Goal: Task Accomplishment & Management: Use online tool/utility

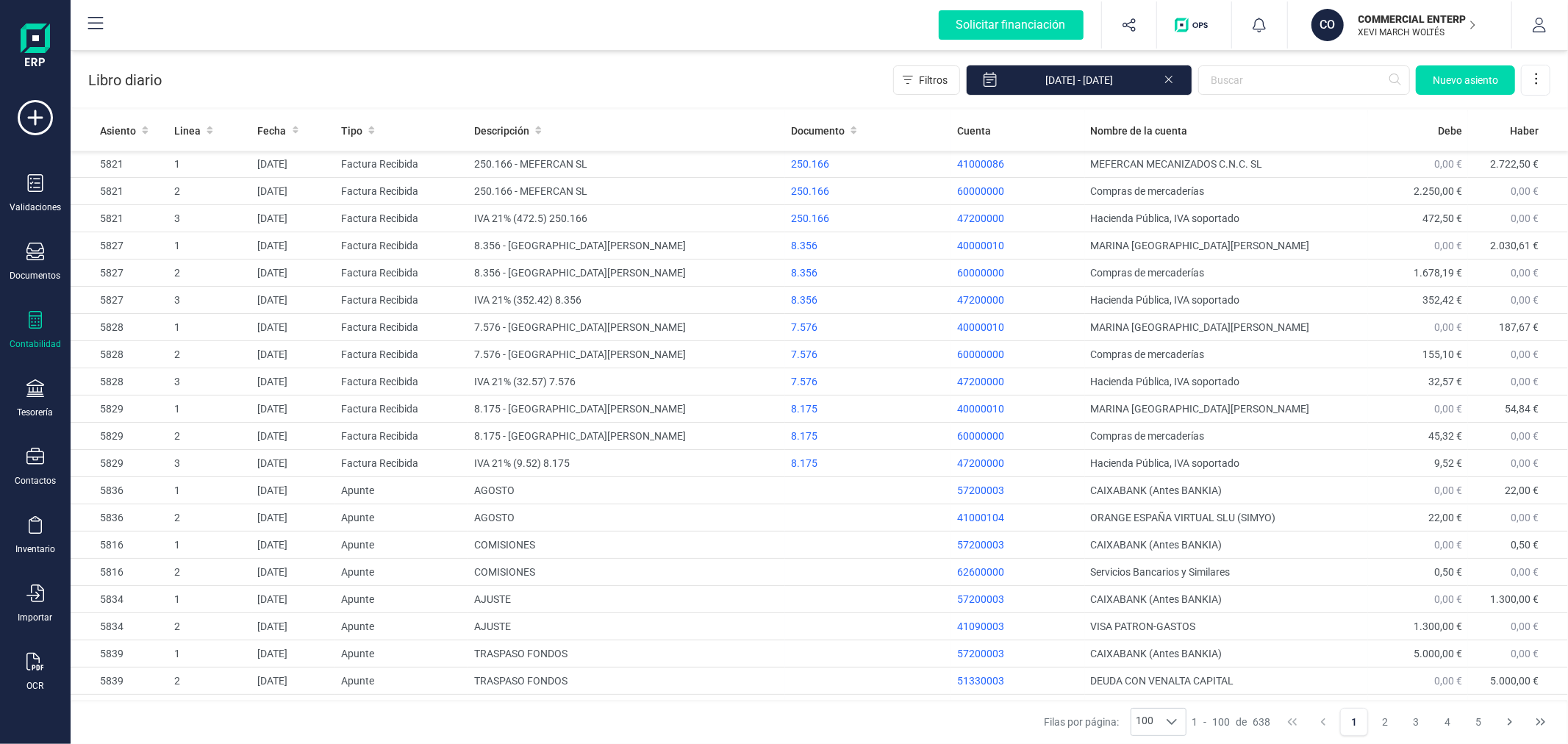
click at [1394, 12] on p "COMMERCIAL ENTERPRISE GREEN SL" at bounding box center [1417, 19] width 118 height 15
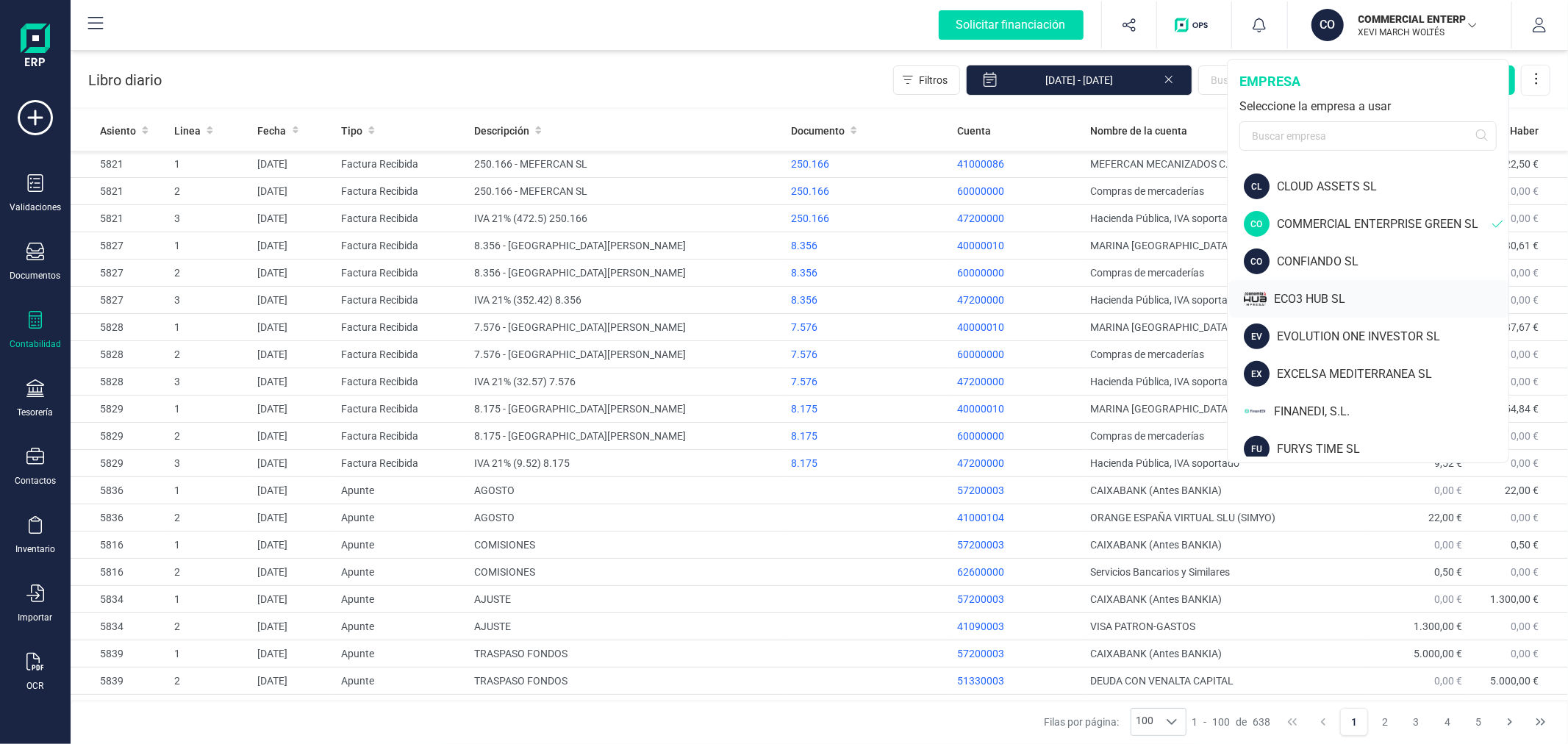
scroll to position [408, 0]
click at [1303, 254] on div "CONFIANDO SL" at bounding box center [1392, 260] width 232 height 17
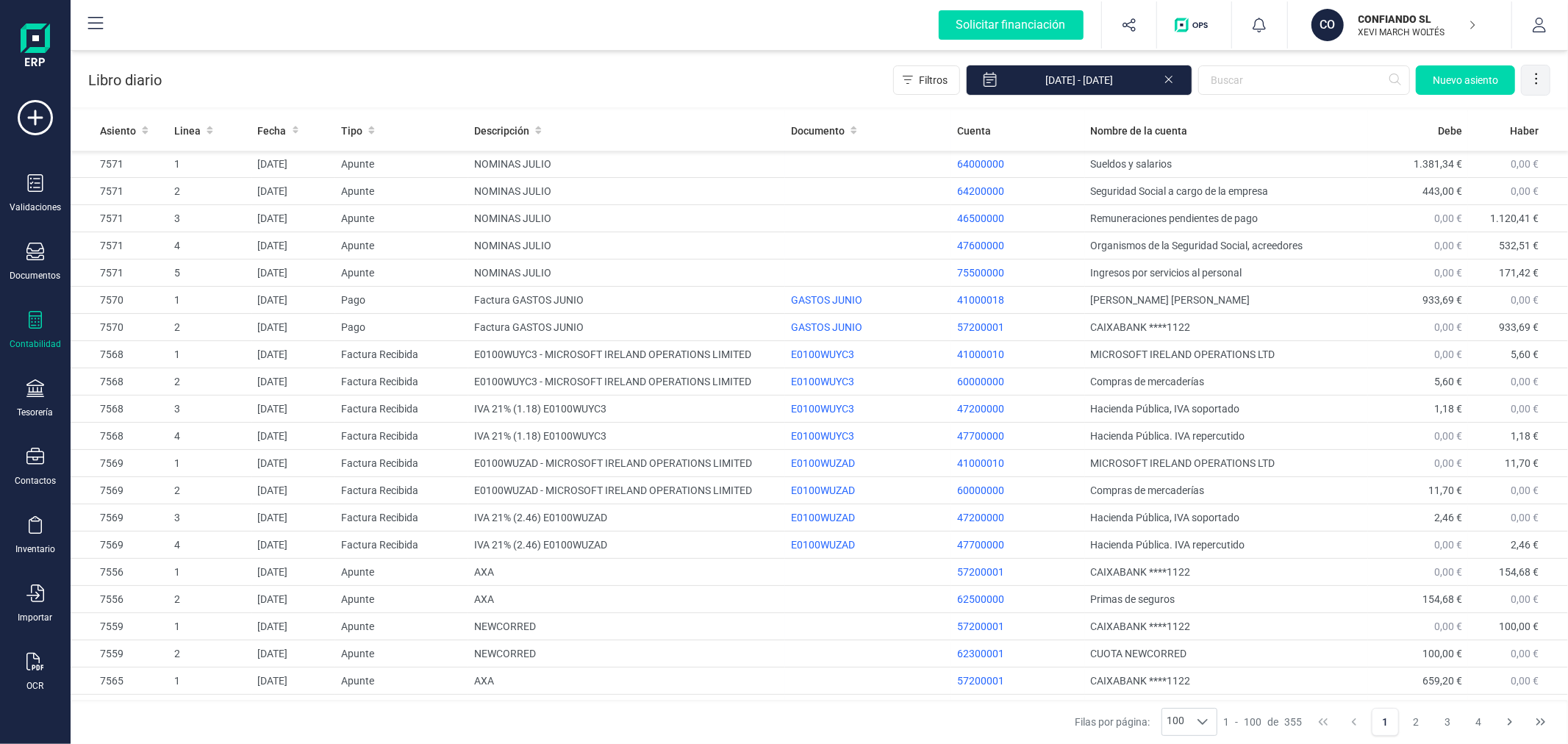
click at [1542, 79] on icon at bounding box center [1536, 79] width 15 height 15
click at [1462, 118] on span "Exportar Excel" at bounding box center [1486, 115] width 106 height 12
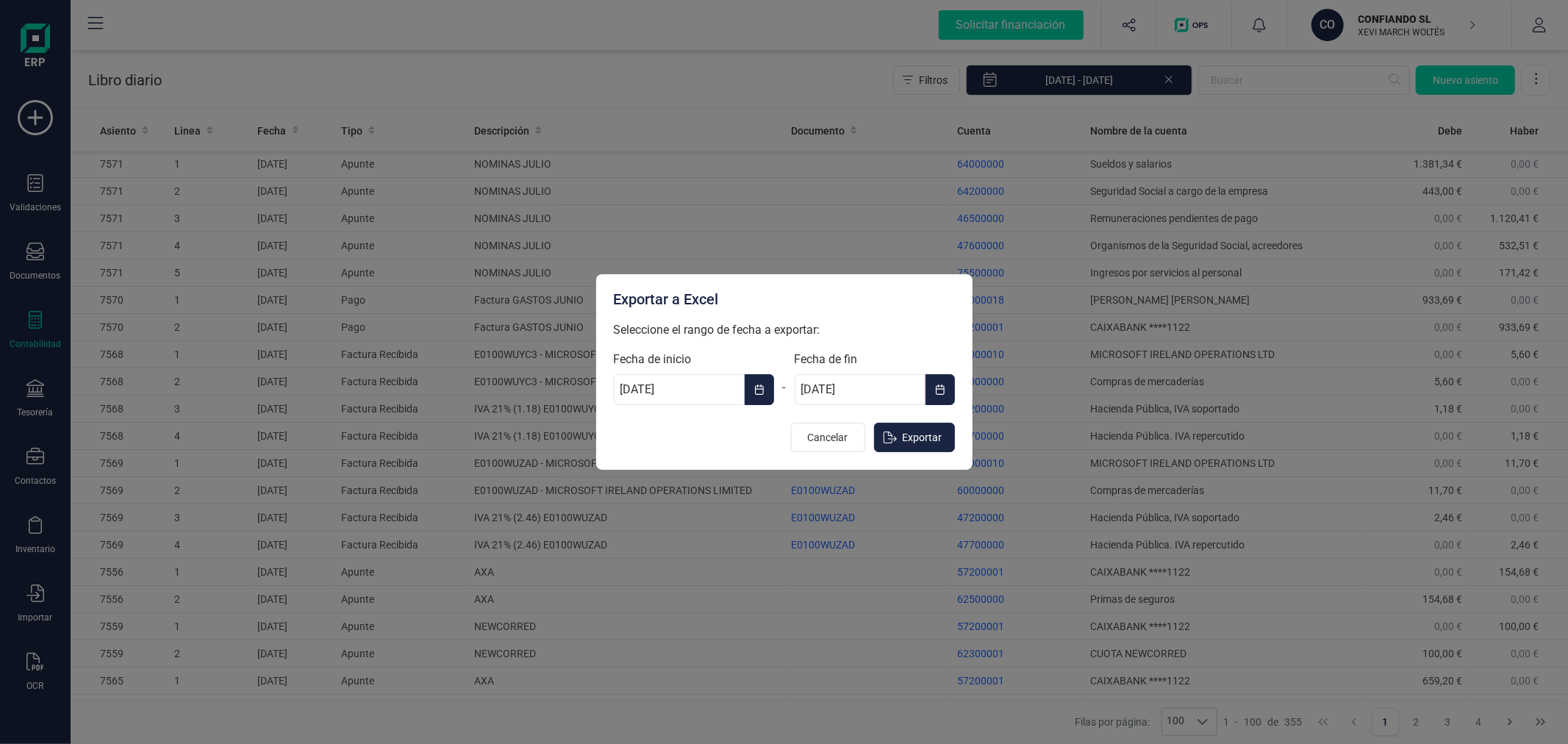
click at [760, 384] on icon "Choose Date" at bounding box center [759, 389] width 9 height 10
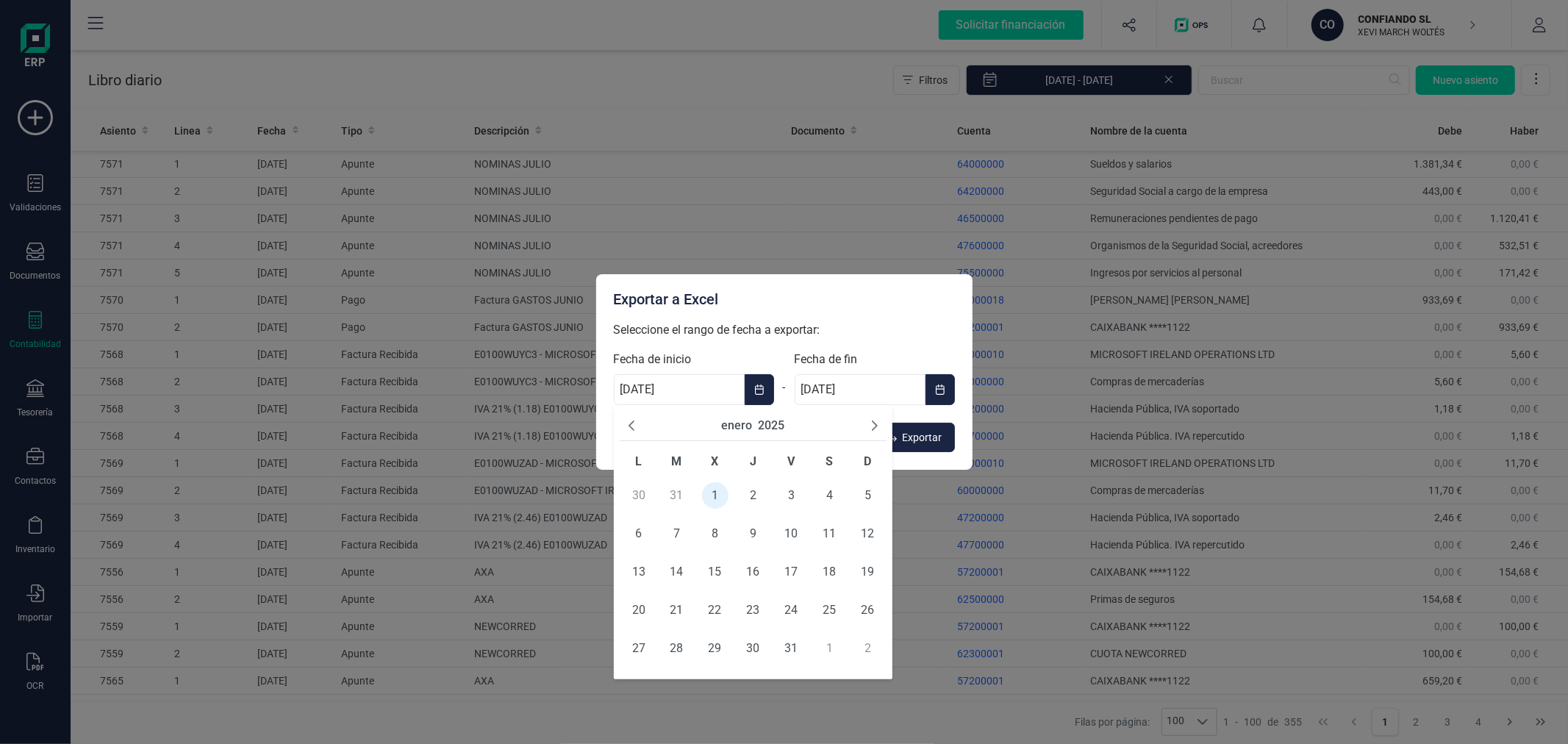
click at [776, 422] on button "2025" at bounding box center [770, 426] width 26 height 17
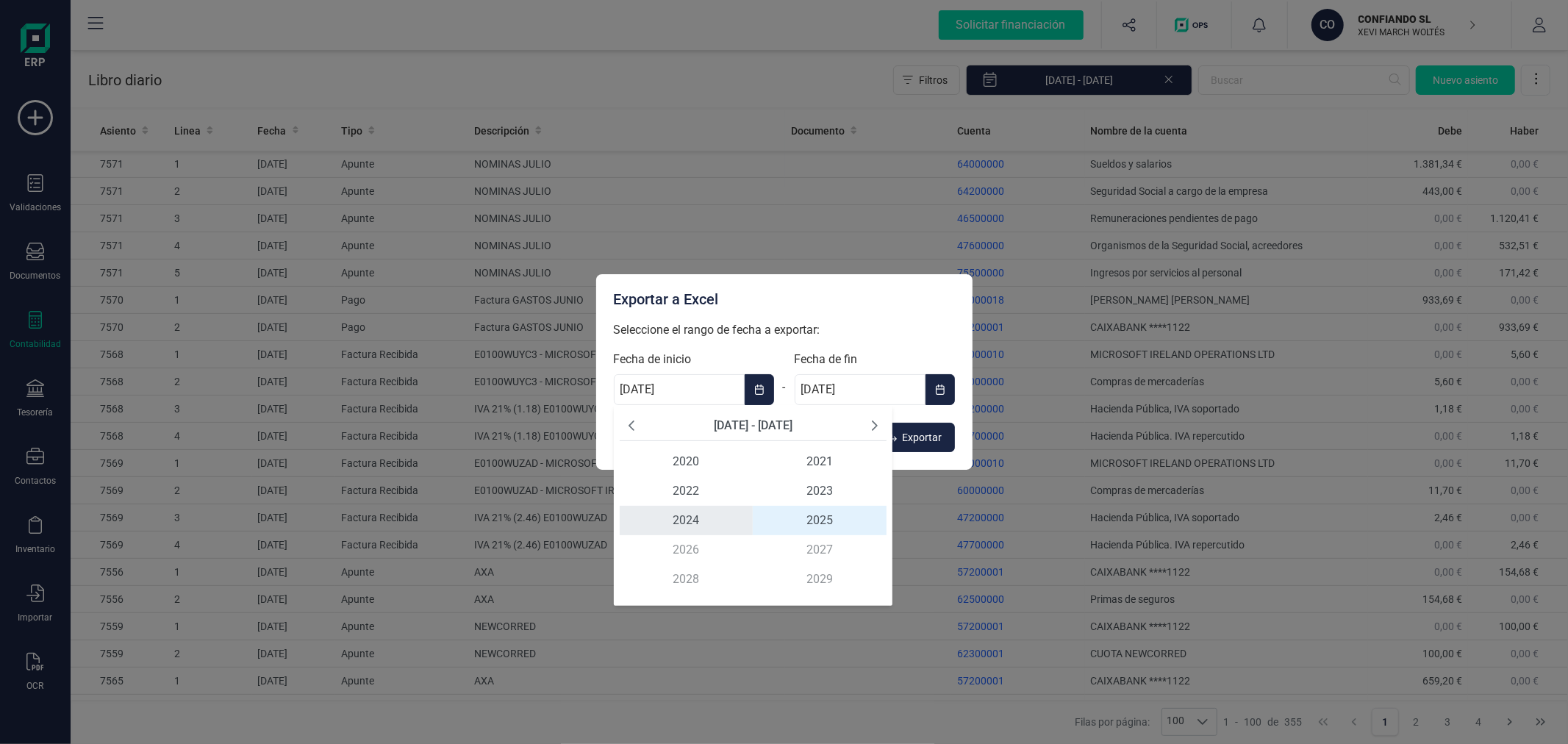
click at [684, 522] on span "2024" at bounding box center [686, 520] width 133 height 29
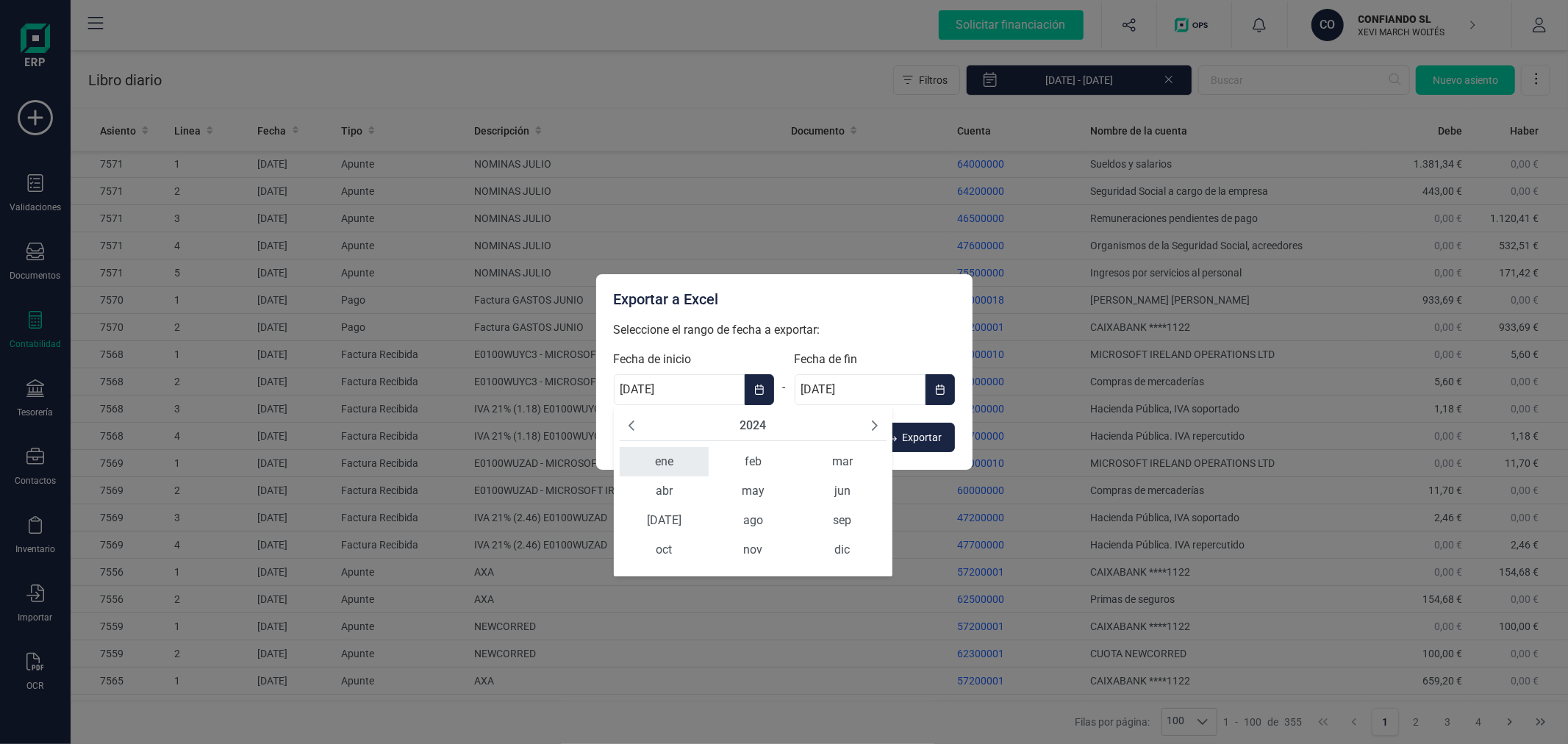
click at [663, 465] on span "ene" at bounding box center [664, 461] width 89 height 29
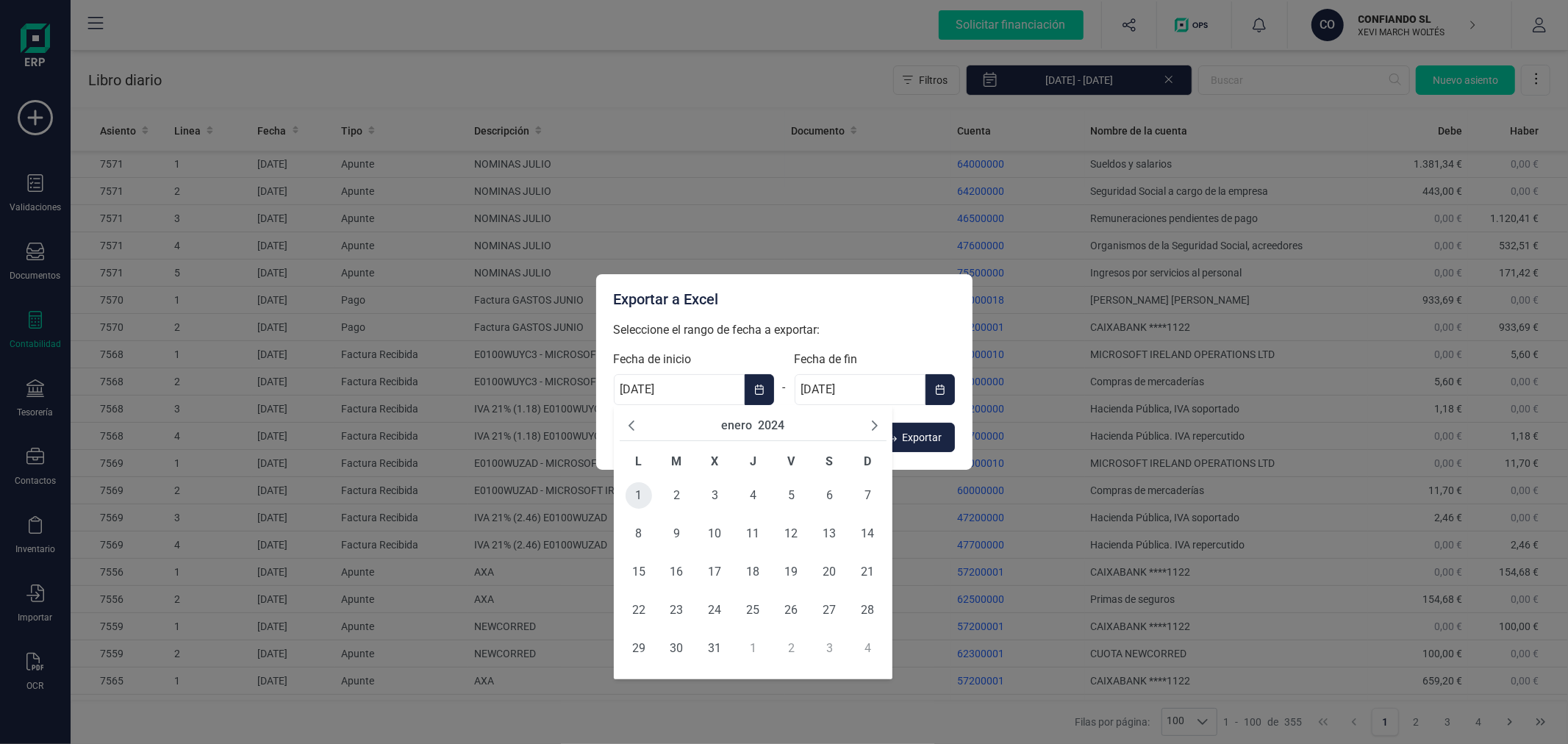
click at [636, 491] on span "1" at bounding box center [639, 495] width 26 height 26
type input "01/01/2024"
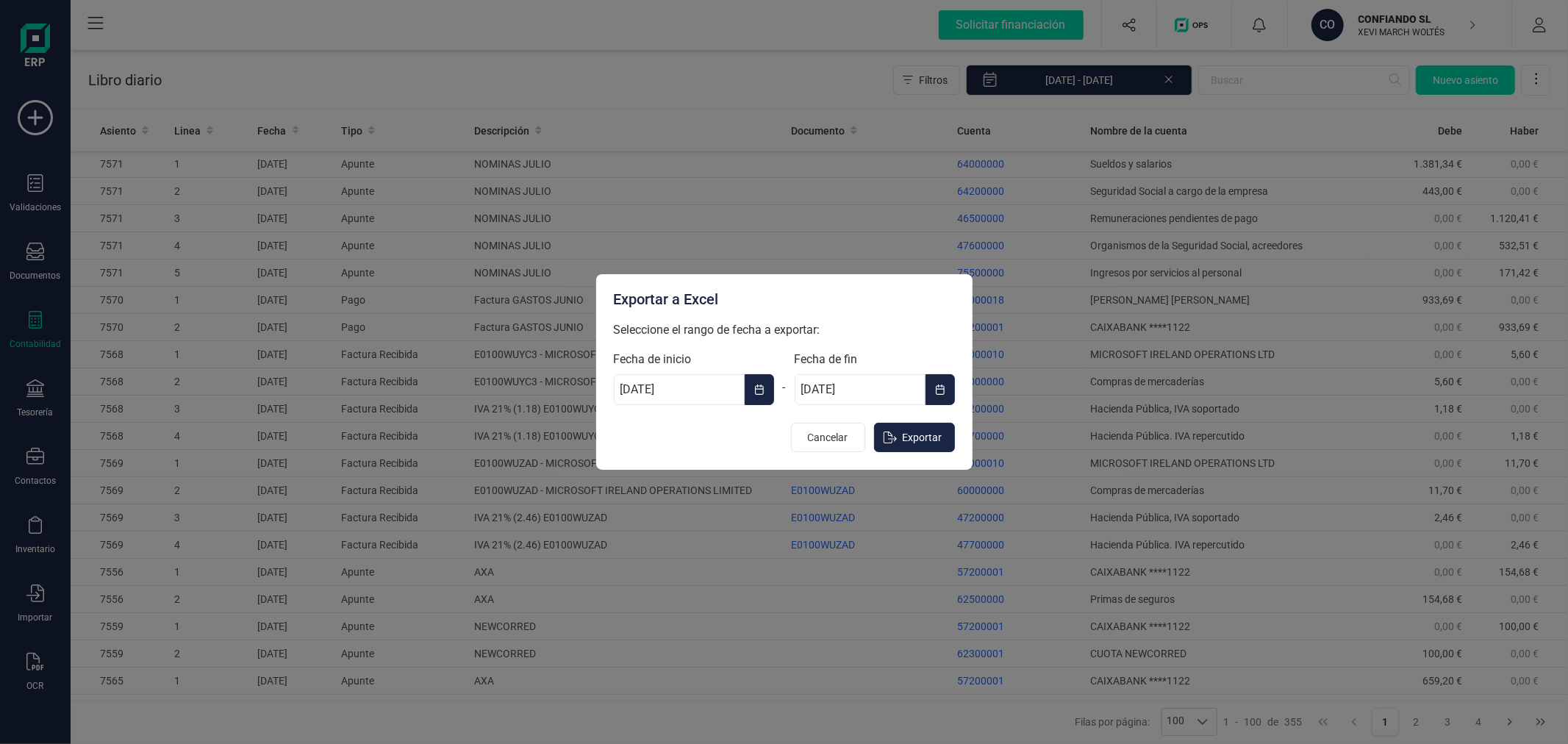
click at [943, 391] on icon "Choose Date" at bounding box center [940, 389] width 10 height 12
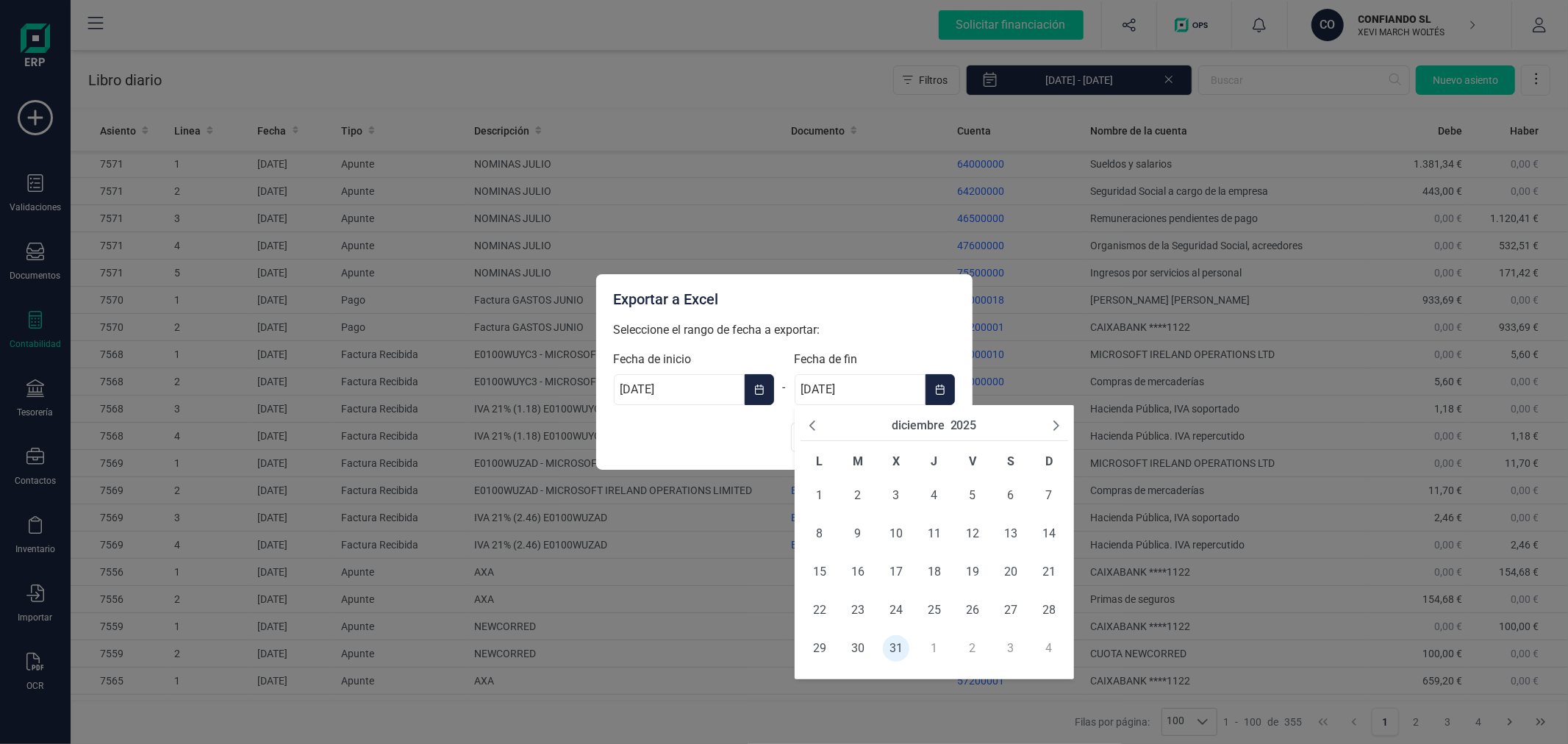
click at [966, 417] on button "2025" at bounding box center [964, 426] width 26 height 17
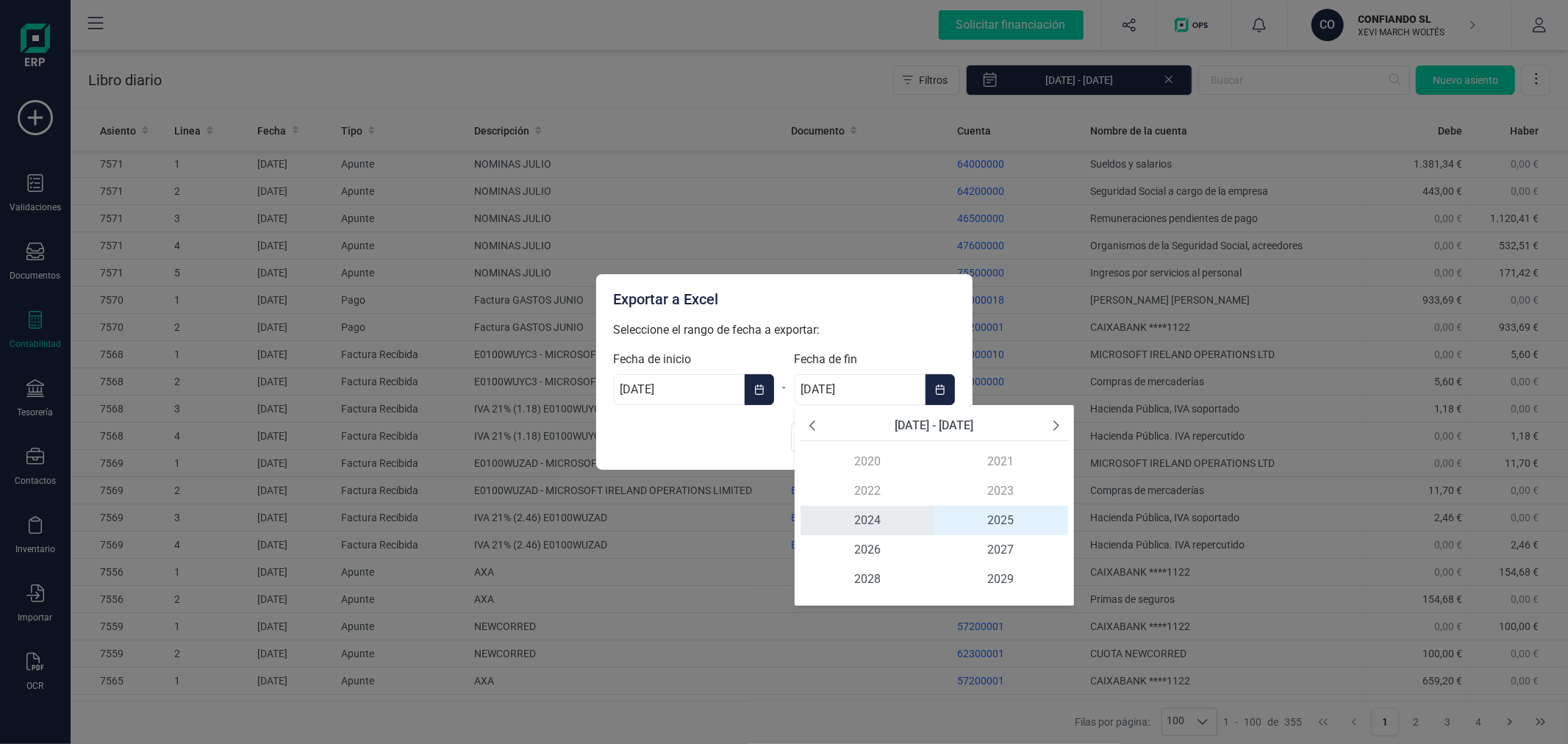
click at [865, 517] on span "2024" at bounding box center [867, 520] width 133 height 29
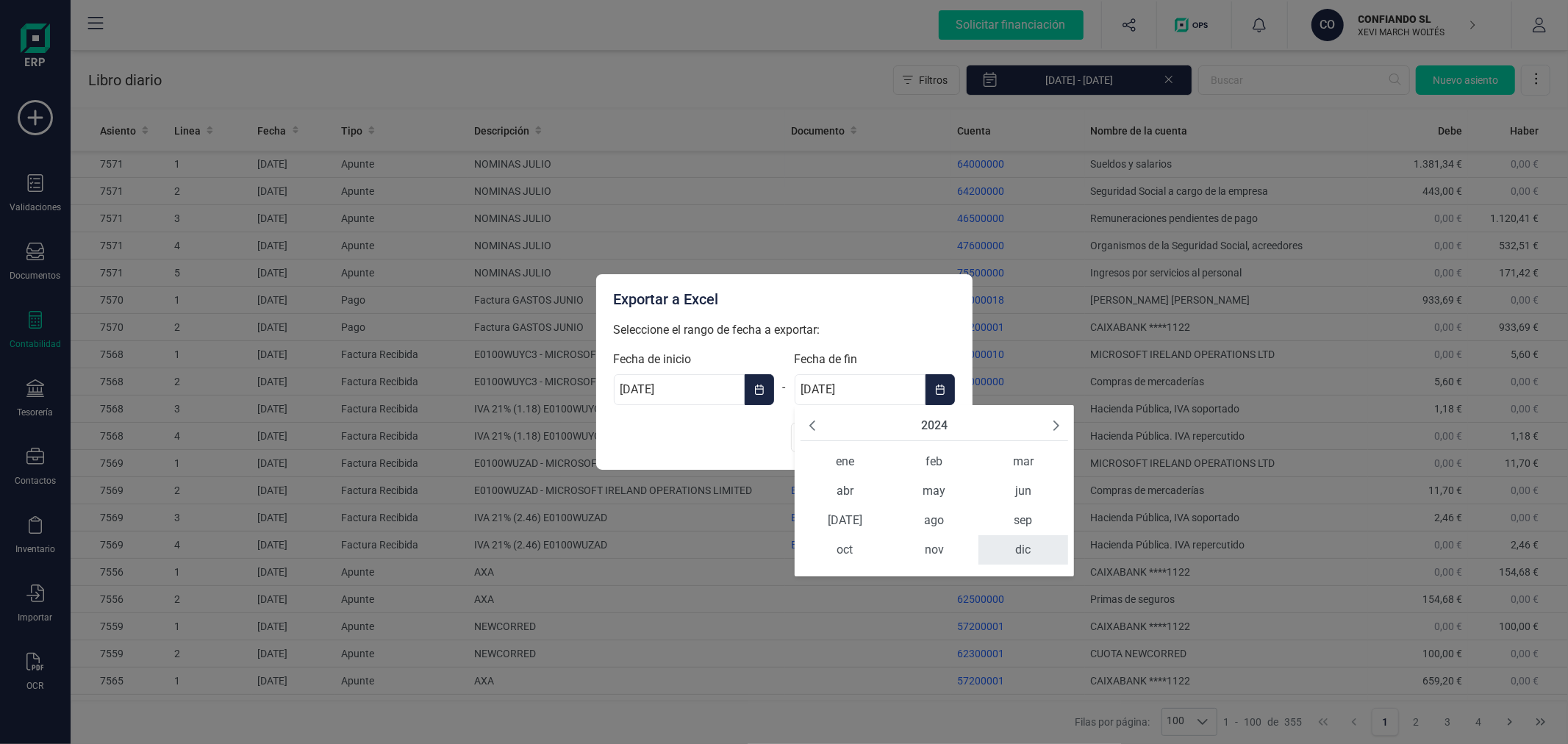
click at [1018, 546] on span "dic" at bounding box center [1023, 549] width 89 height 29
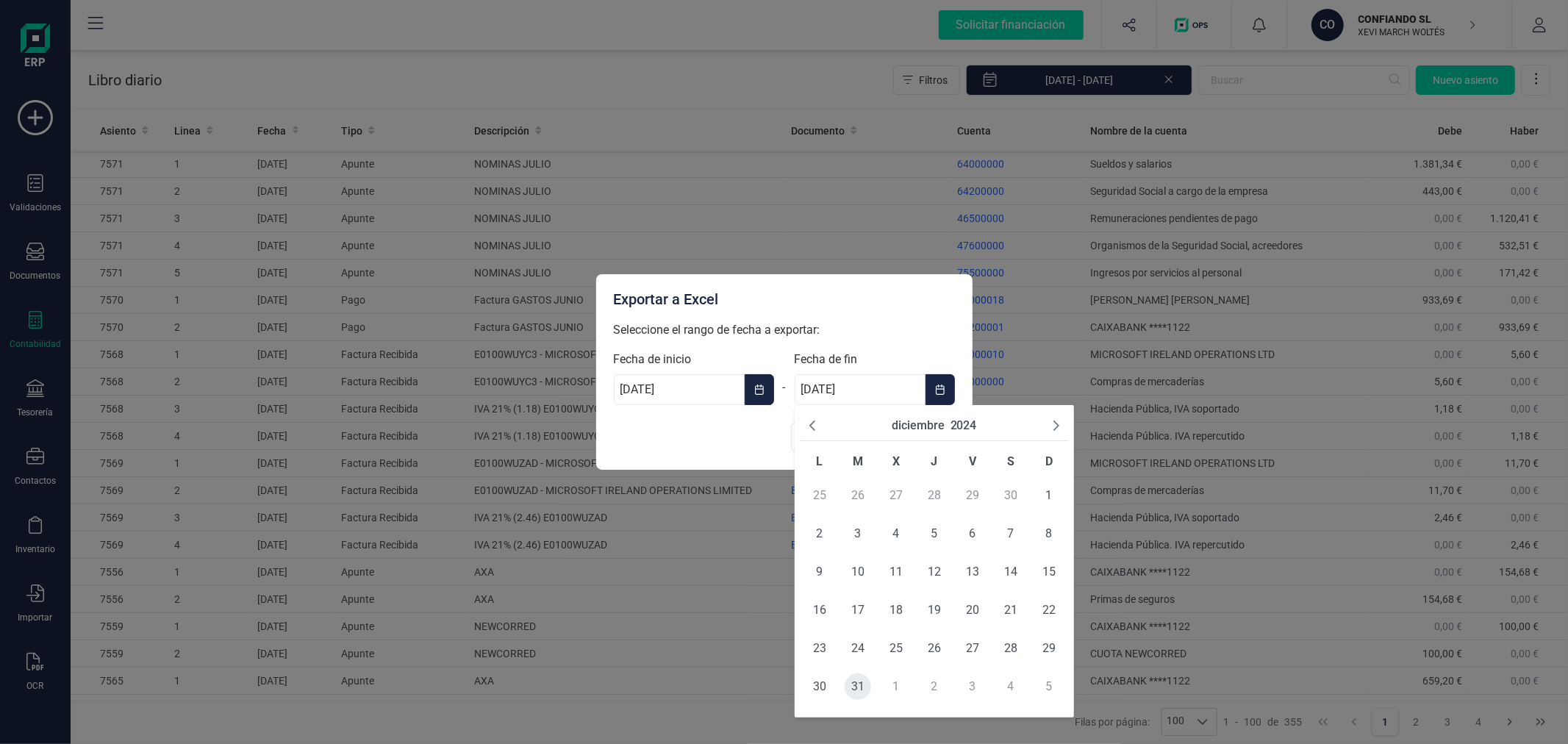
click at [856, 682] on span "31" at bounding box center [857, 686] width 26 height 26
type input "31/12/2024"
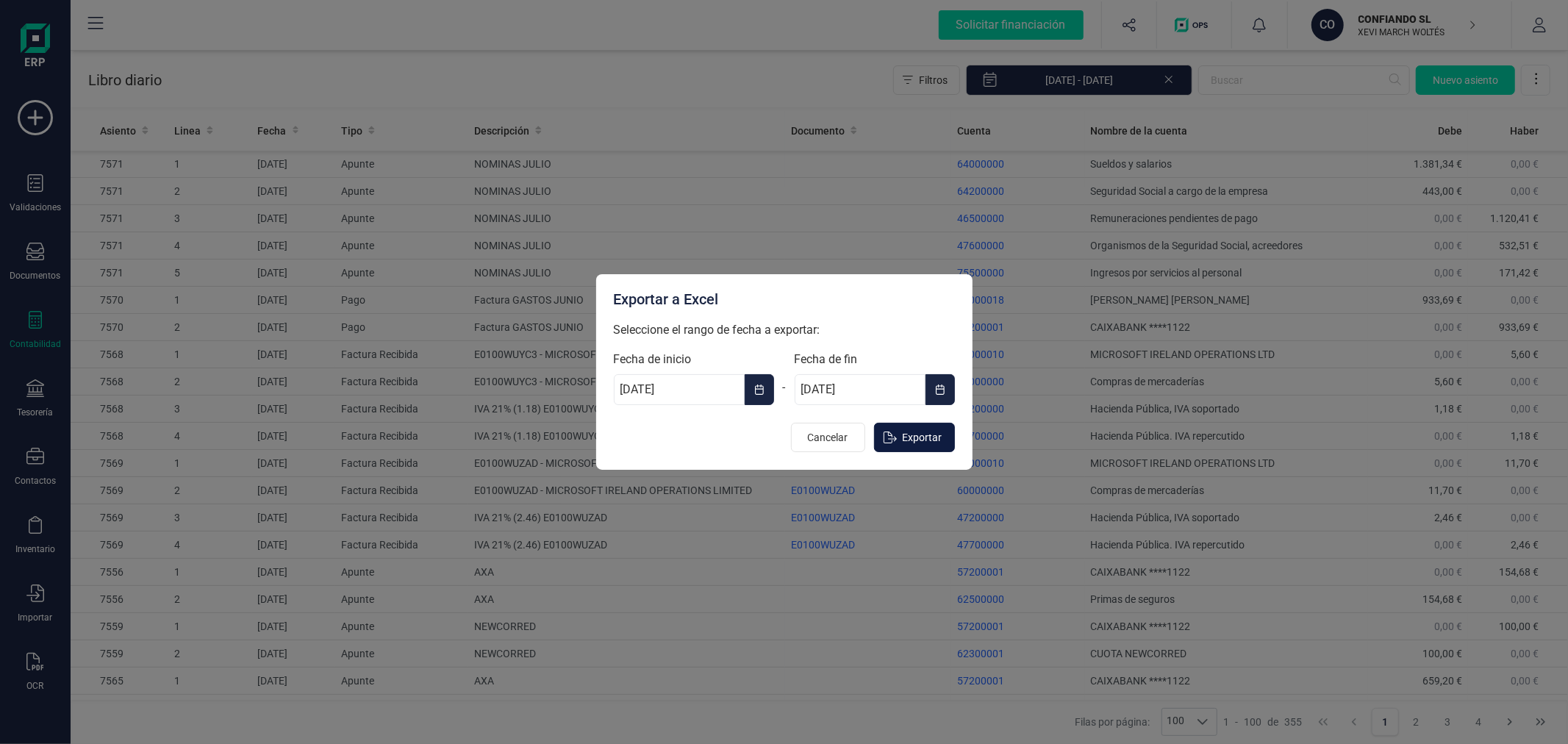
click at [912, 430] on span "Exportar" at bounding box center [922, 437] width 40 height 15
type input "[DATE]"
type input "31/12/2025"
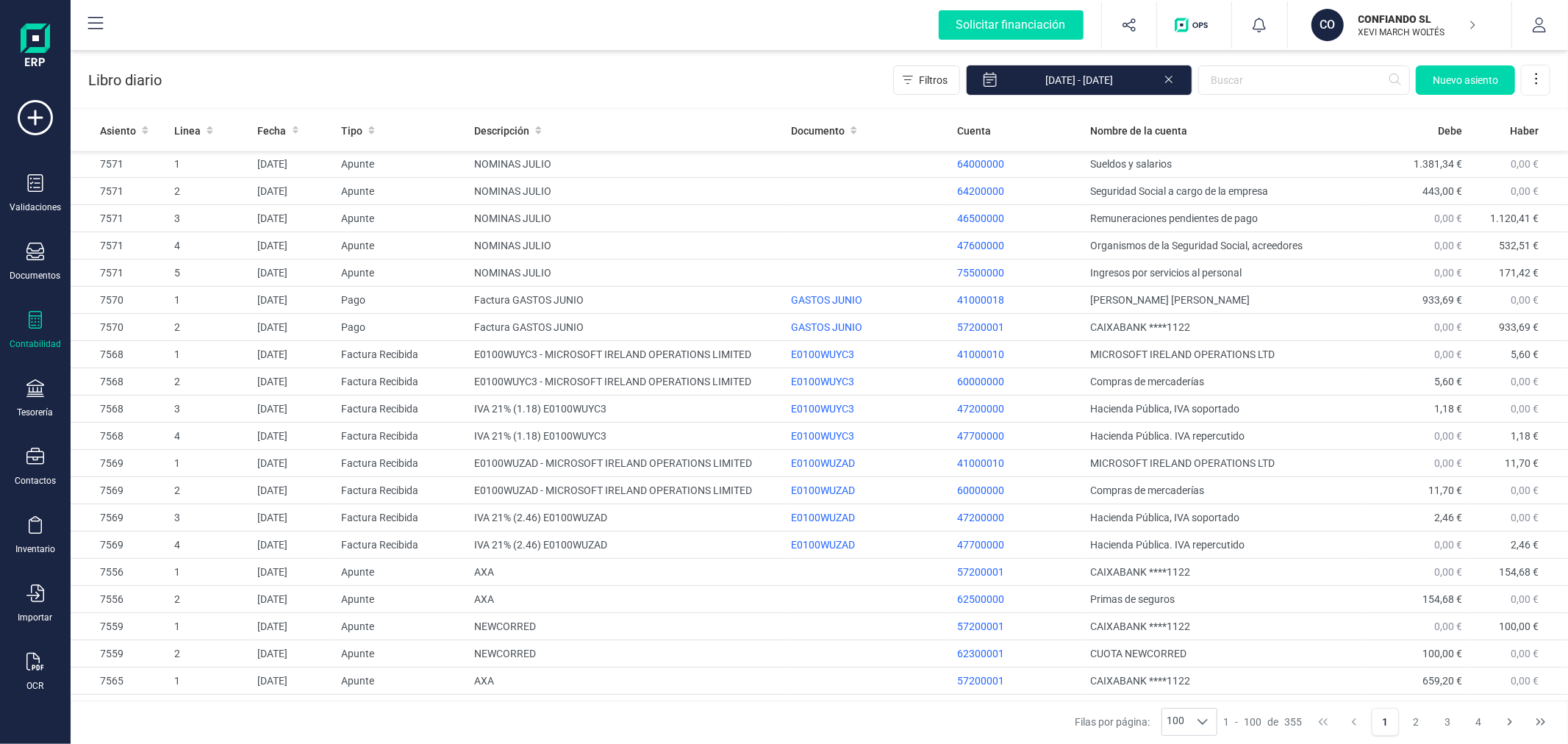
click at [1401, 27] on p "XEVI MARCH WOLTÉS" at bounding box center [1417, 32] width 118 height 12
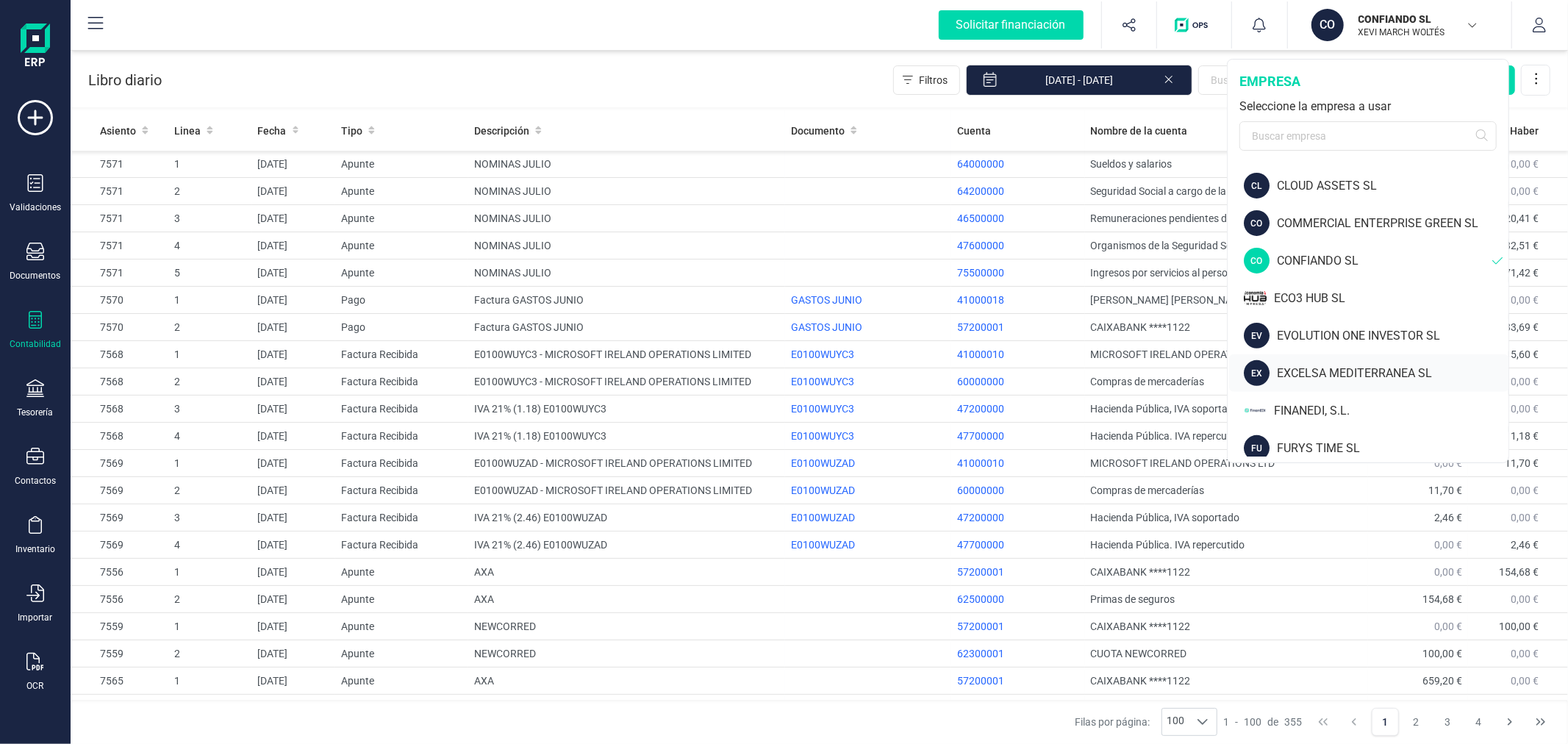
click at [1334, 369] on div "EXCELSA MEDITERRANEA SL" at bounding box center [1392, 373] width 232 height 17
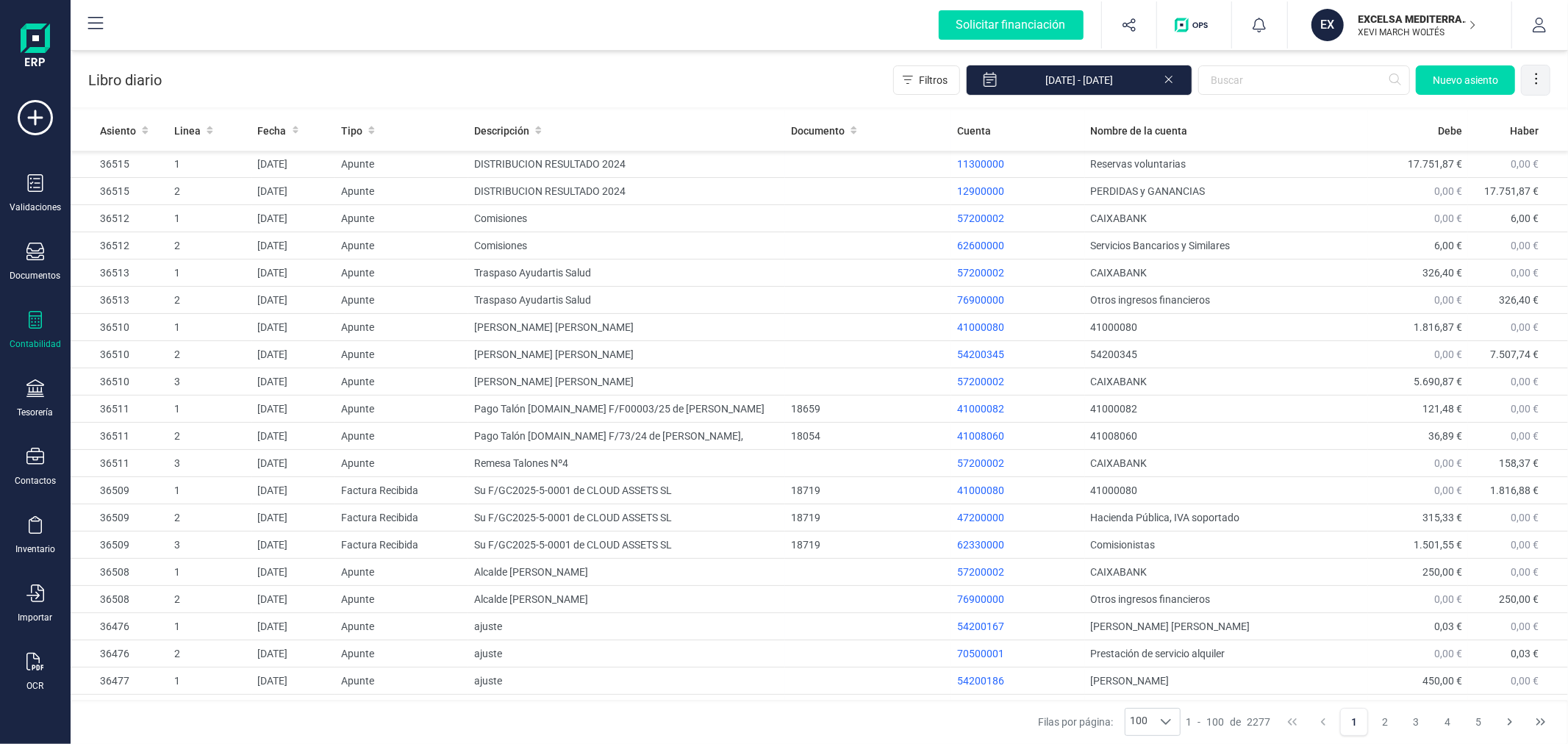
click at [1541, 71] on icon at bounding box center [1536, 79] width 15 height 15
click at [1469, 110] on span "Exportar Excel" at bounding box center [1486, 115] width 106 height 12
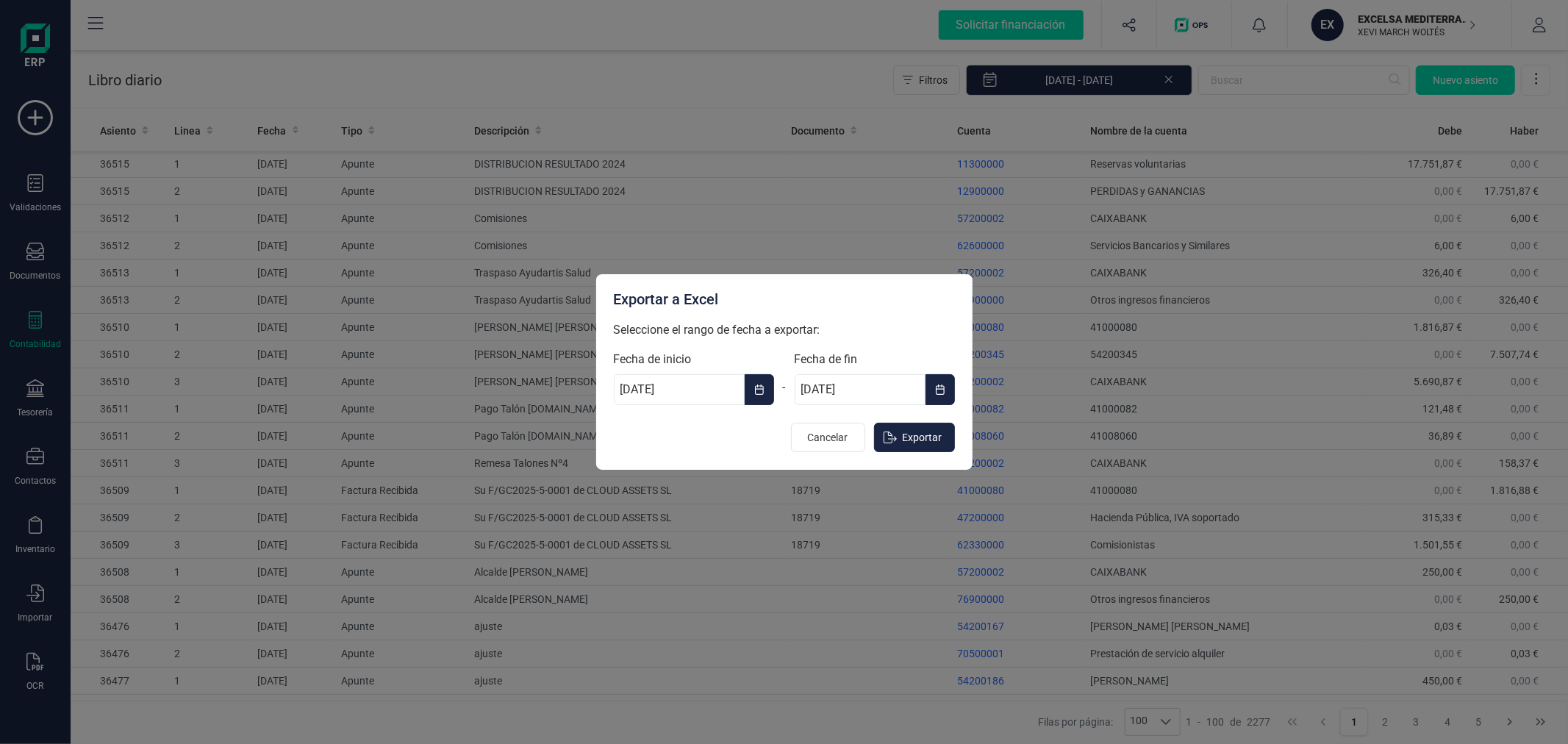
click at [753, 380] on button "Choose Date" at bounding box center [759, 389] width 29 height 31
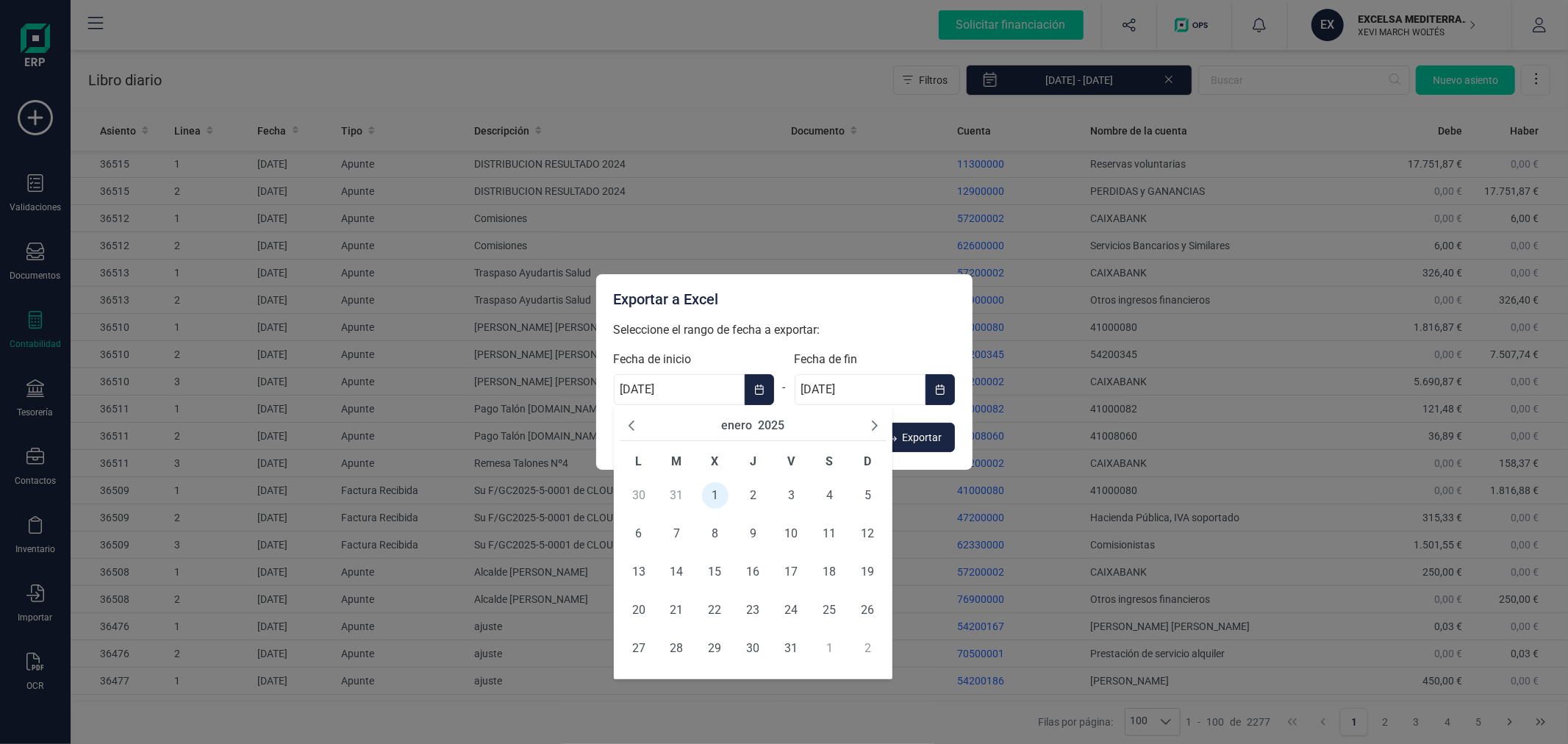
click at [780, 415] on div "enero 2025" at bounding box center [753, 426] width 268 height 30
click at [775, 425] on button "2025" at bounding box center [770, 426] width 26 height 17
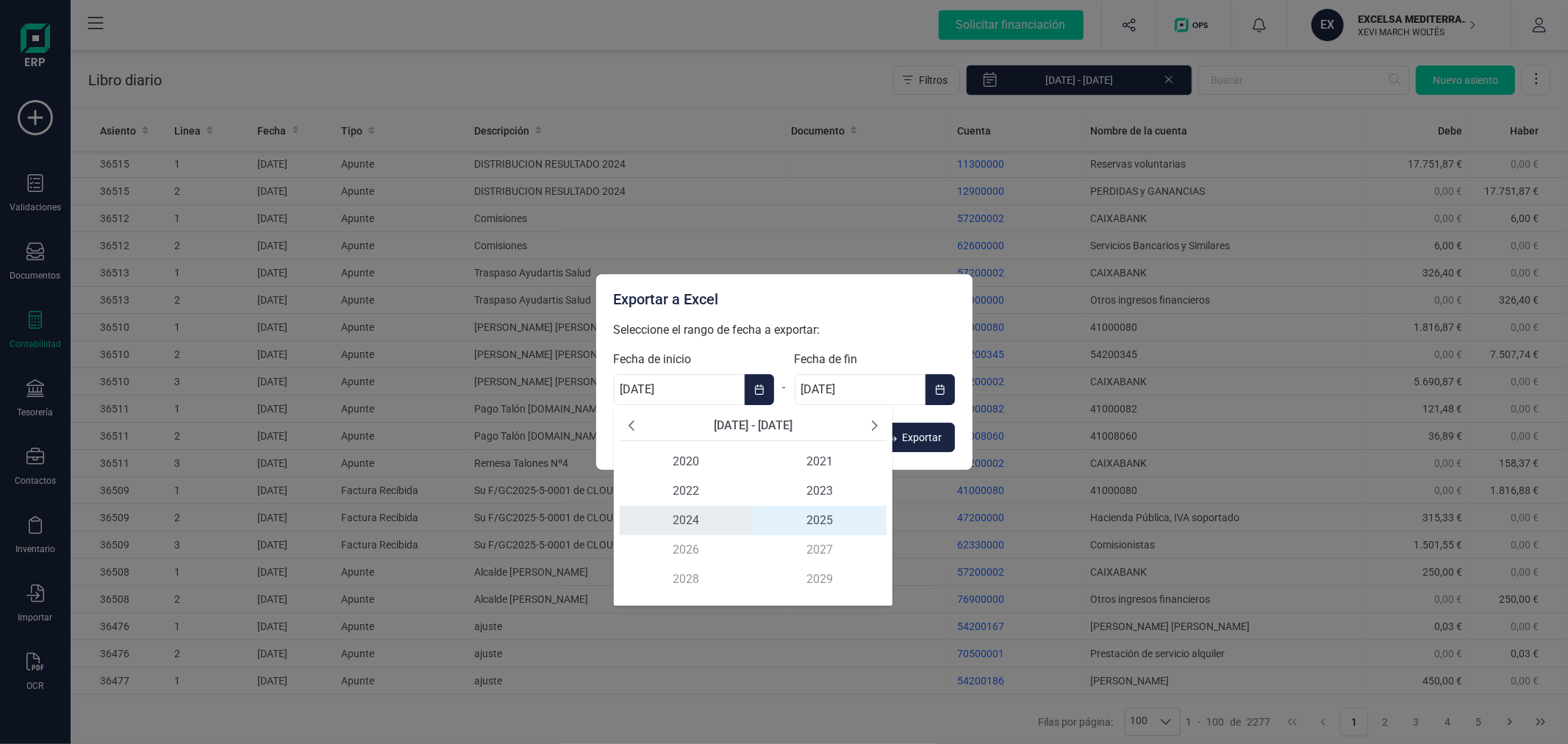
click at [681, 516] on span "2024" at bounding box center [686, 520] width 133 height 29
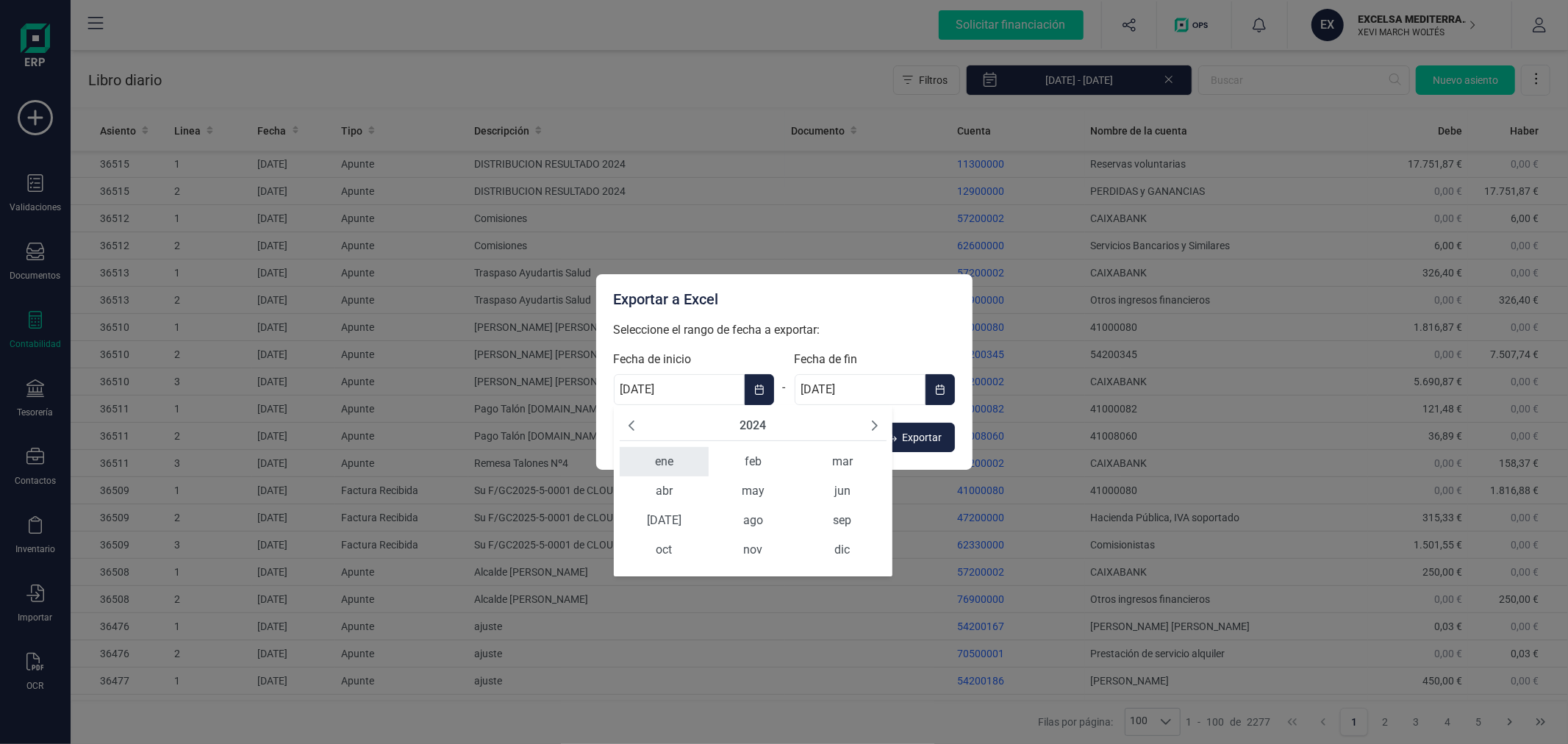
click at [666, 457] on span "ene" at bounding box center [664, 461] width 89 height 29
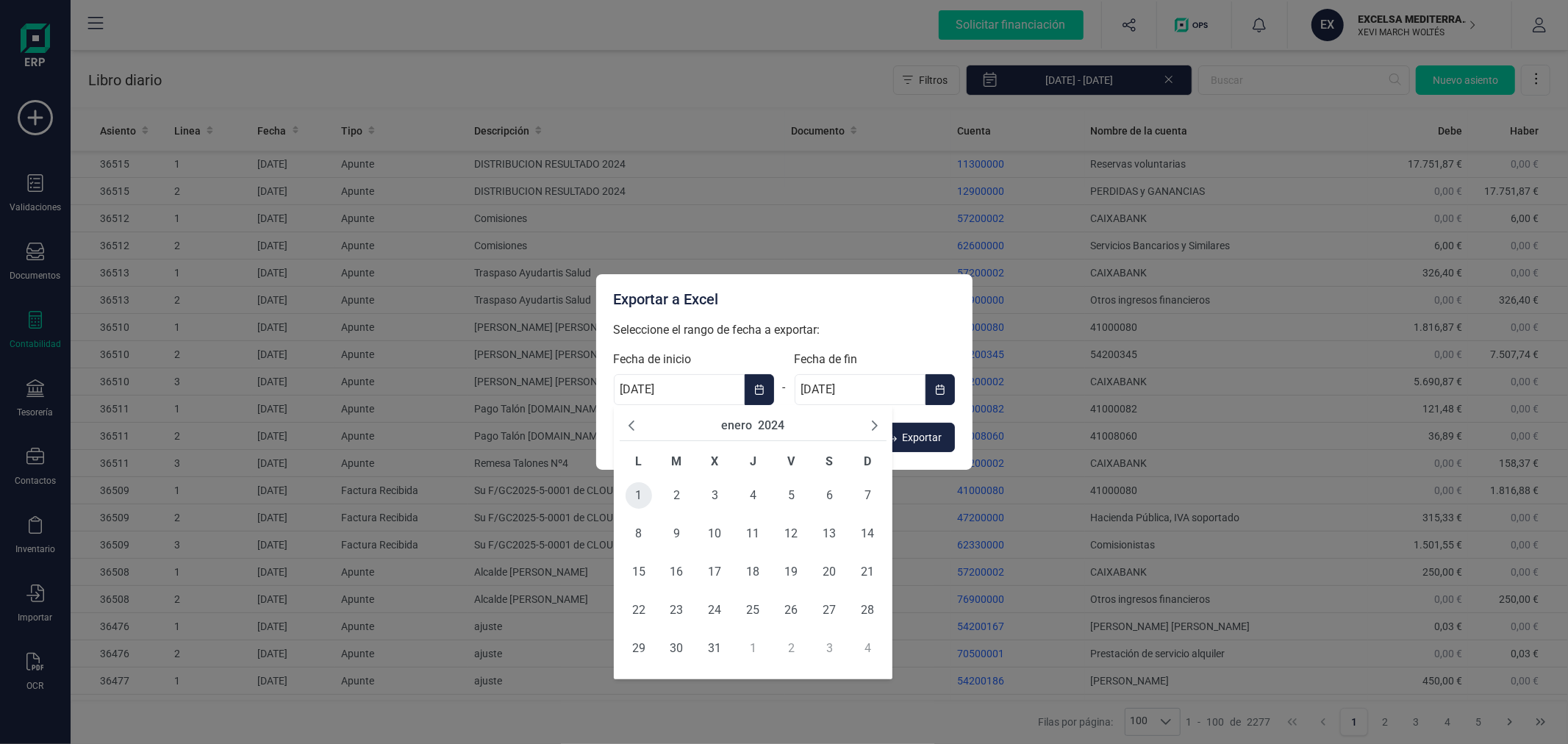
click at [640, 496] on span "1" at bounding box center [639, 495] width 26 height 26
type input "01/01/2024"
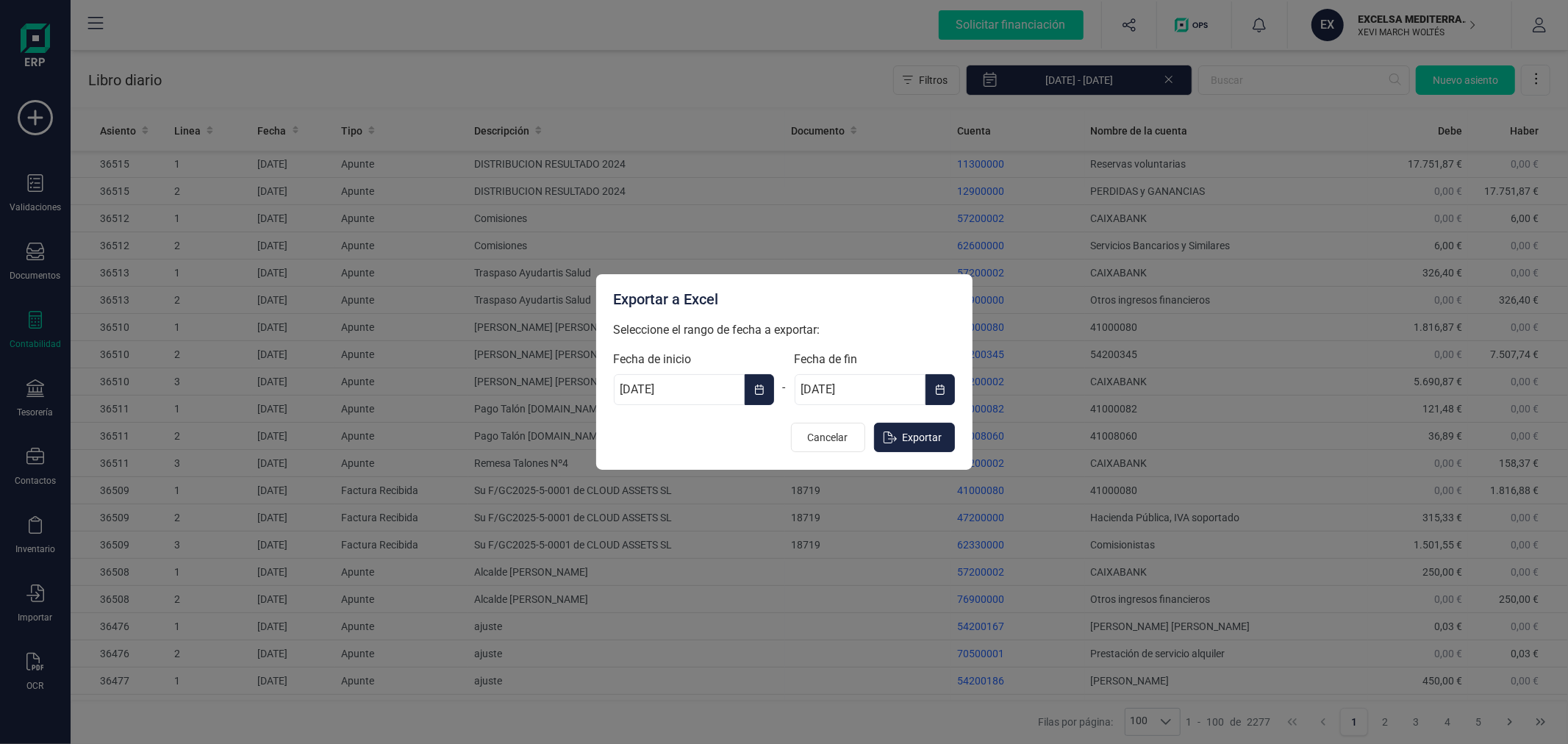
click at [937, 386] on icon "Choose Date" at bounding box center [940, 389] width 9 height 10
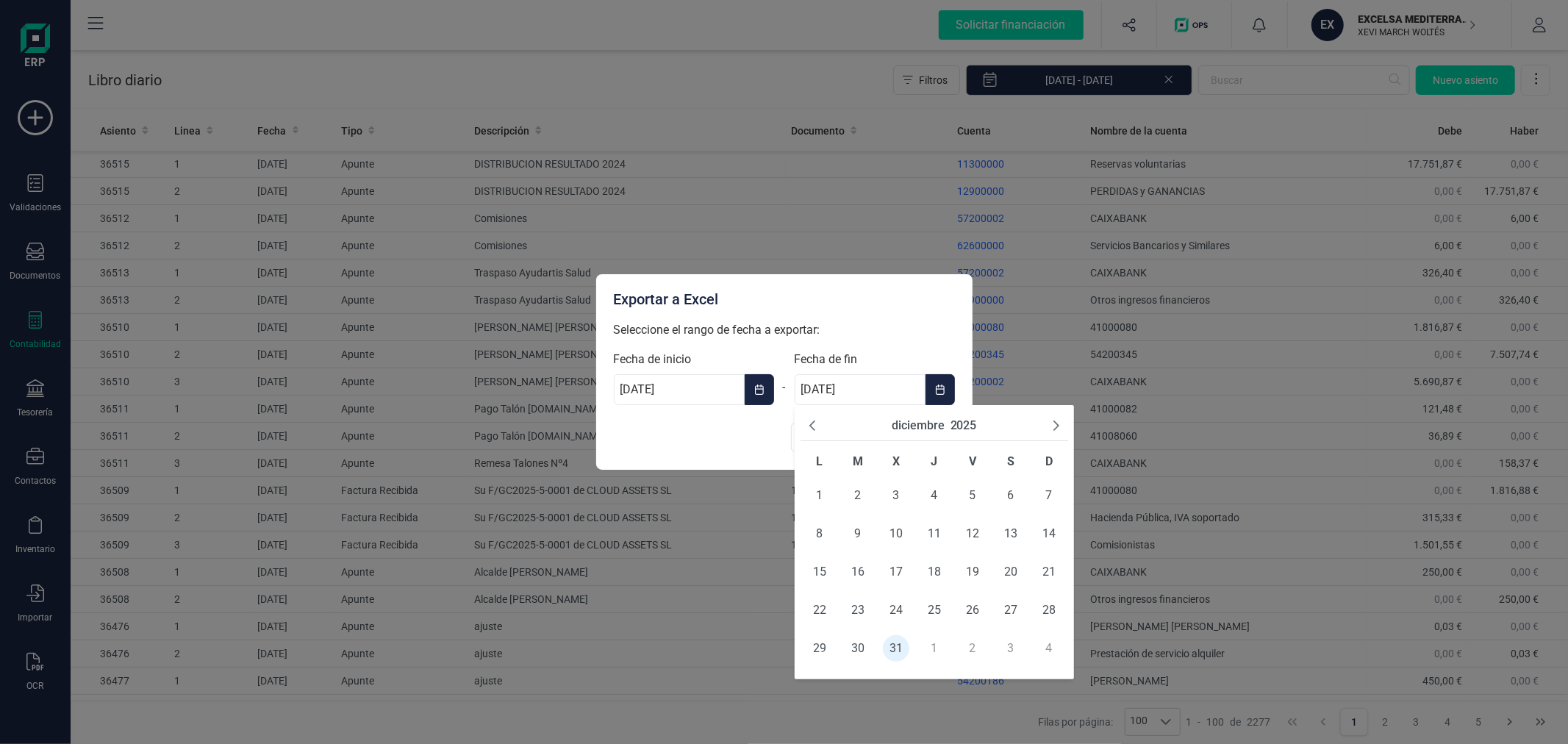
click at [968, 421] on button "2025" at bounding box center [964, 426] width 26 height 17
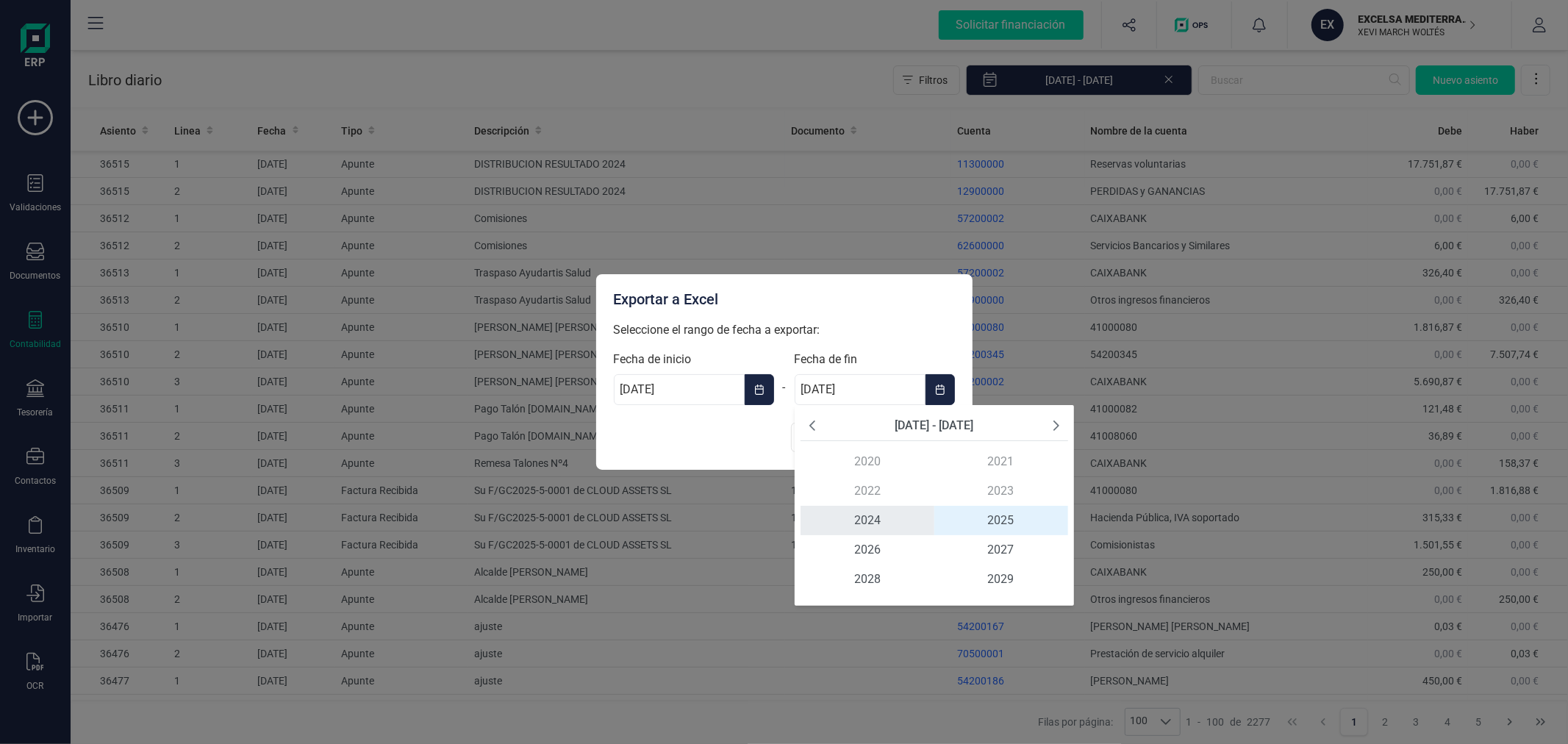
click at [865, 519] on span "2024" at bounding box center [867, 520] width 133 height 29
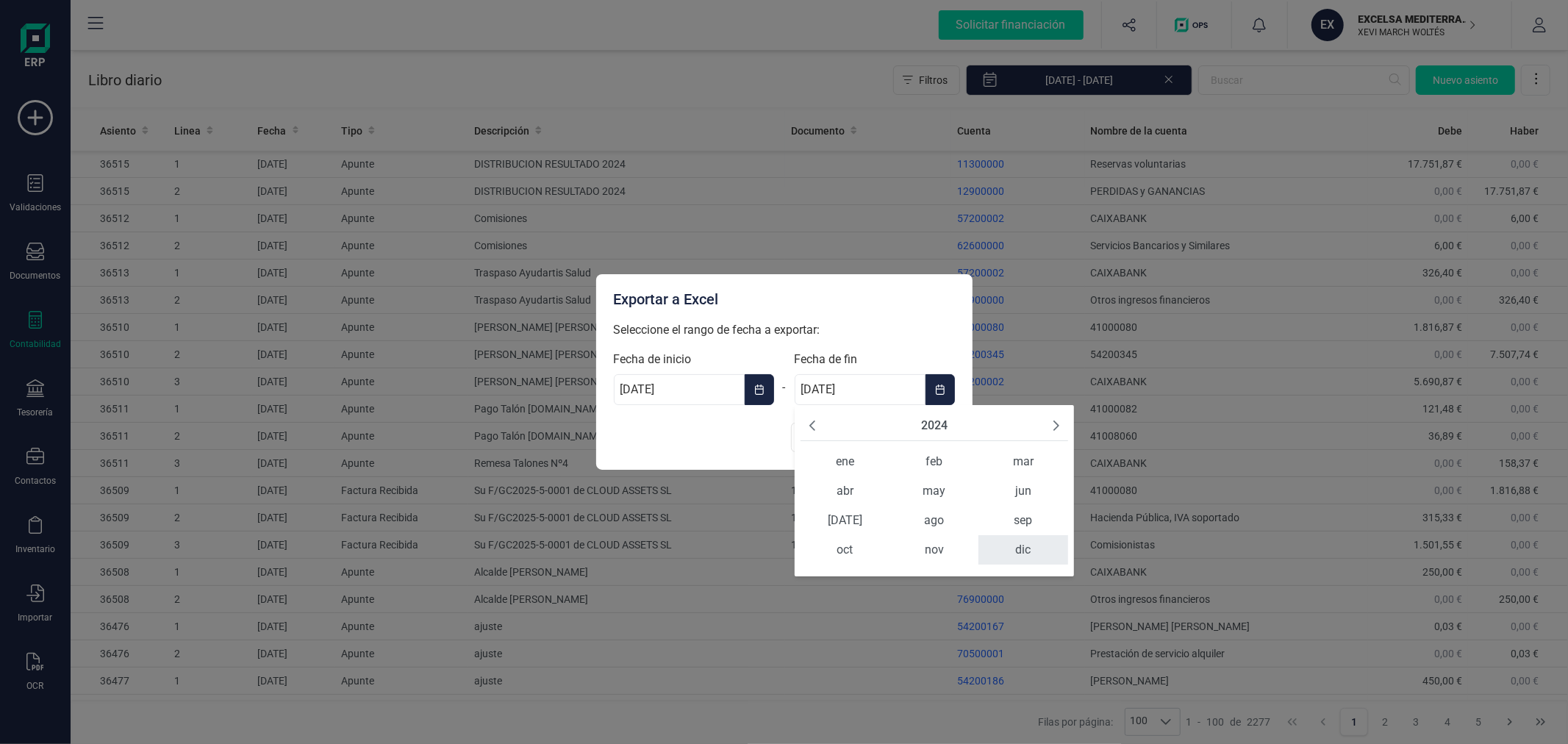
click at [1031, 544] on span "dic" at bounding box center [1023, 549] width 89 height 29
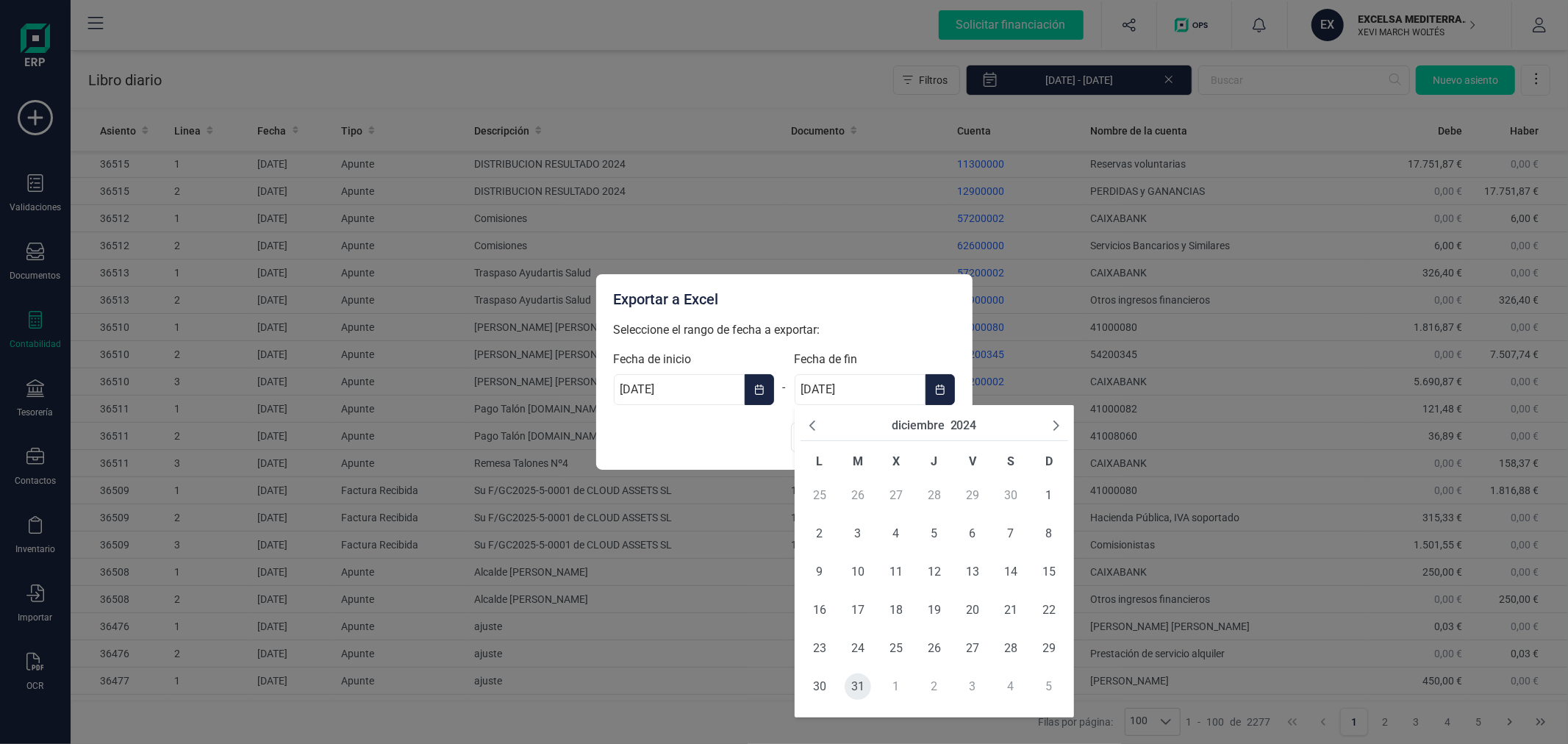
click at [857, 680] on span "31" at bounding box center [857, 686] width 26 height 26
type input "31/12/2024"
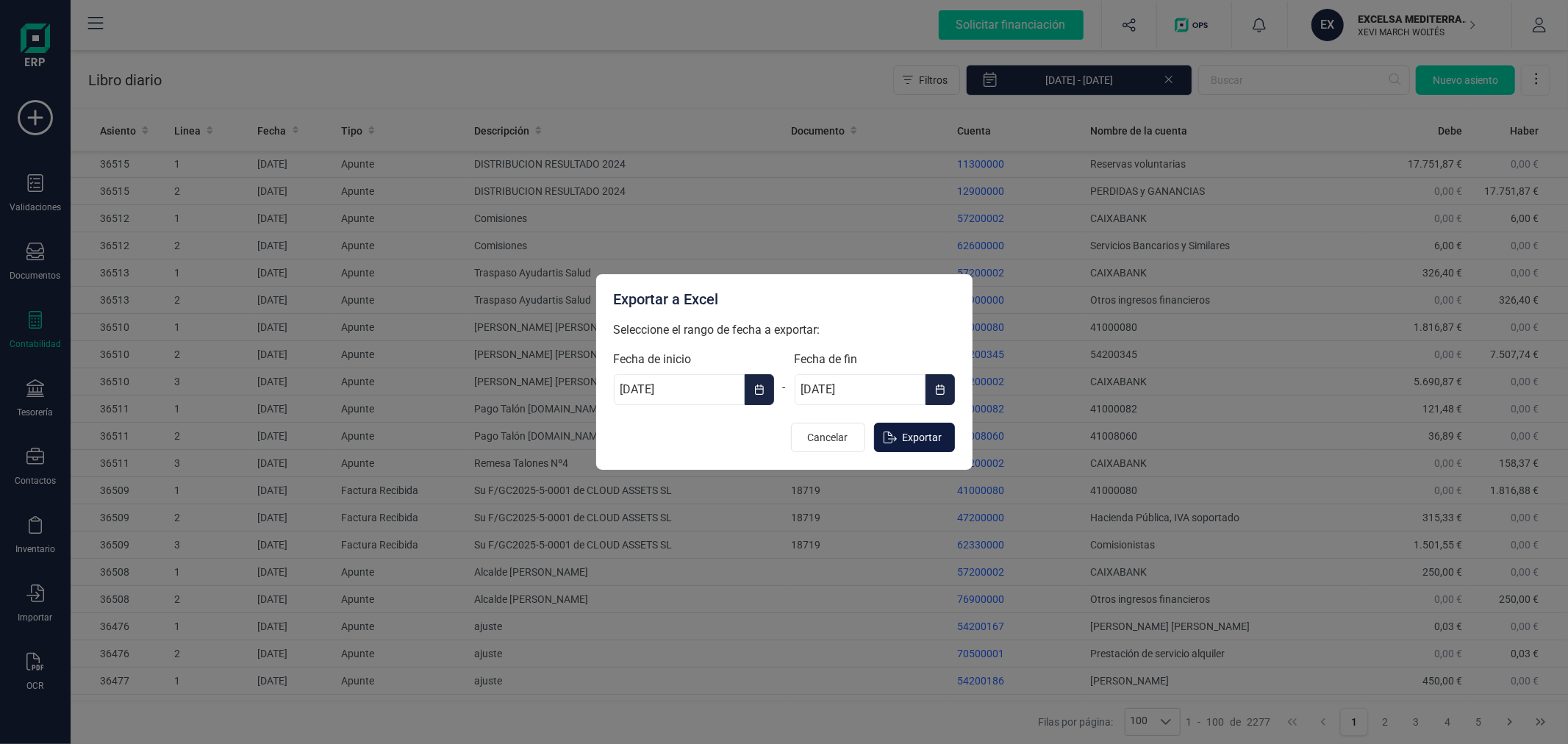
click at [920, 426] on button "Exportar" at bounding box center [914, 437] width 81 height 29
type input "[DATE]"
type input "31/12/2025"
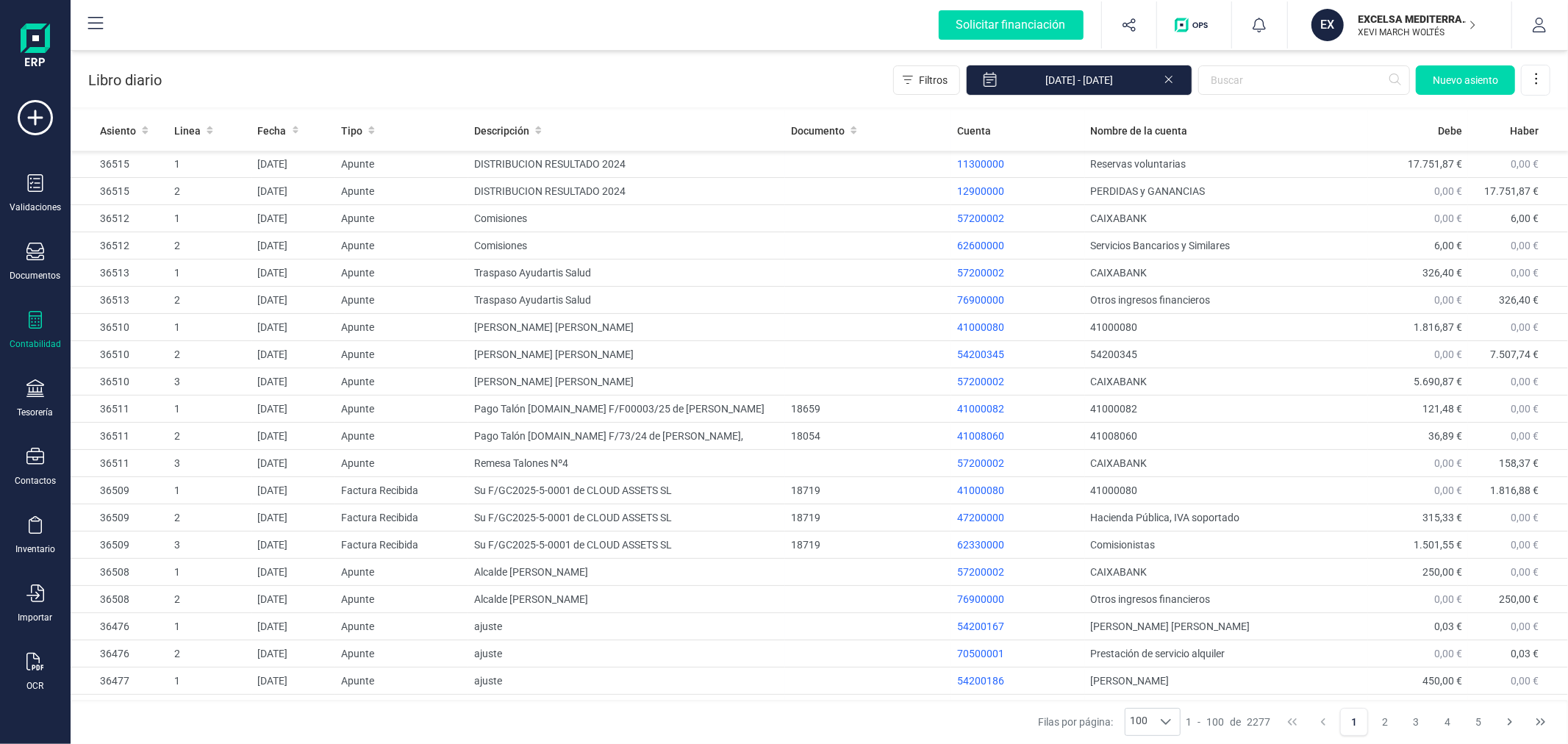
click at [40, 326] on icon at bounding box center [35, 319] width 17 height 17
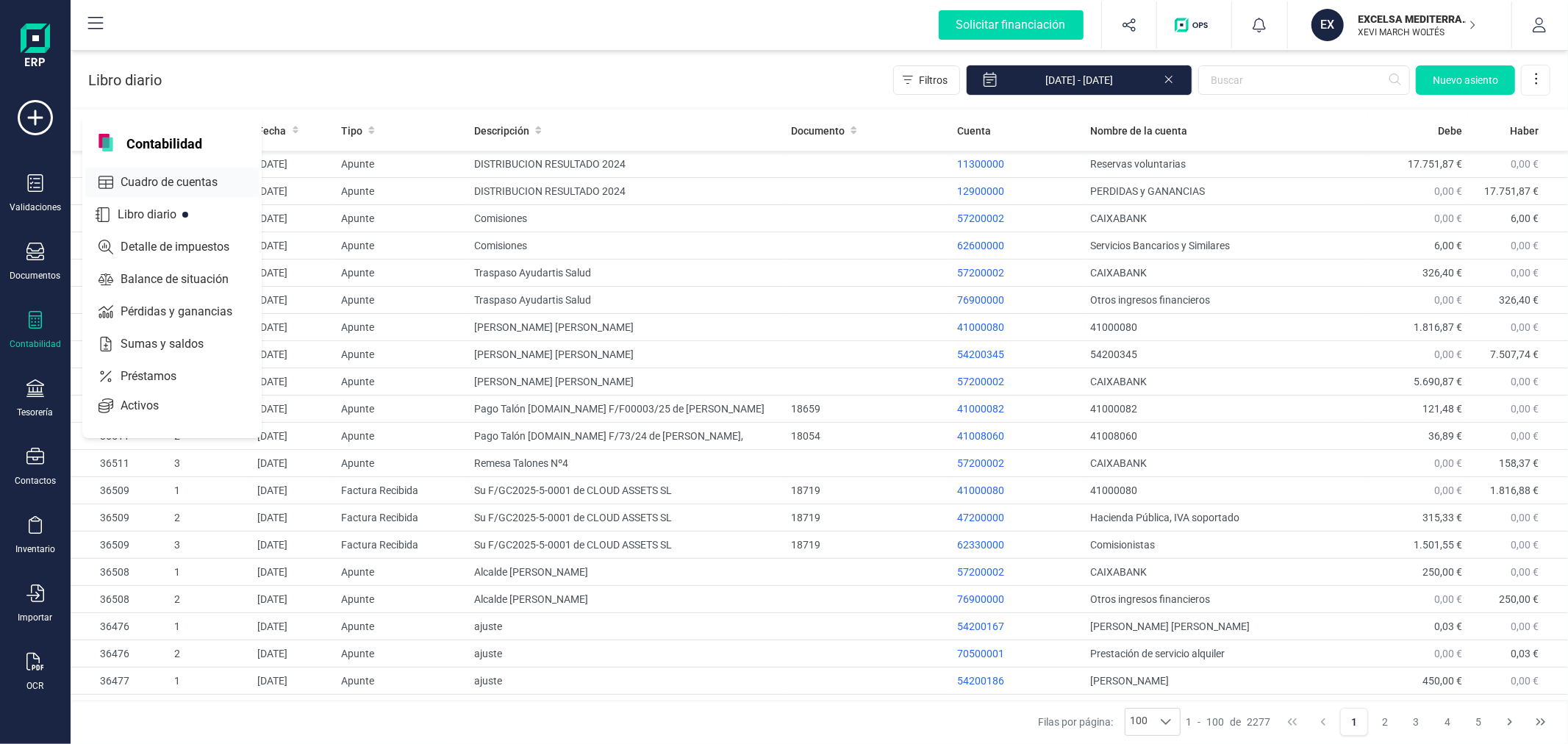
click at [157, 168] on div "Cuadro de cuentas" at bounding box center [172, 182] width 173 height 29
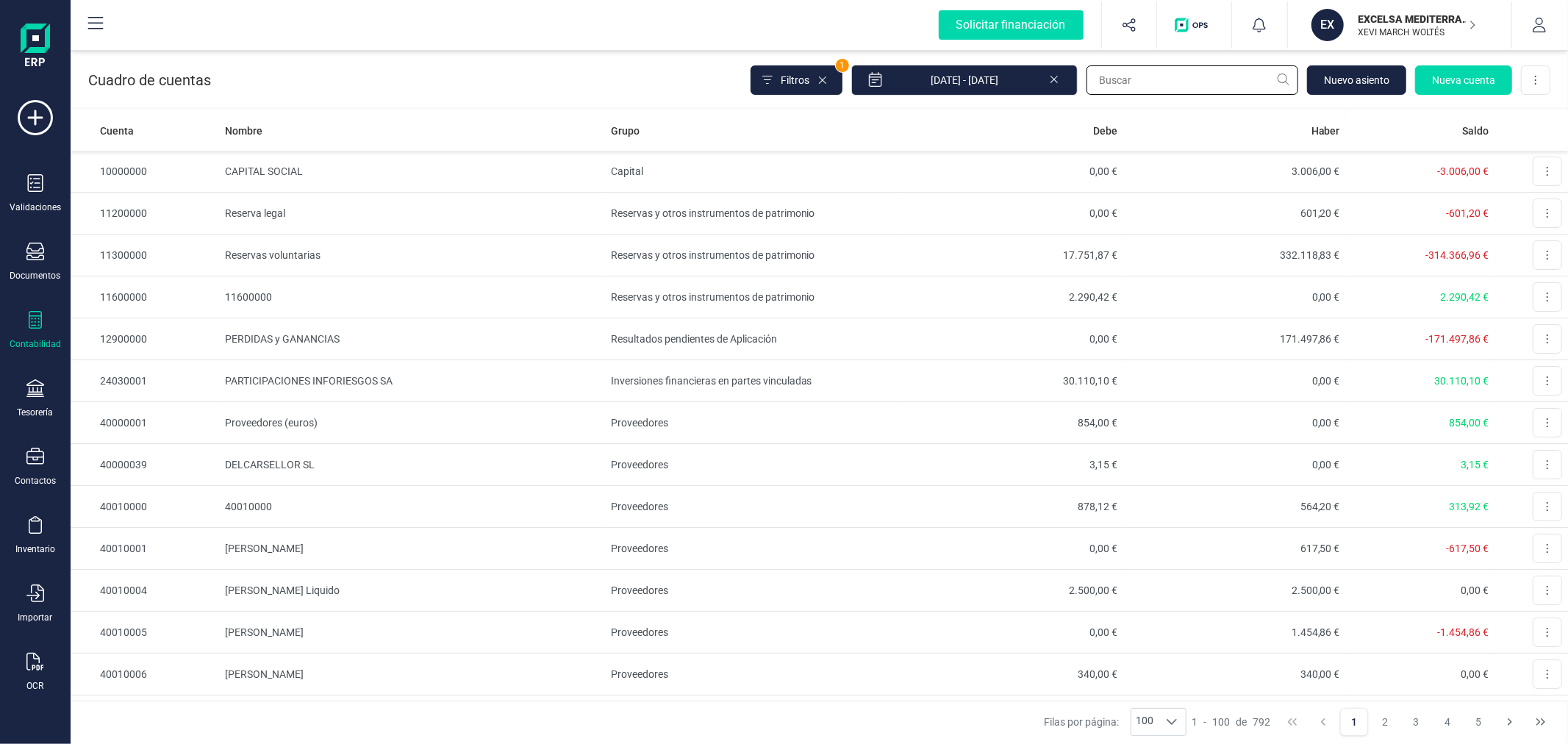
click at [1145, 87] on input "text" at bounding box center [1192, 79] width 212 height 29
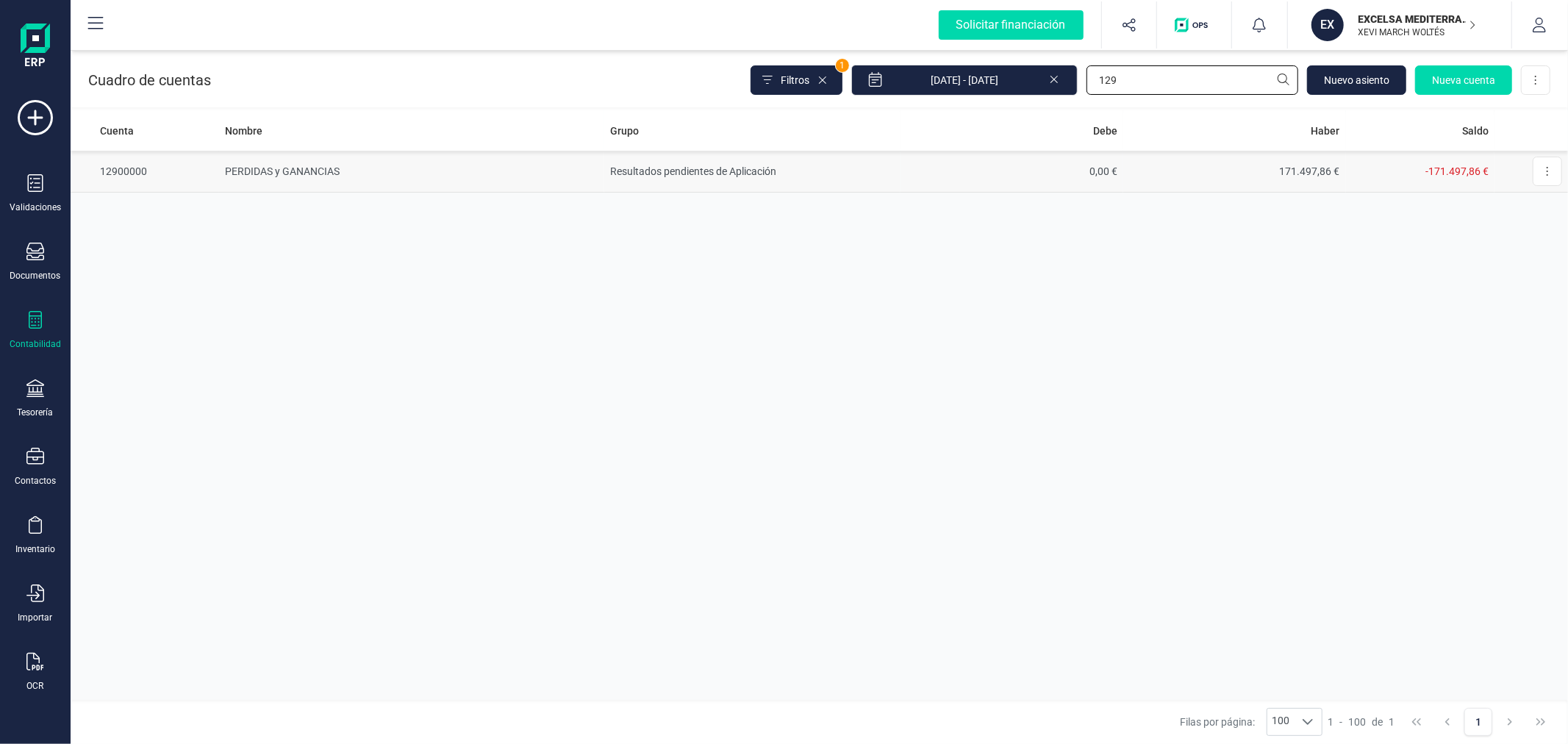
type input "129"
click at [640, 171] on td "Resultados pendientes de Aplicación" at bounding box center [752, 172] width 296 height 42
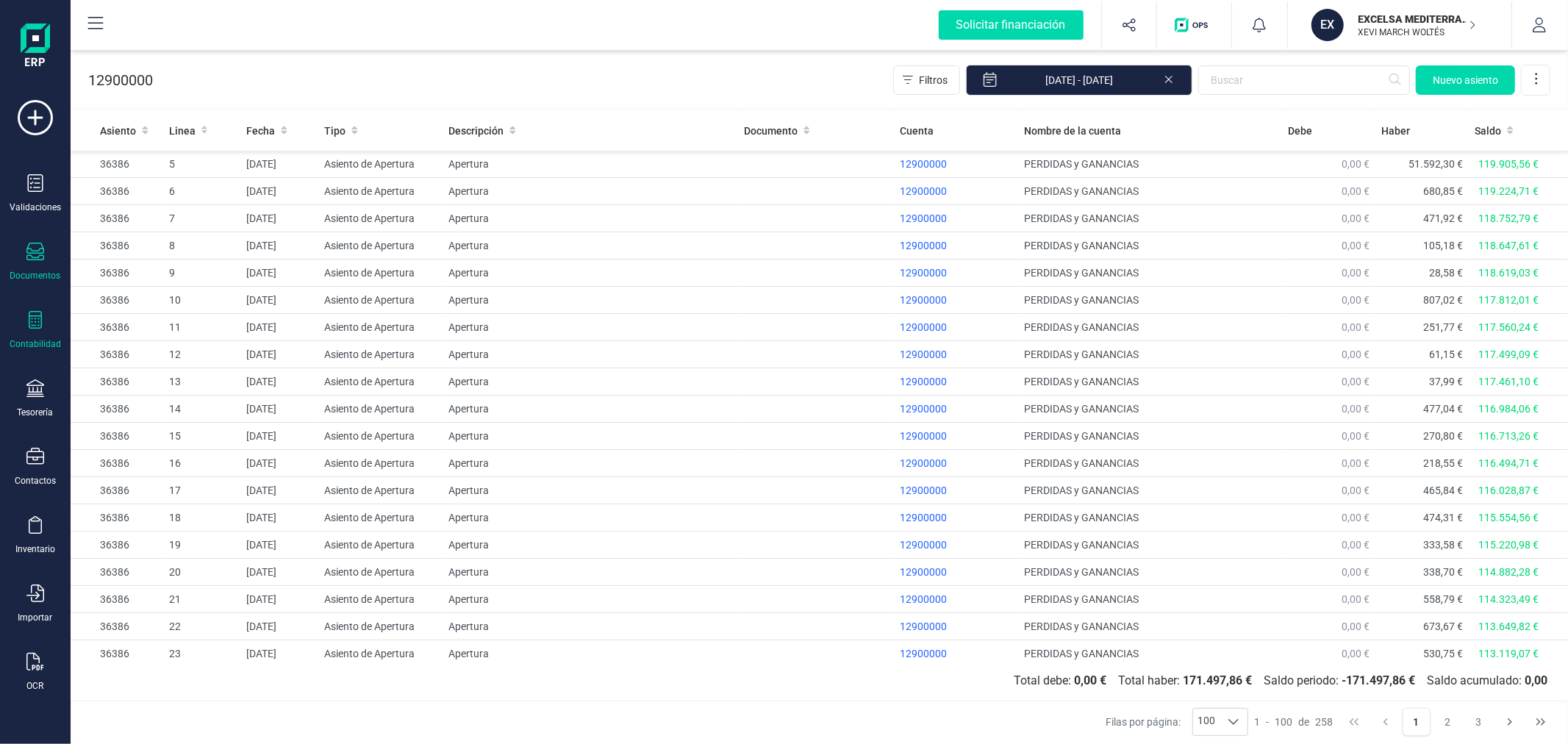
click at [40, 251] on icon at bounding box center [35, 251] width 17 height 17
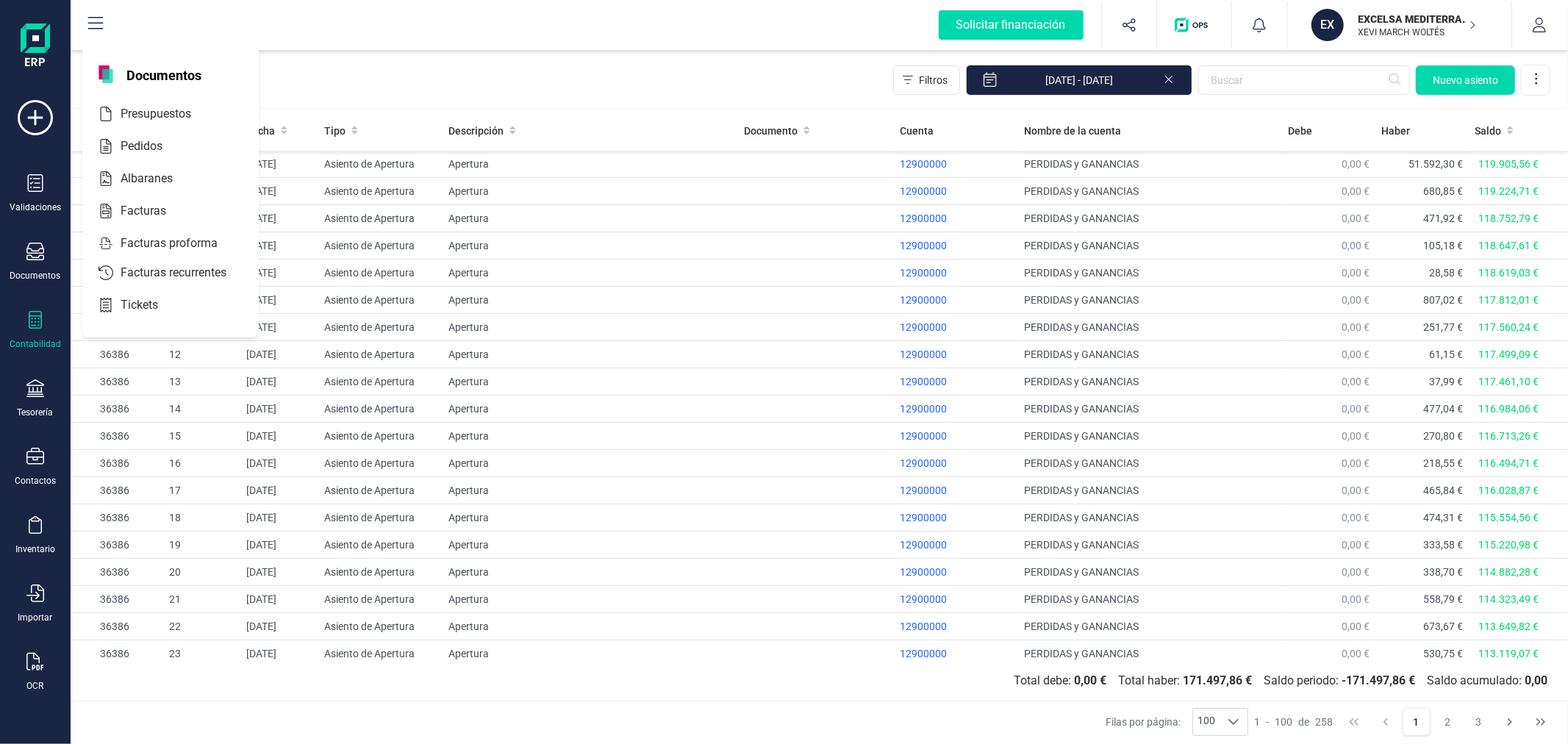
click at [26, 328] on icon at bounding box center [35, 319] width 17 height 17
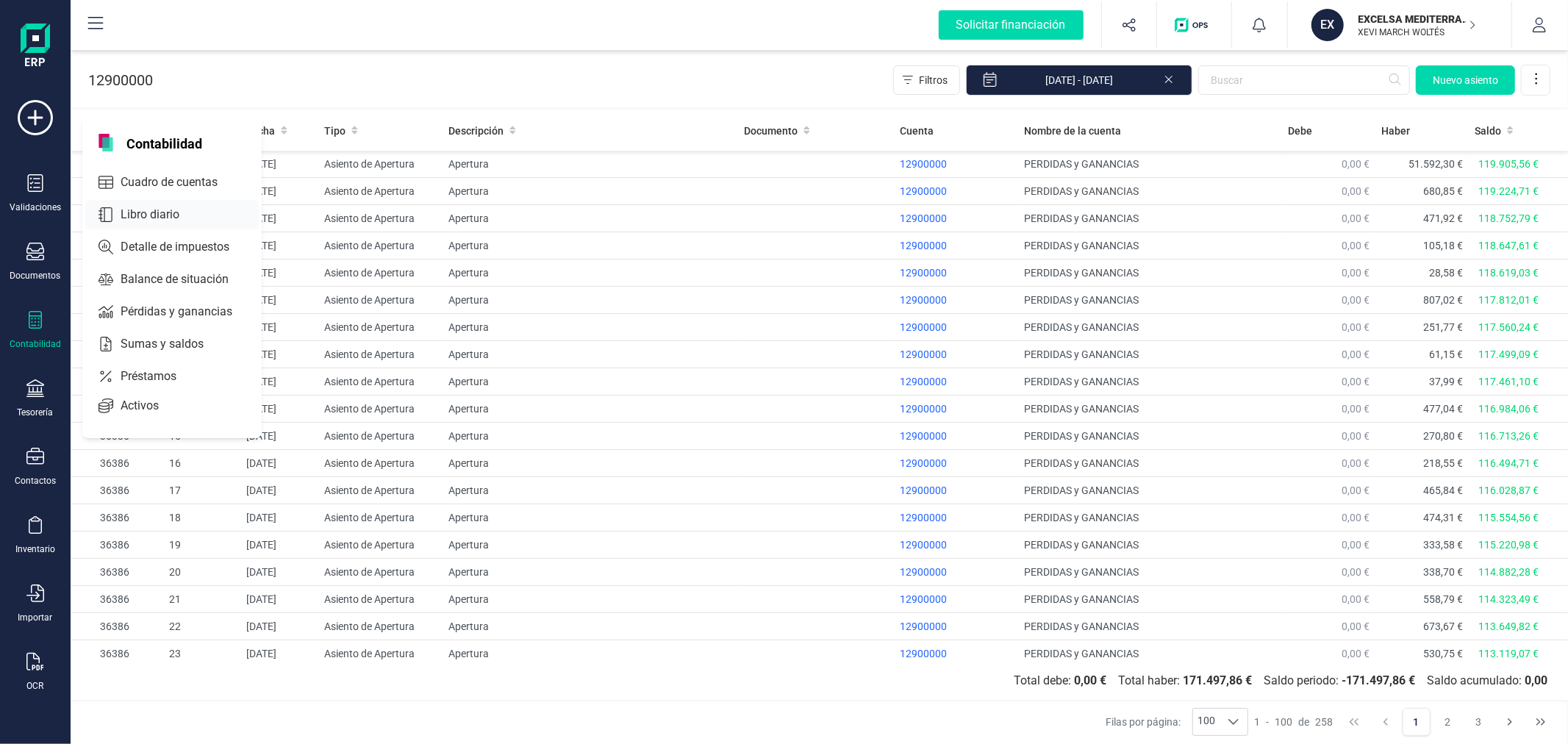
click at [151, 218] on span "Libro diario" at bounding box center [160, 214] width 91 height 17
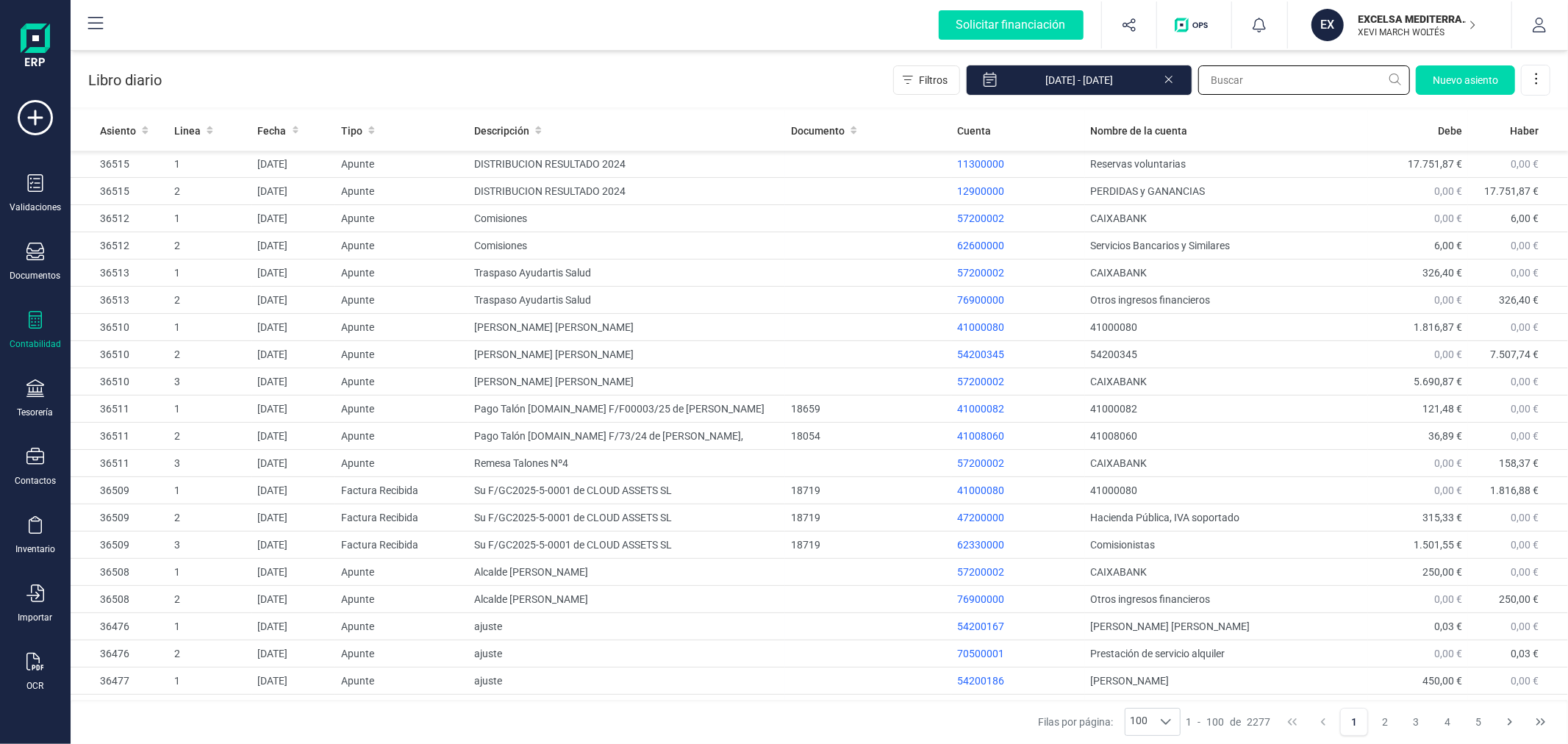
click at [1238, 77] on input "text" at bounding box center [1303, 79] width 212 height 29
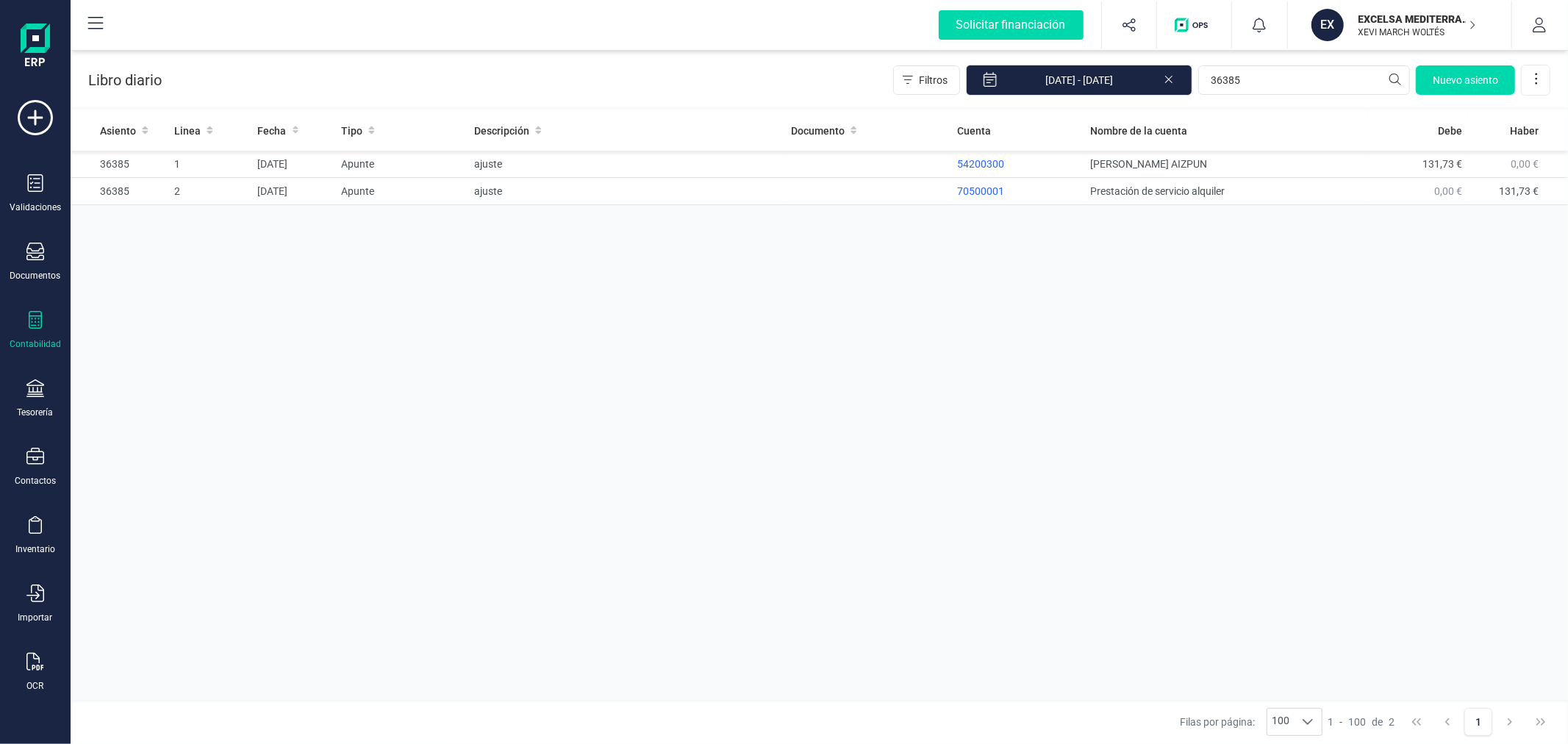
click at [41, 318] on icon at bounding box center [35, 319] width 14 height 17
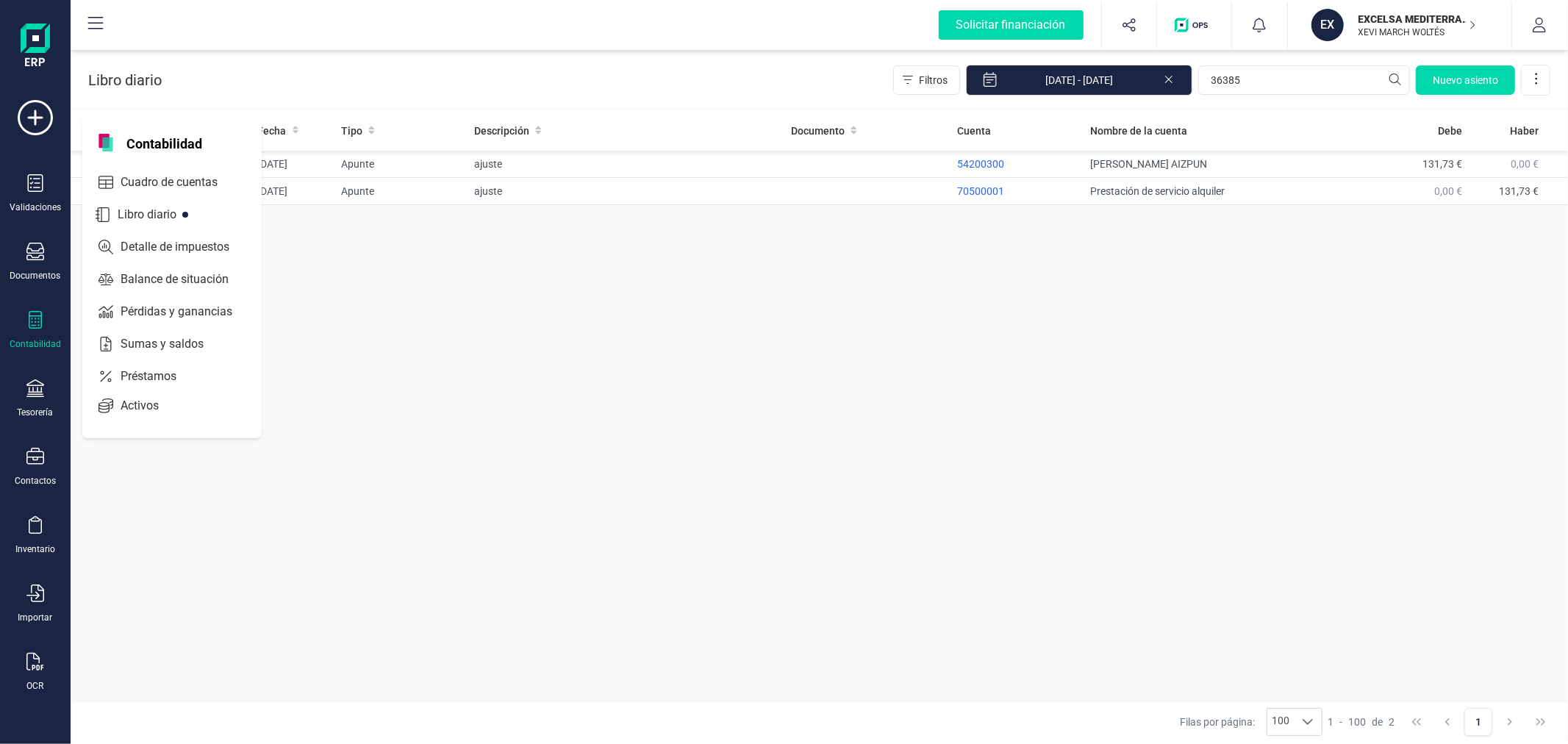
drag, startPoint x: 175, startPoint y: 181, endPoint x: 825, endPoint y: 364, distance: 675.3
click at [825, 364] on div "Solicitar financiación Validaciones Documentos Documentos Presupuestos Pedidos …" at bounding box center [784, 372] width 1568 height 744
click at [825, 363] on div "Asiento Linea Fecha Tipo Descripción Documento Cuenta Nombre de la cuenta Debe …" at bounding box center [819, 407] width 1497 height 594
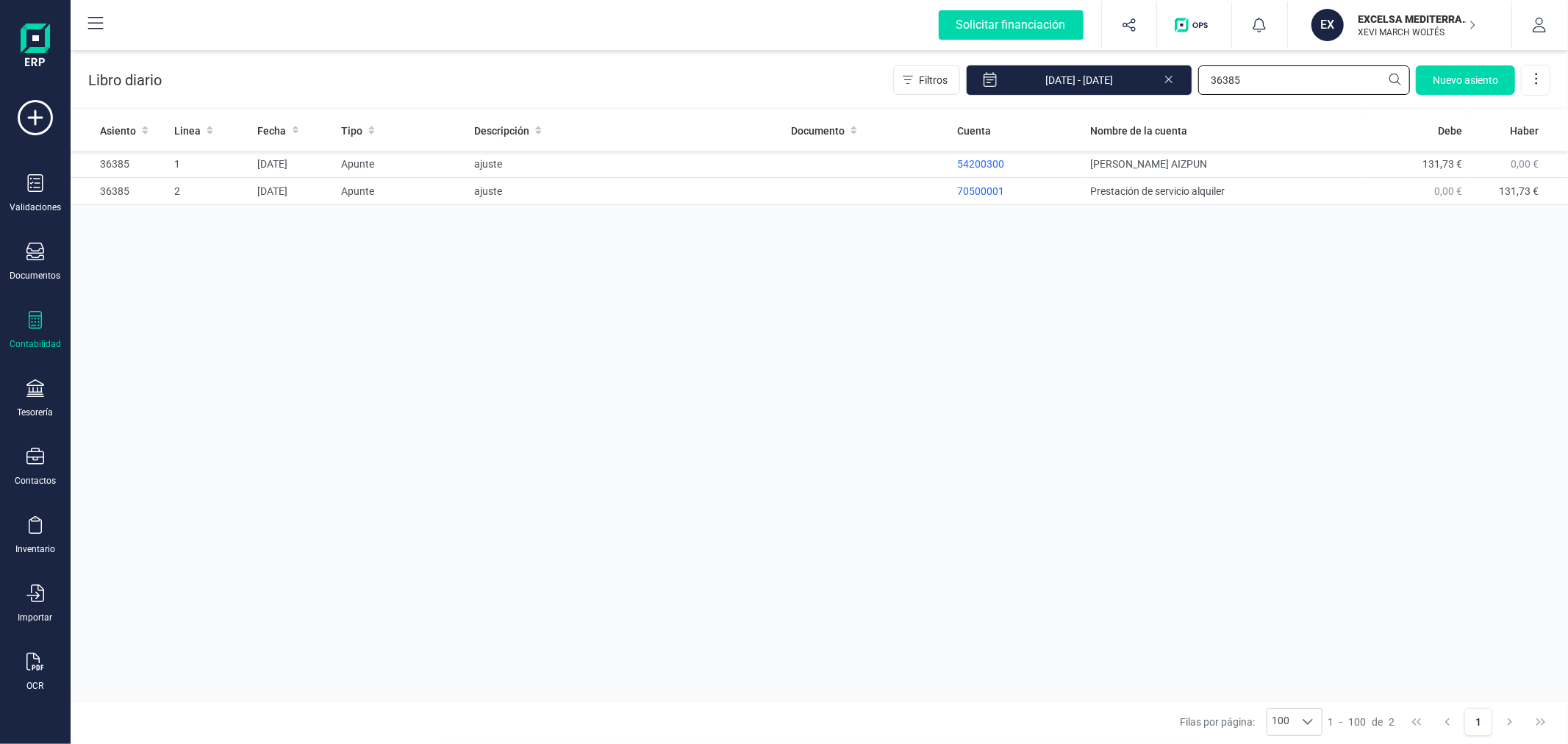
click at [1253, 78] on input "36385" at bounding box center [1303, 79] width 212 height 29
click at [1296, 83] on input "38386" at bounding box center [1303, 79] width 212 height 29
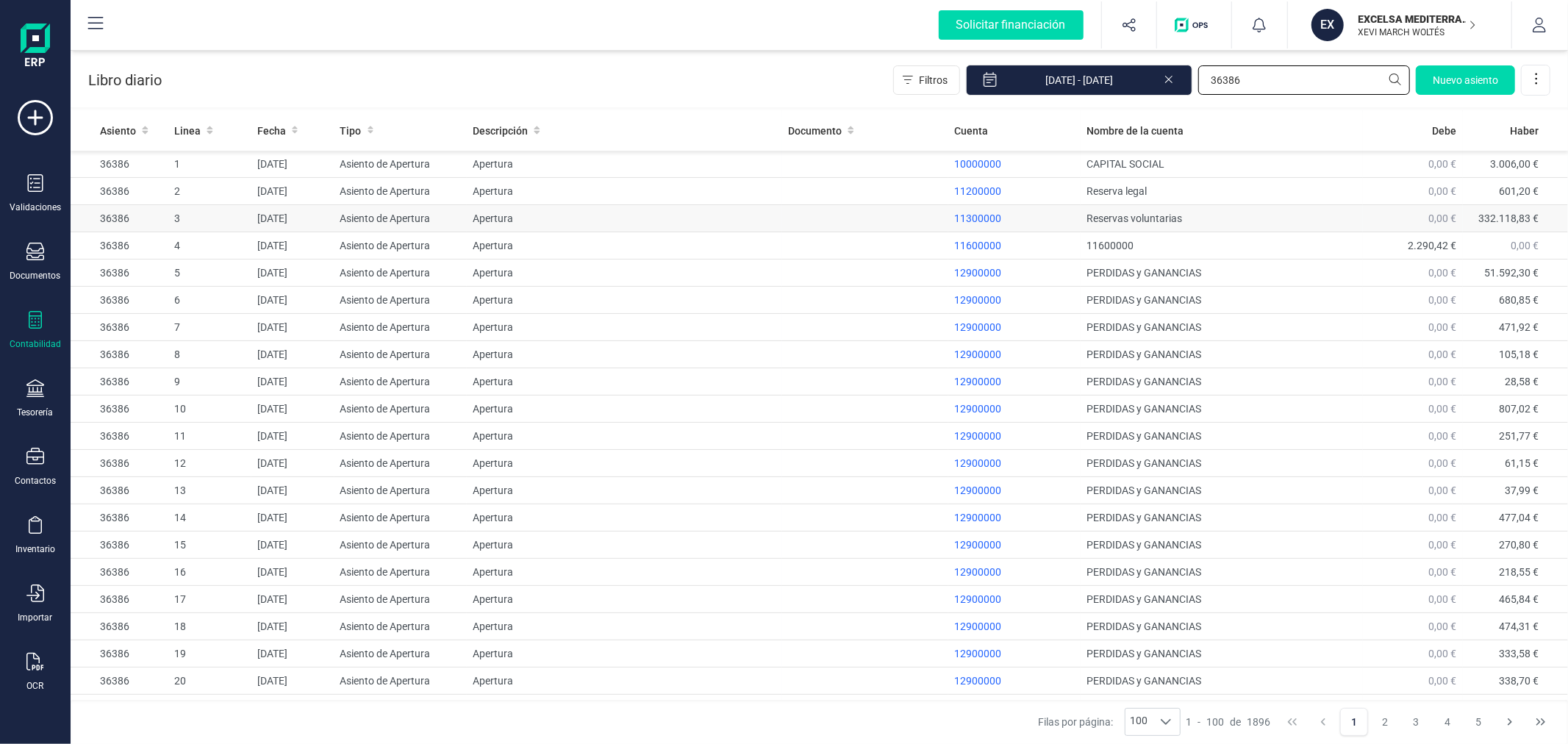
type input "36386"
click at [656, 217] on td "Apertura" at bounding box center [624, 218] width 315 height 27
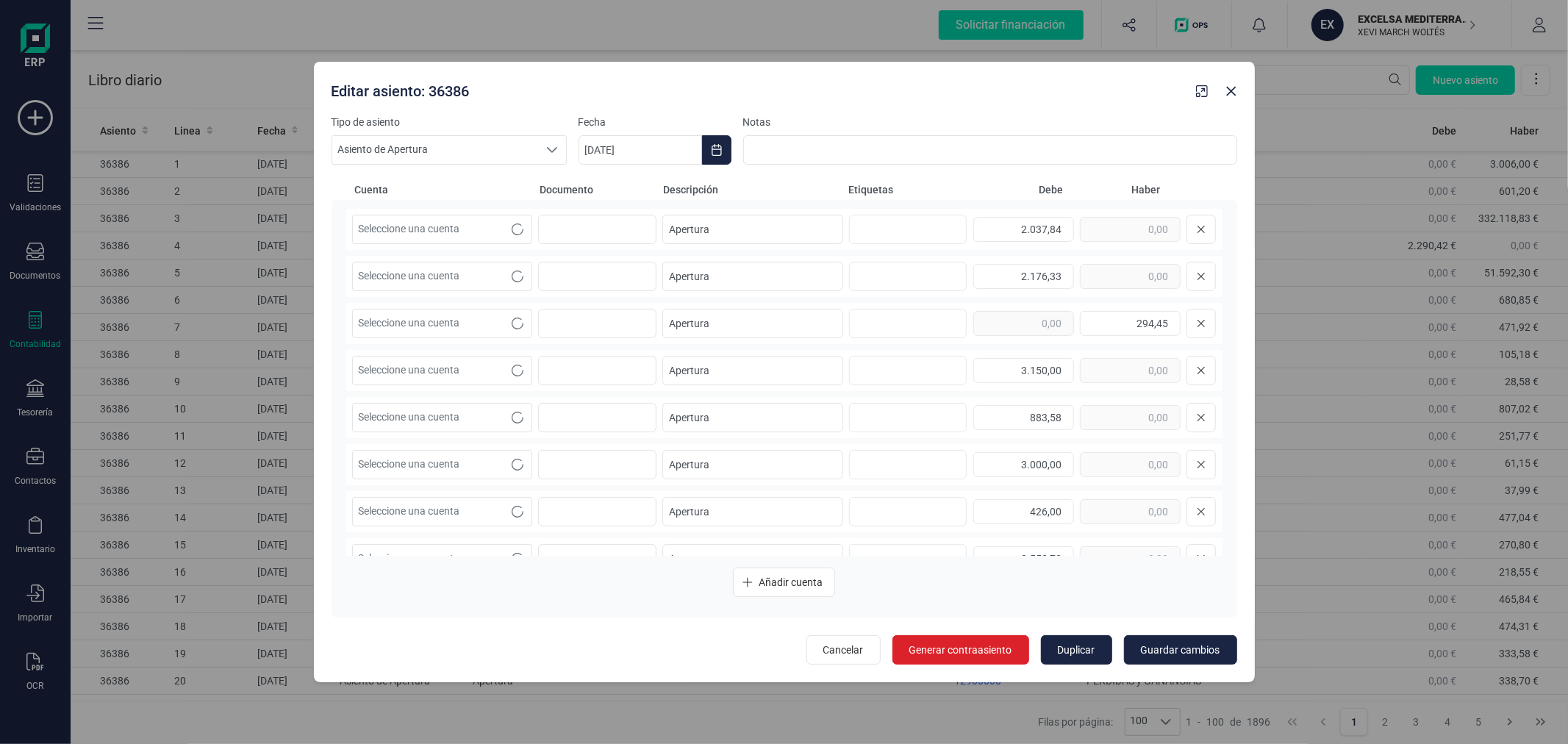
click at [827, 647] on span "Cancelar" at bounding box center [843, 650] width 41 height 15
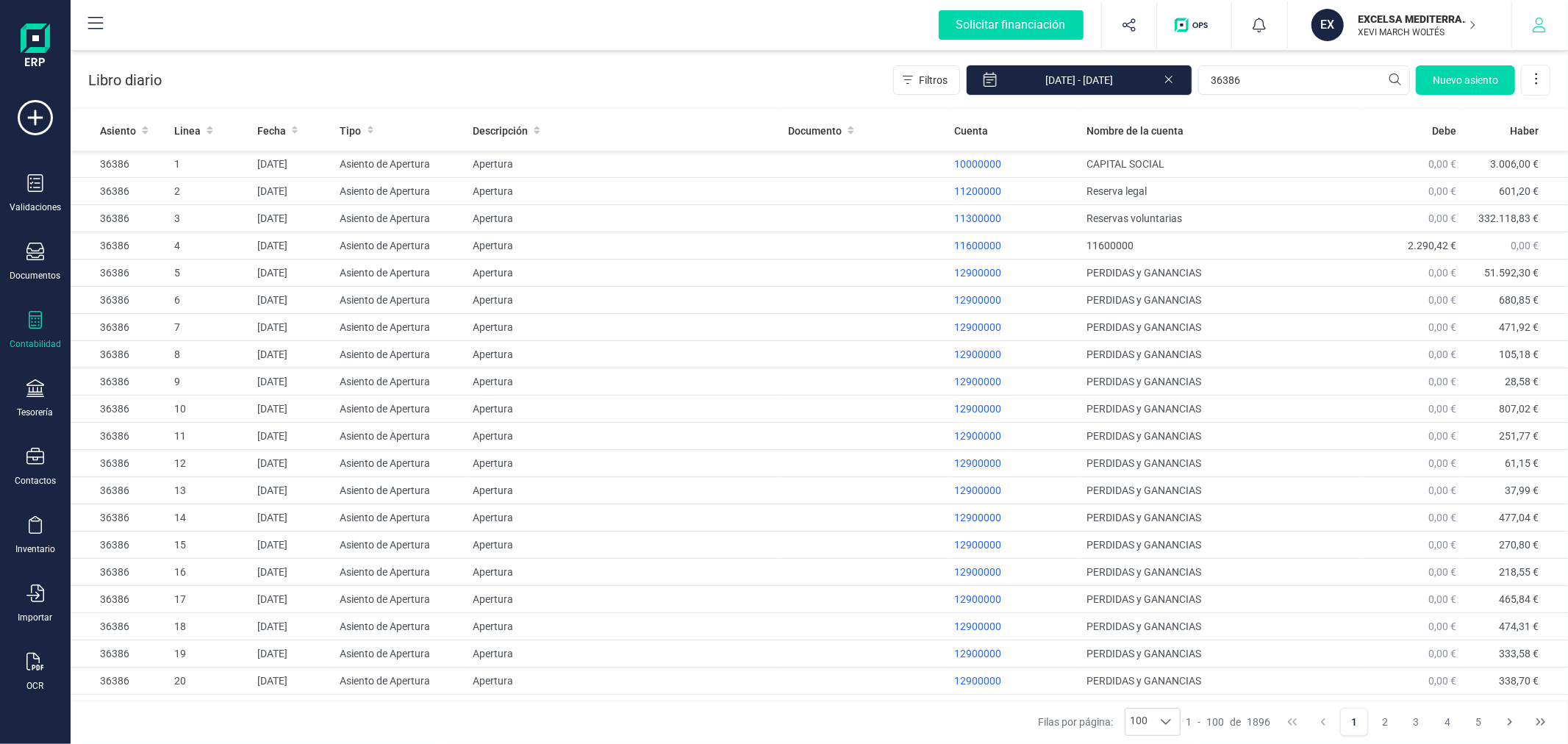
click at [1538, 22] on icon "button" at bounding box center [1539, 25] width 15 height 15
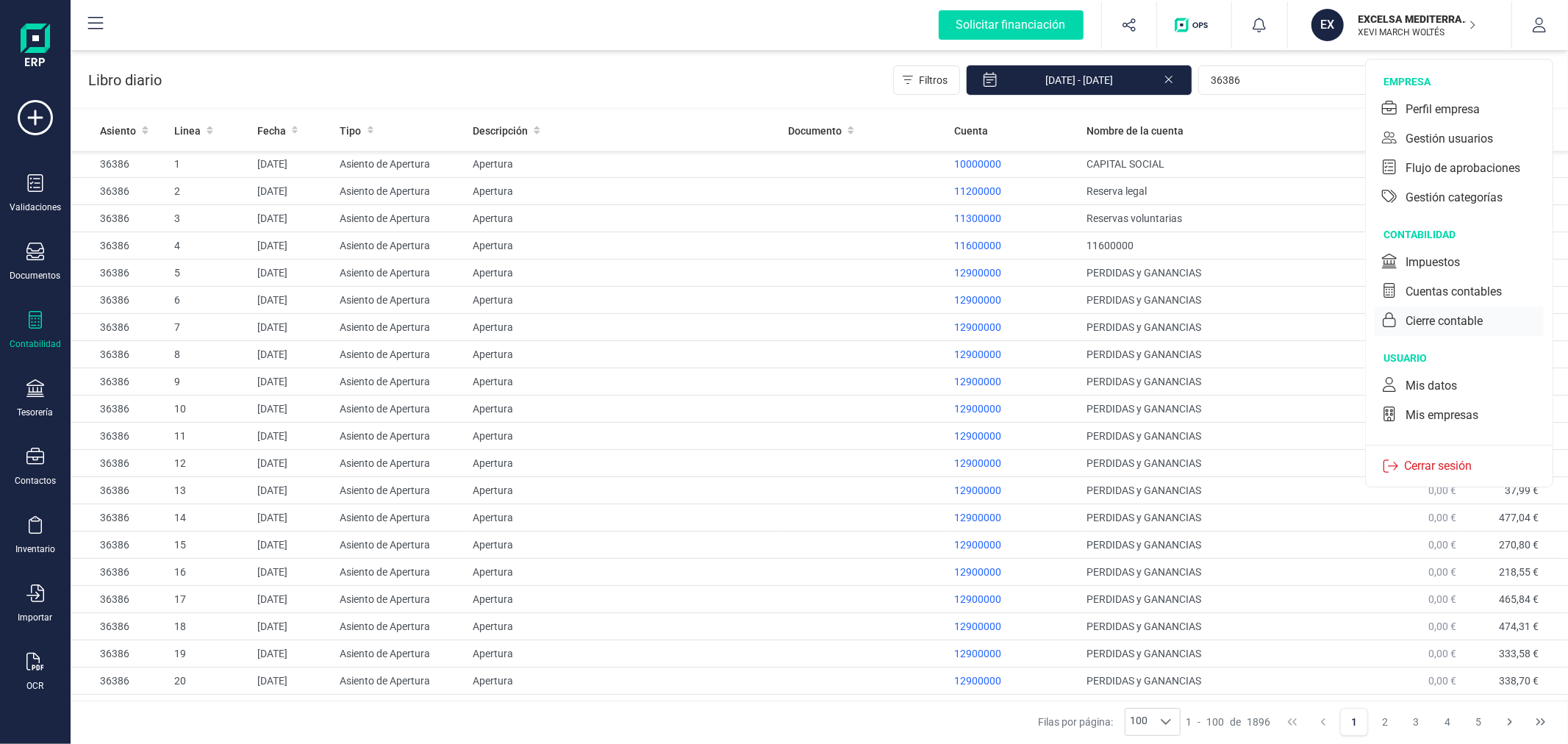
click at [1444, 312] on div "Cierre contable" at bounding box center [1443, 321] width 77 height 17
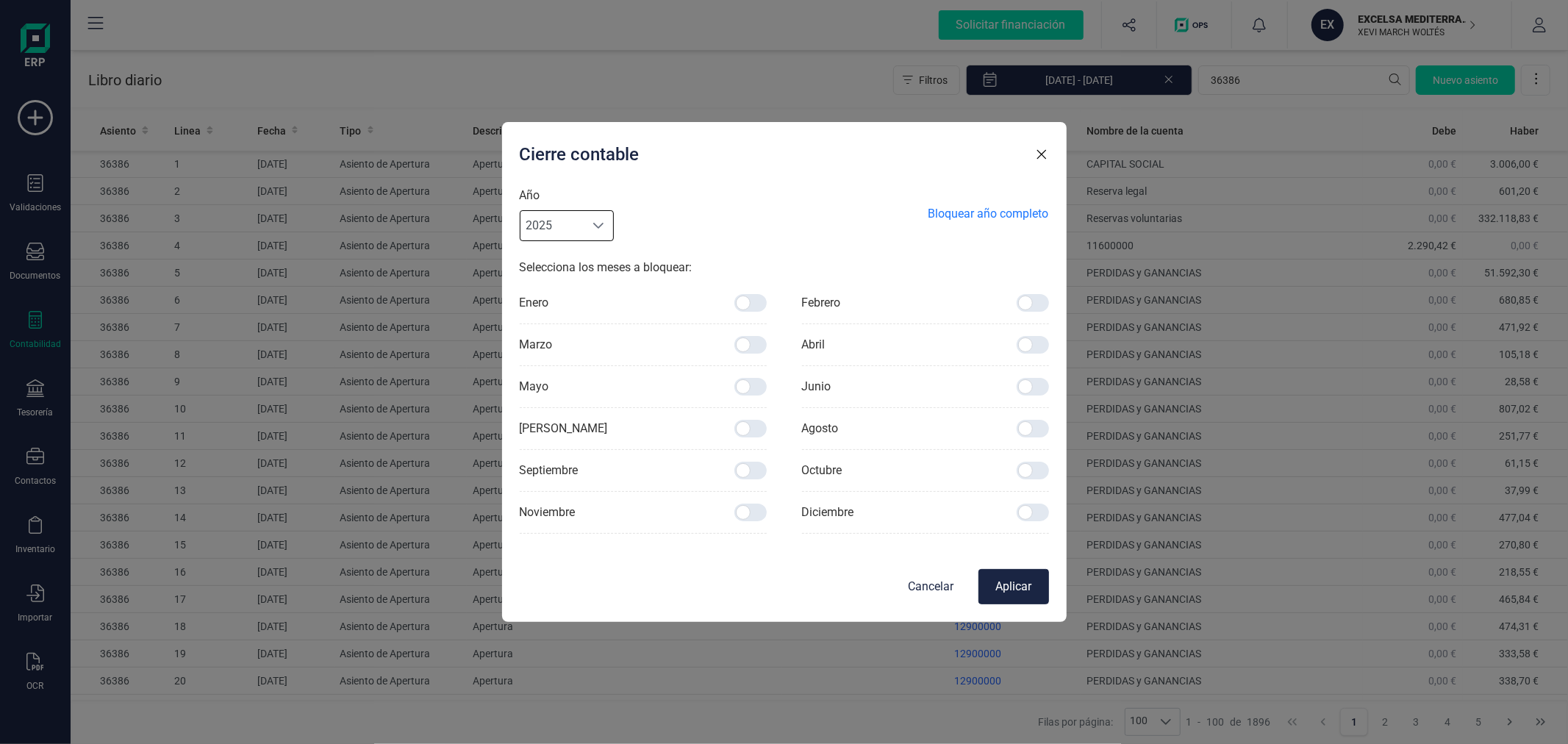
click at [562, 211] on span "2025" at bounding box center [552, 226] width 64 height 29
click at [578, 275] on li "2024" at bounding box center [566, 287] width 94 height 29
click at [914, 579] on button "Cancelar" at bounding box center [931, 586] width 71 height 35
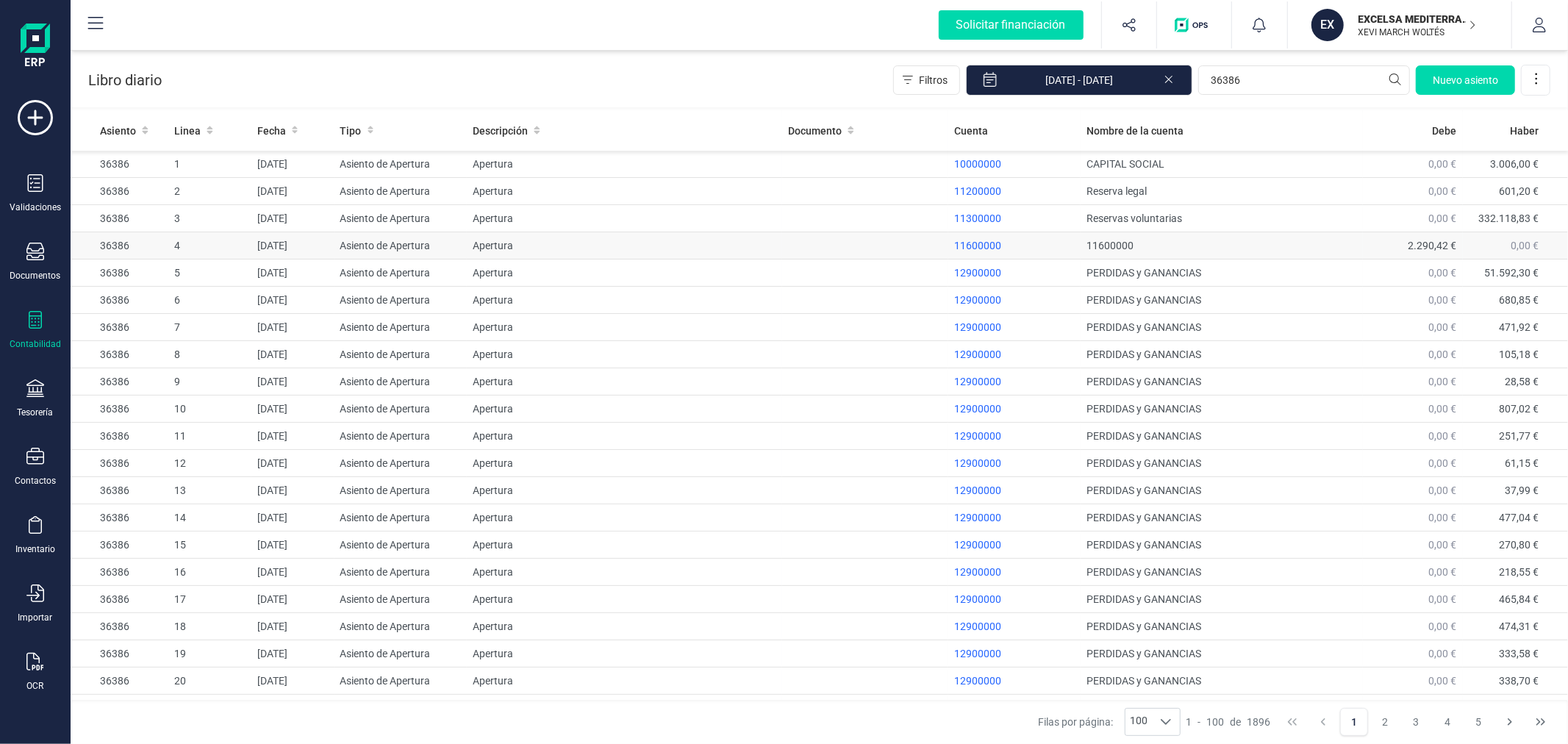
click at [691, 258] on td "Apertura" at bounding box center [624, 245] width 315 height 27
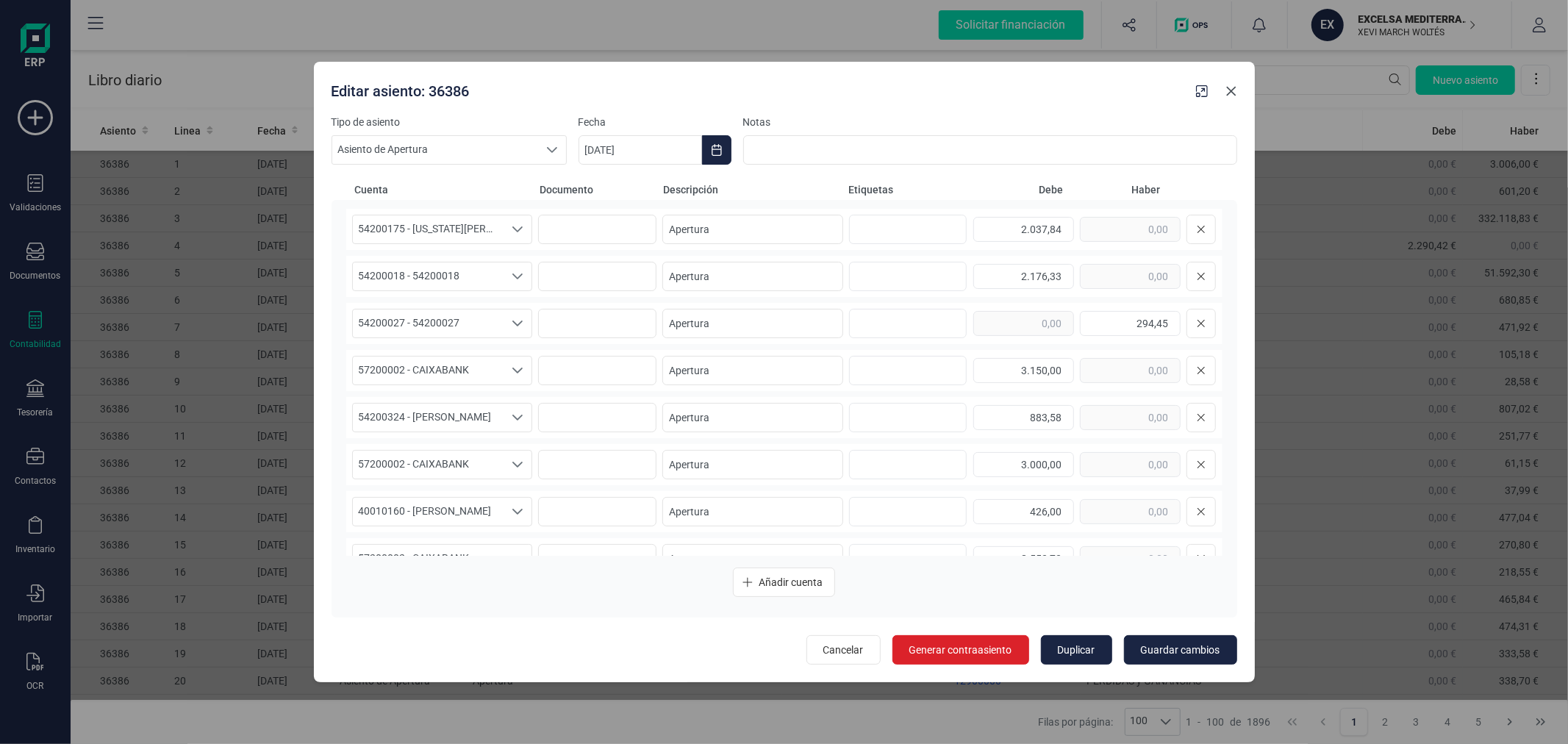
click at [1235, 91] on icon "button" at bounding box center [1231, 91] width 12 height 12
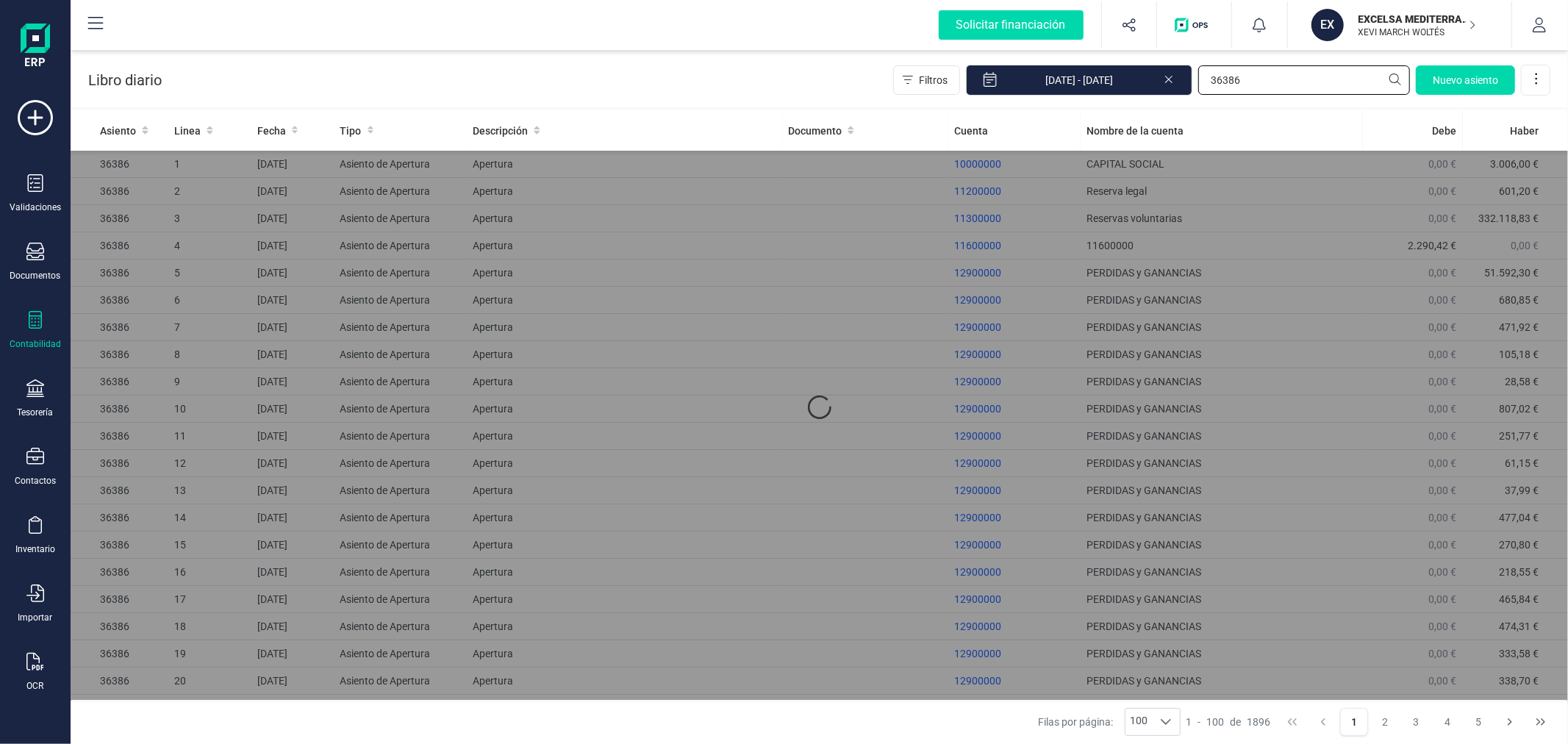
click at [1247, 78] on input "36386" at bounding box center [1303, 79] width 212 height 29
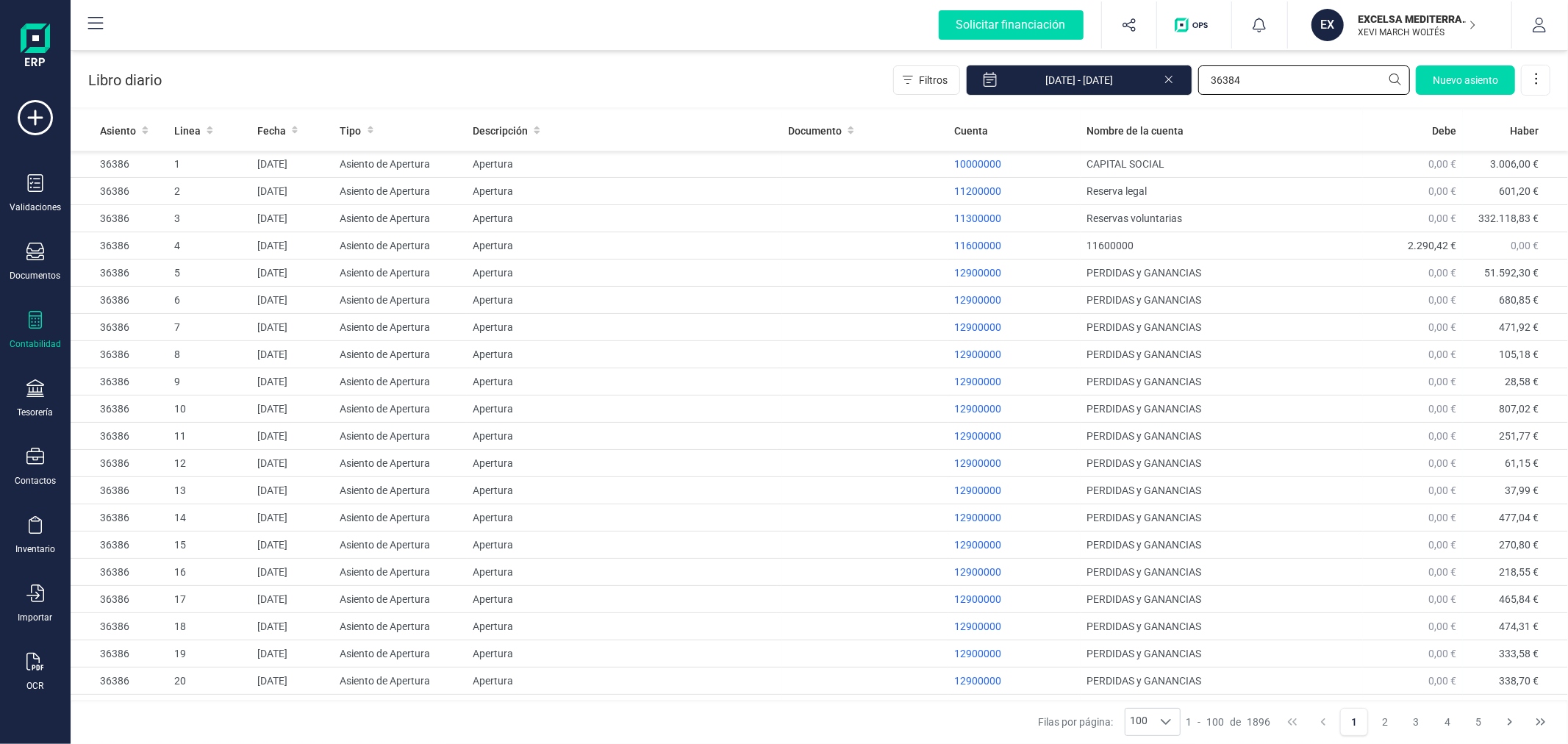
type input "36384"
click at [1167, 79] on icon at bounding box center [1168, 78] width 12 height 15
click at [1272, 79] on input "36384" at bounding box center [1303, 79] width 212 height 29
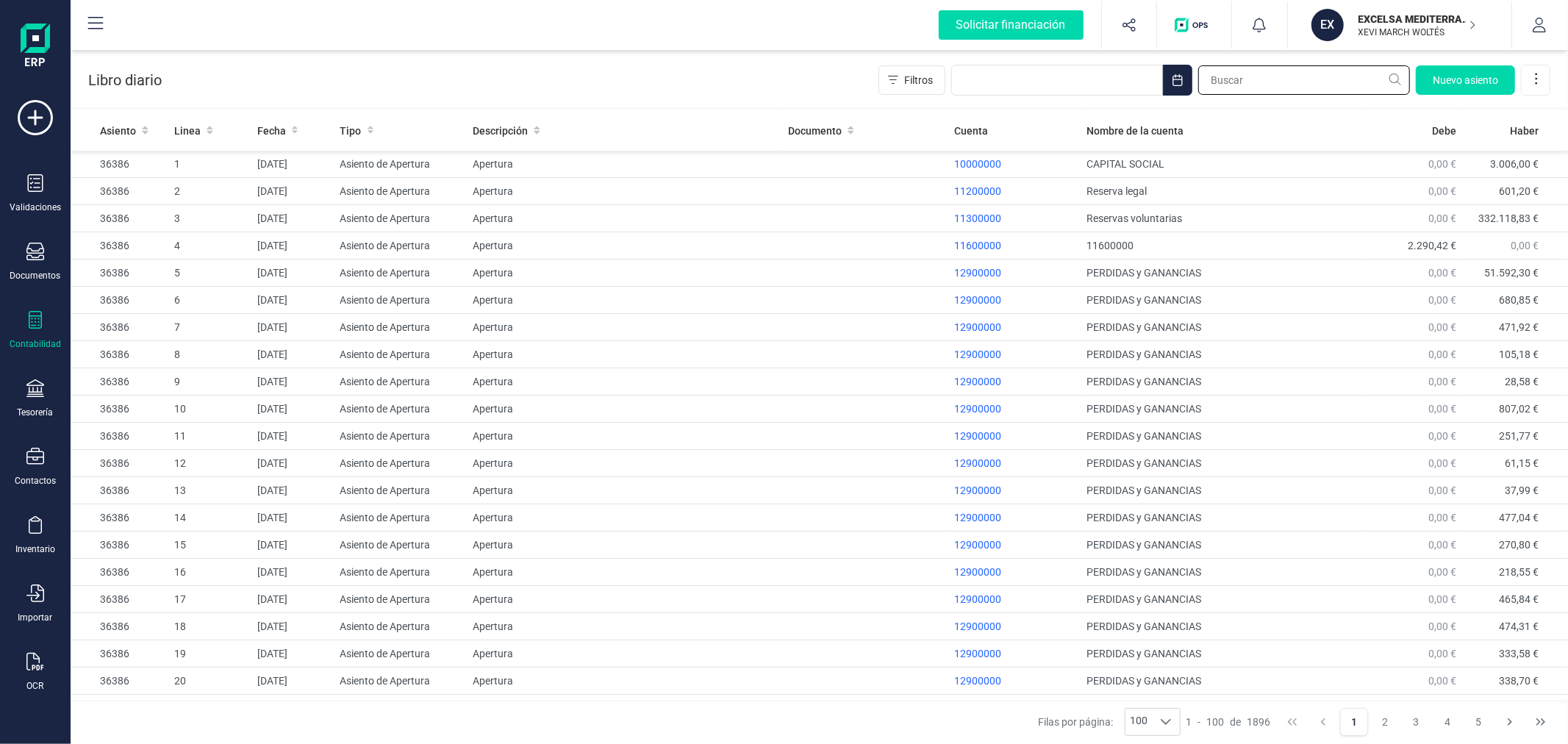
click at [1272, 79] on input "text" at bounding box center [1303, 79] width 212 height 29
type input "36385"
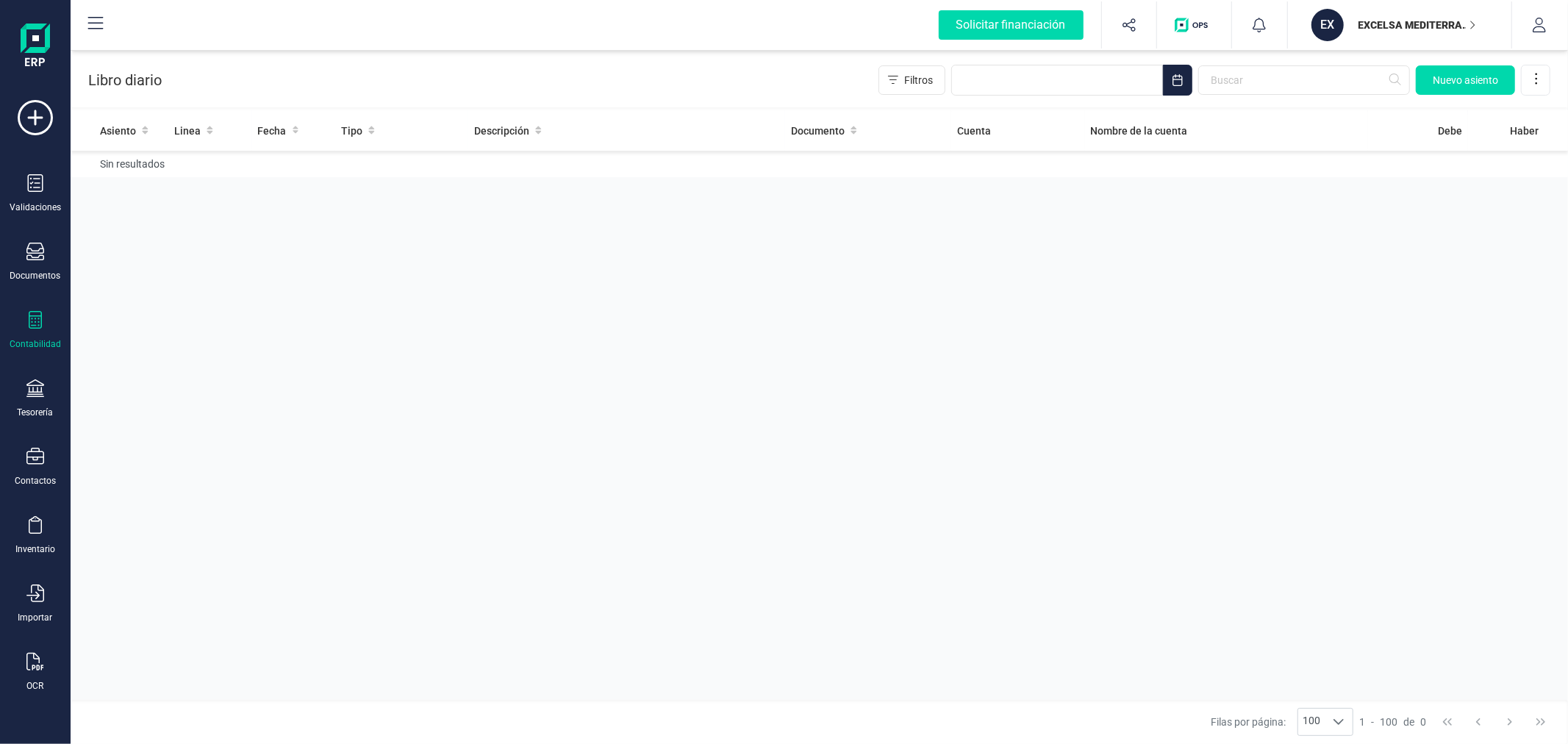
click at [26, 318] on icon at bounding box center [35, 319] width 17 height 17
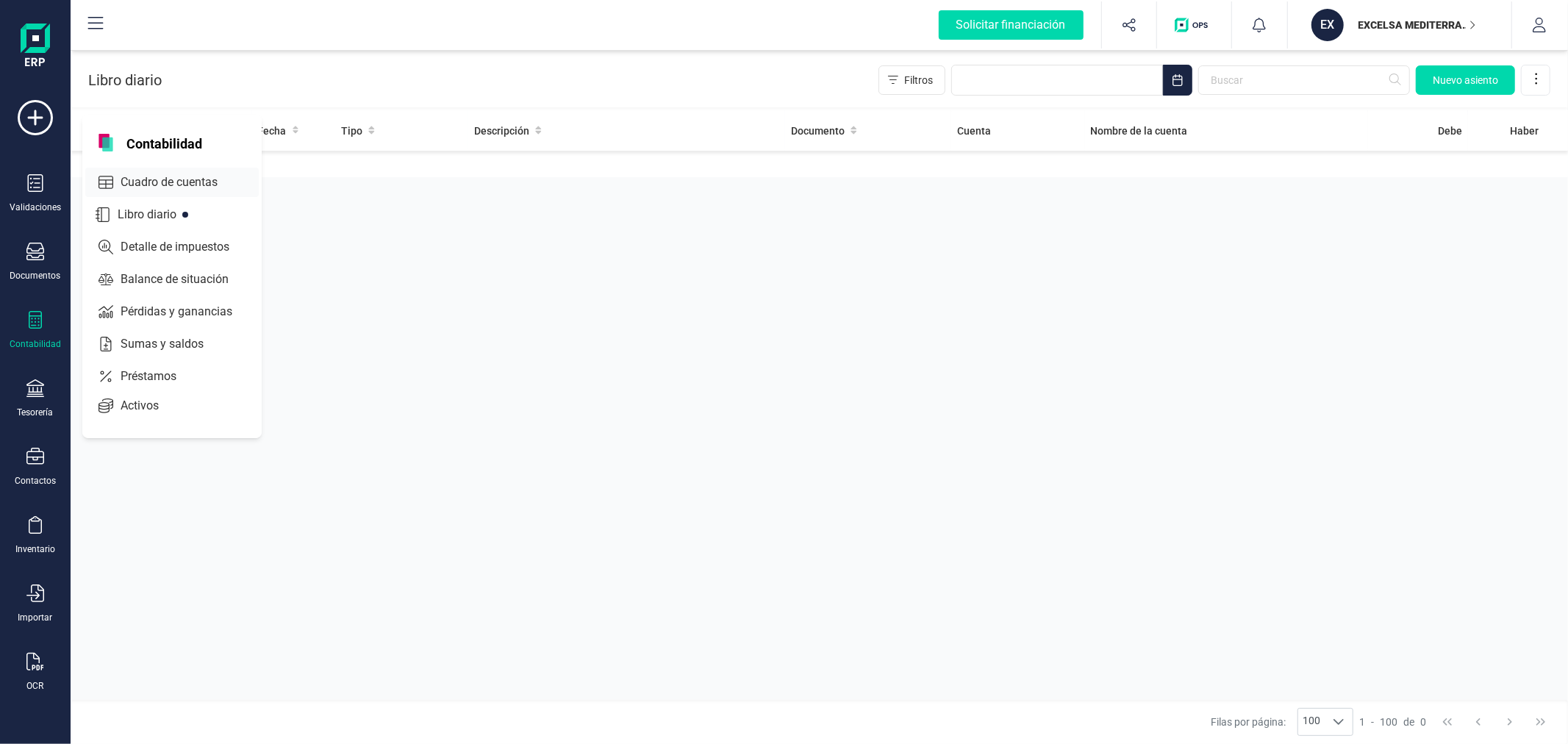
click at [137, 171] on div "Cuadro de cuentas" at bounding box center [172, 182] width 173 height 29
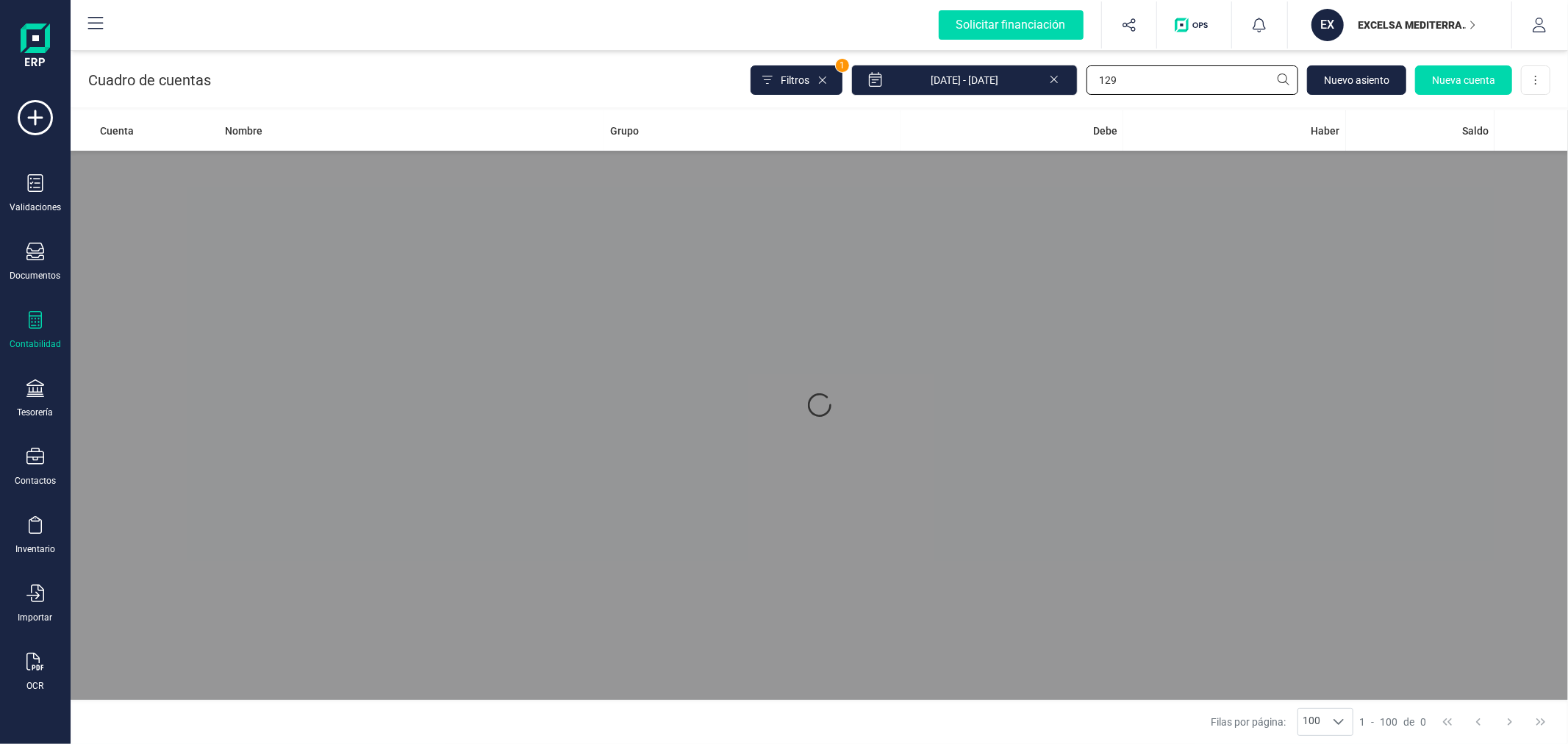
click at [1107, 82] on input "129" at bounding box center [1192, 79] width 212 height 29
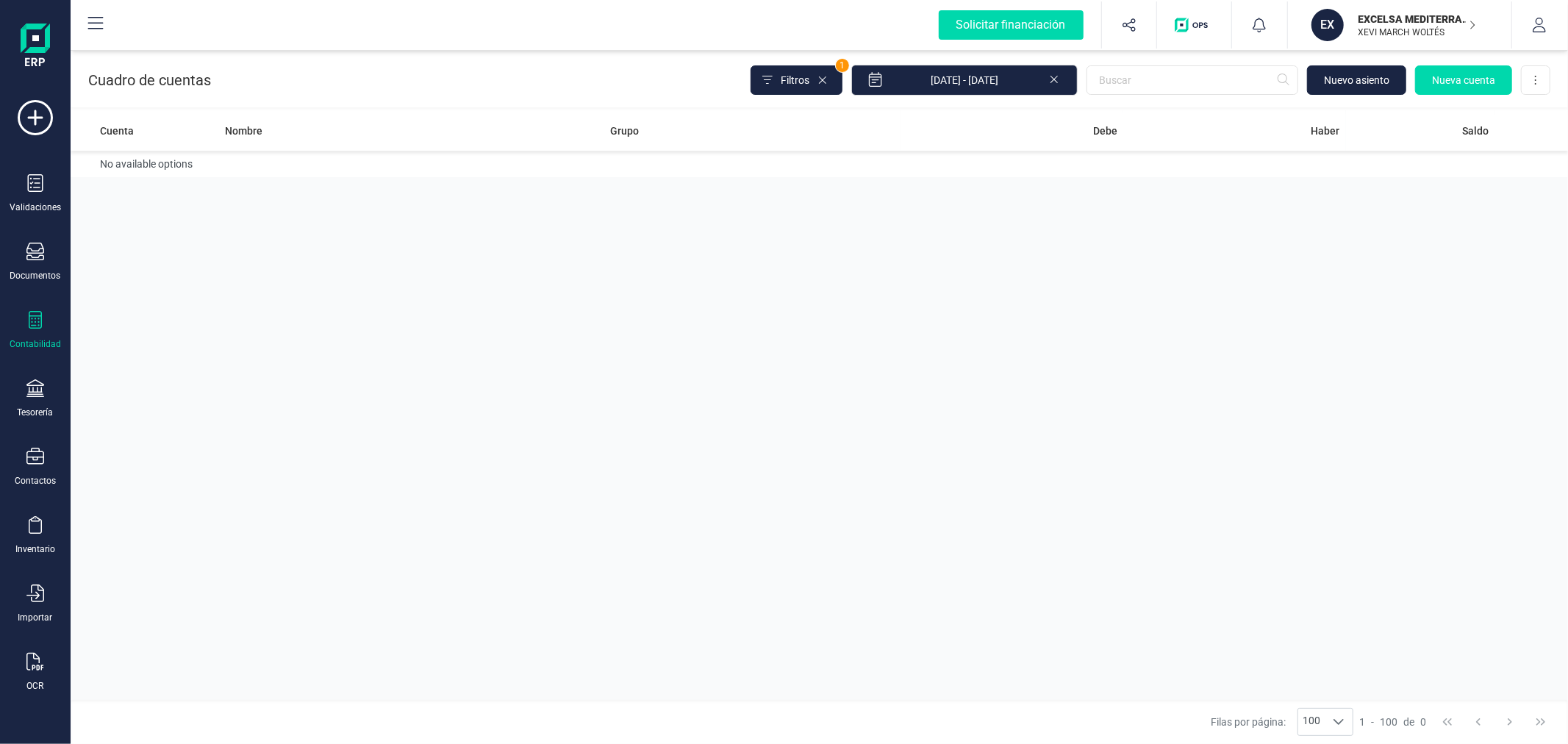
click at [1408, 13] on p "EXCELSA MEDITERRANEA SL" at bounding box center [1417, 19] width 118 height 15
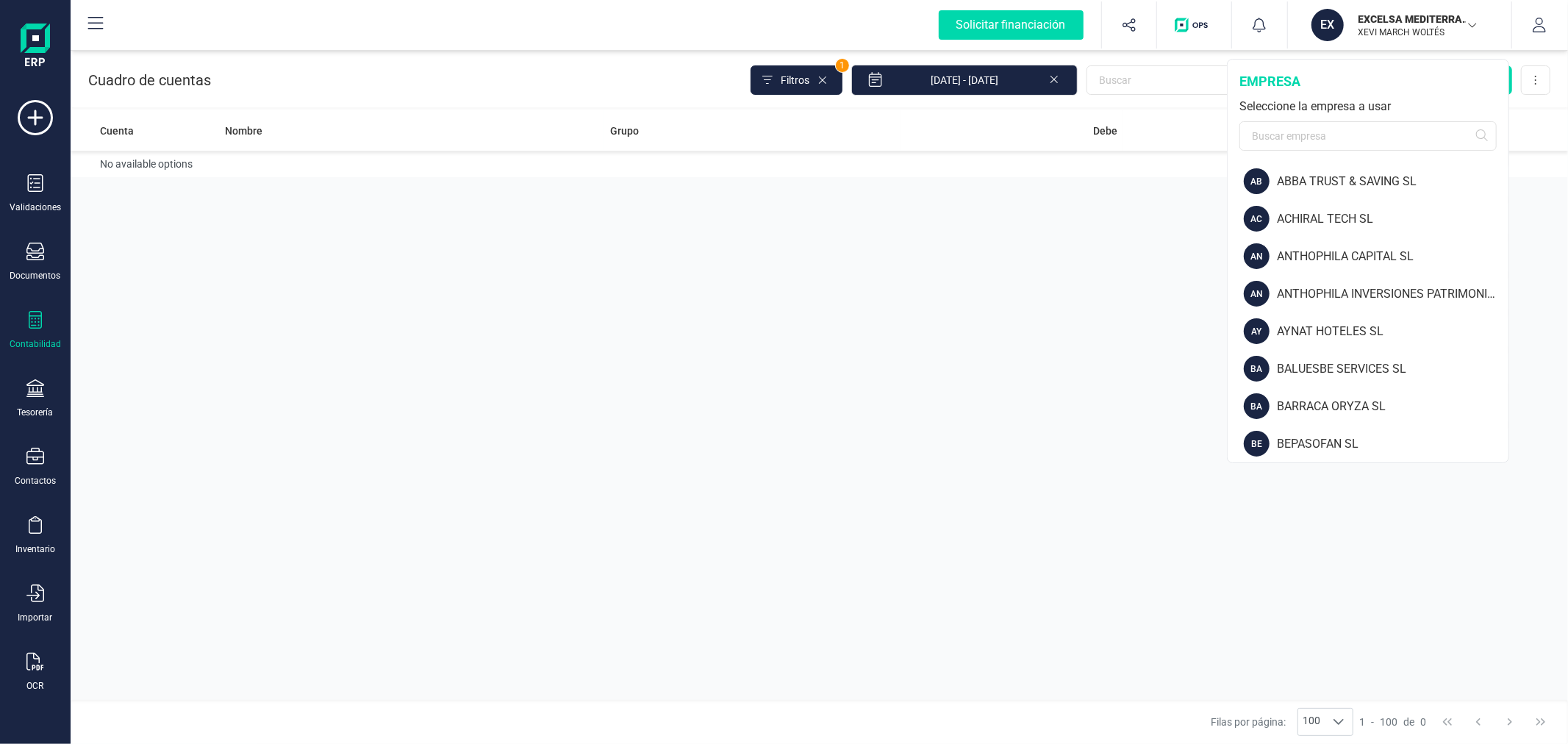
click at [894, 338] on div "Cuenta Nombre Grupo Debe Haber Saldo No available options" at bounding box center [819, 405] width 1497 height 589
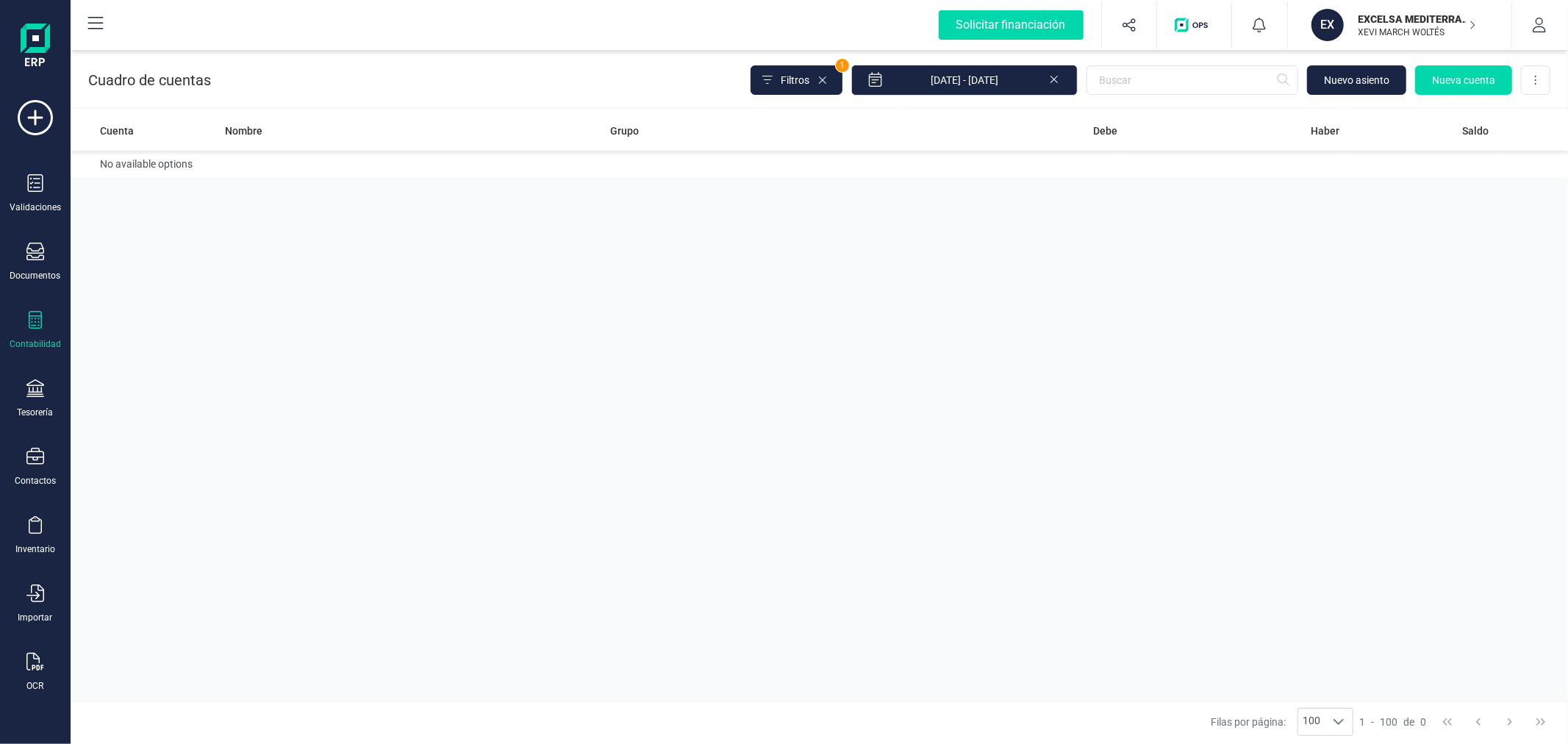
click at [1056, 77] on icon at bounding box center [1053, 79] width 7 height 7
click at [37, 321] on icon at bounding box center [35, 319] width 17 height 17
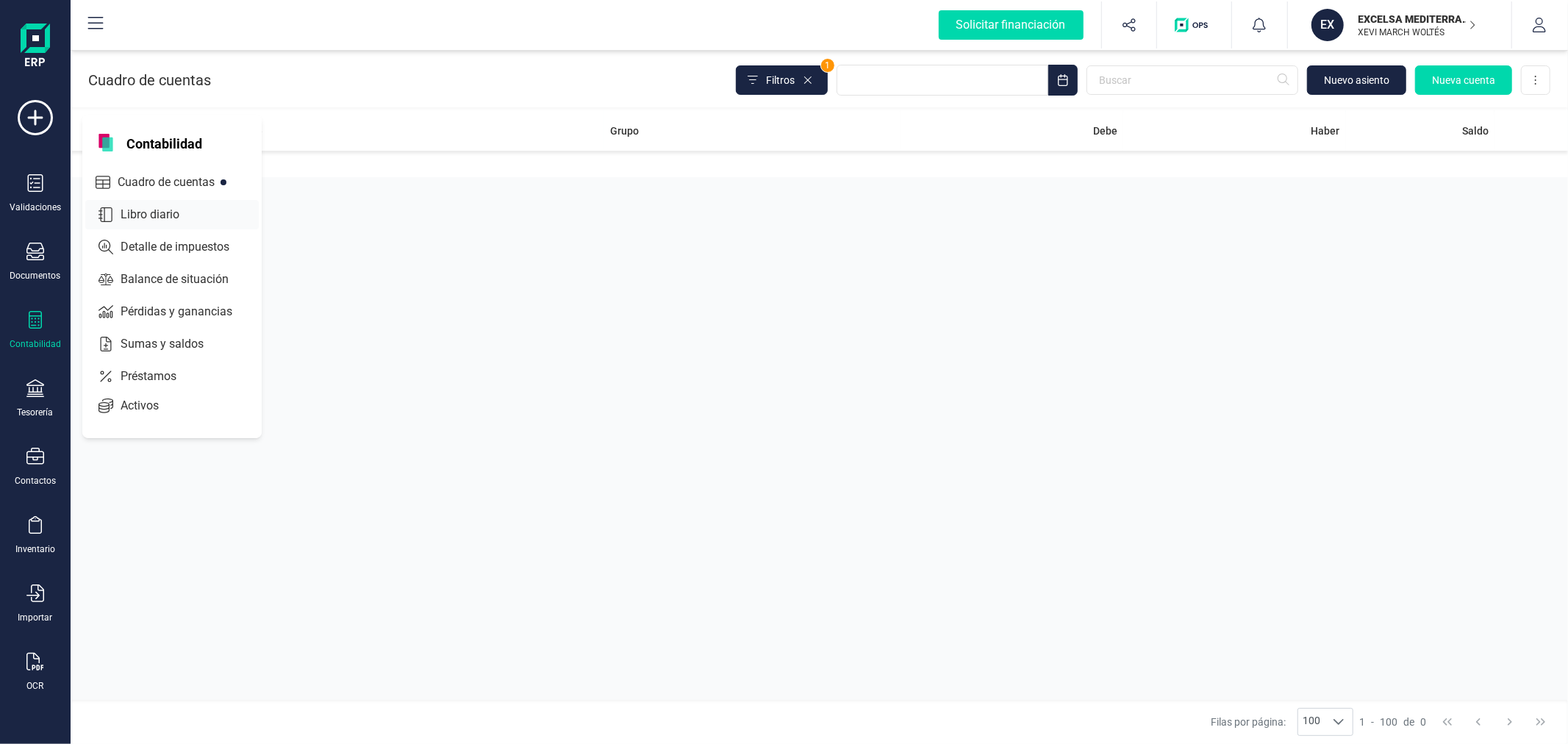
click at [162, 211] on span "Libro diario" at bounding box center [160, 214] width 91 height 17
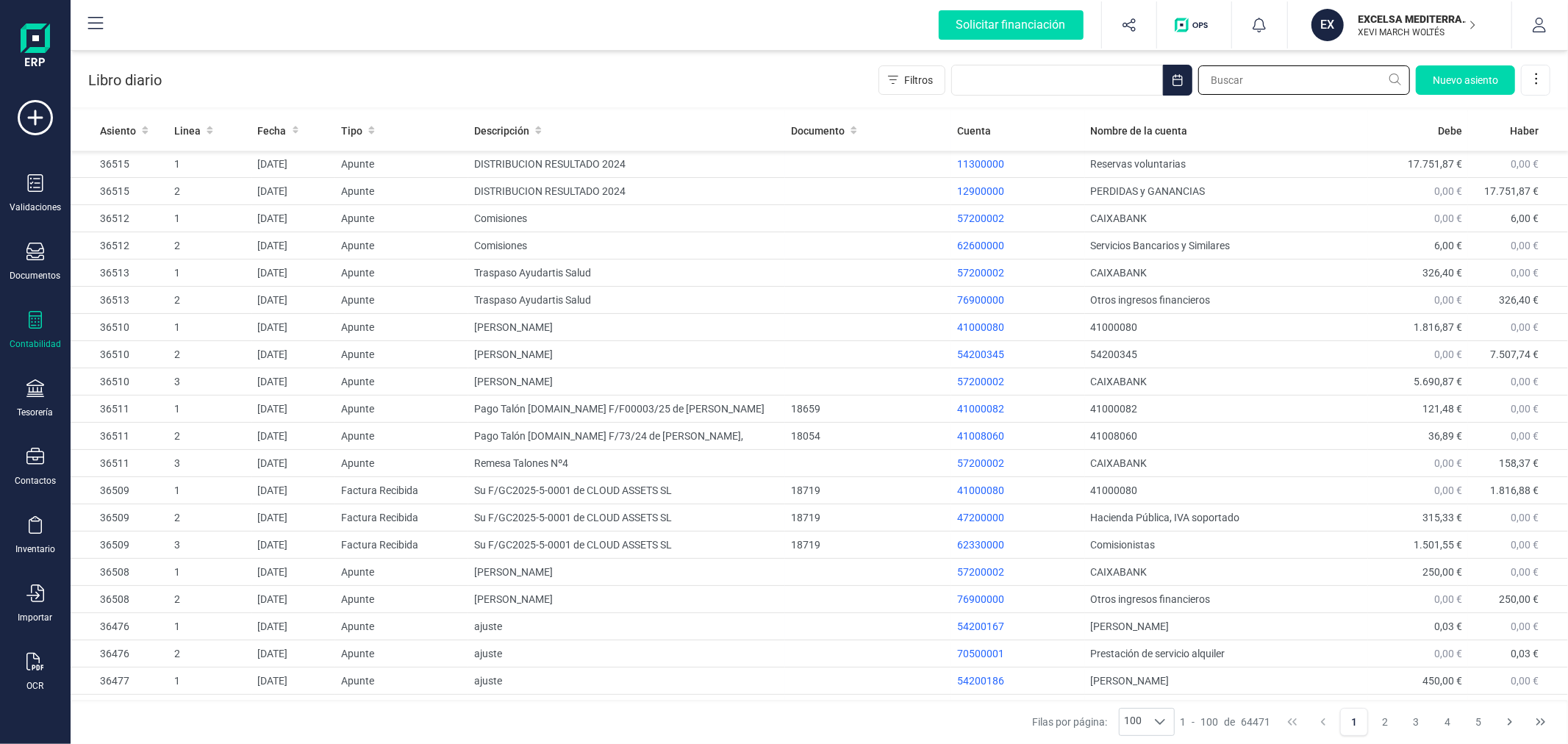
click at [1266, 74] on input "text" at bounding box center [1303, 79] width 212 height 29
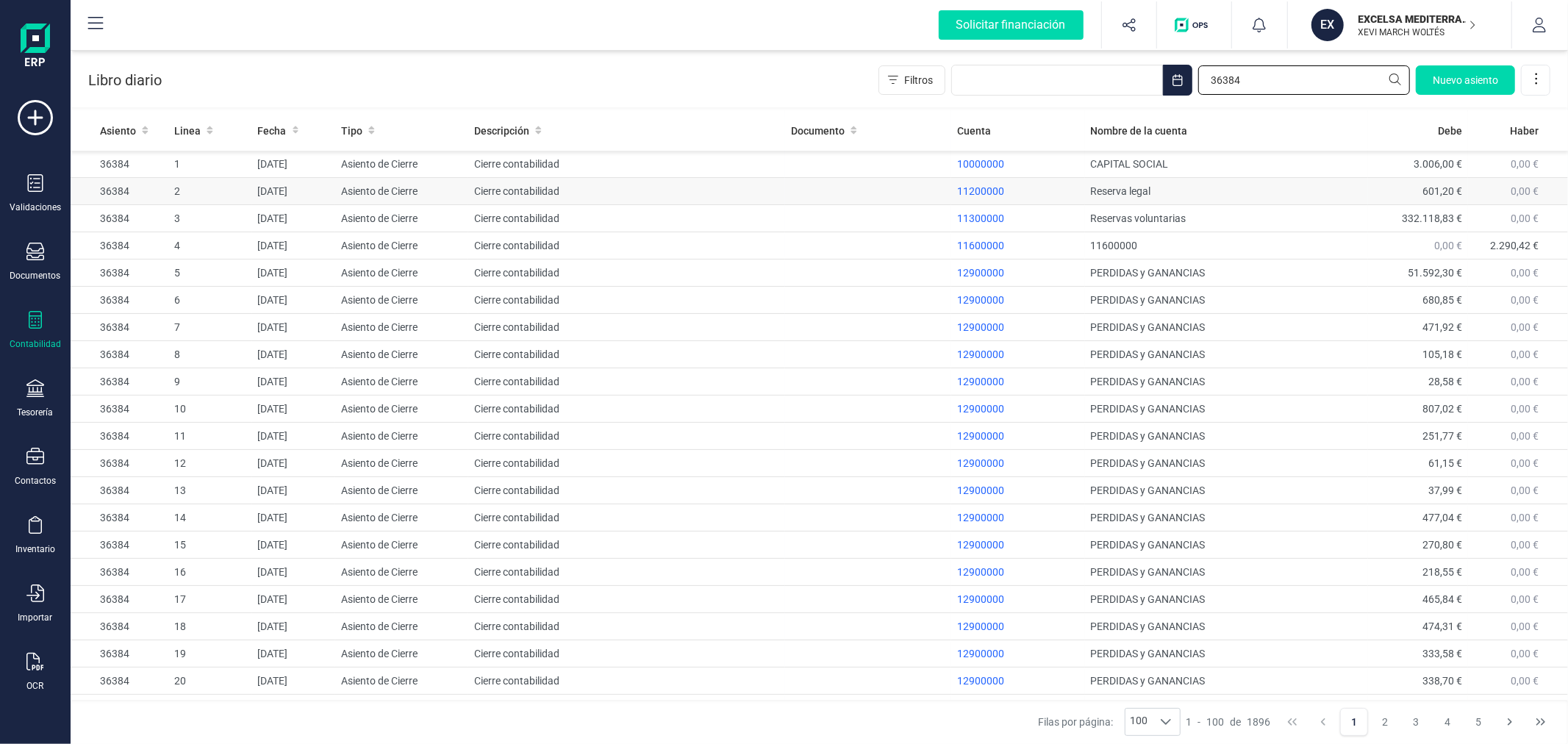
type input "36384"
click at [694, 183] on td "Cierre contabilidad" at bounding box center [626, 191] width 317 height 27
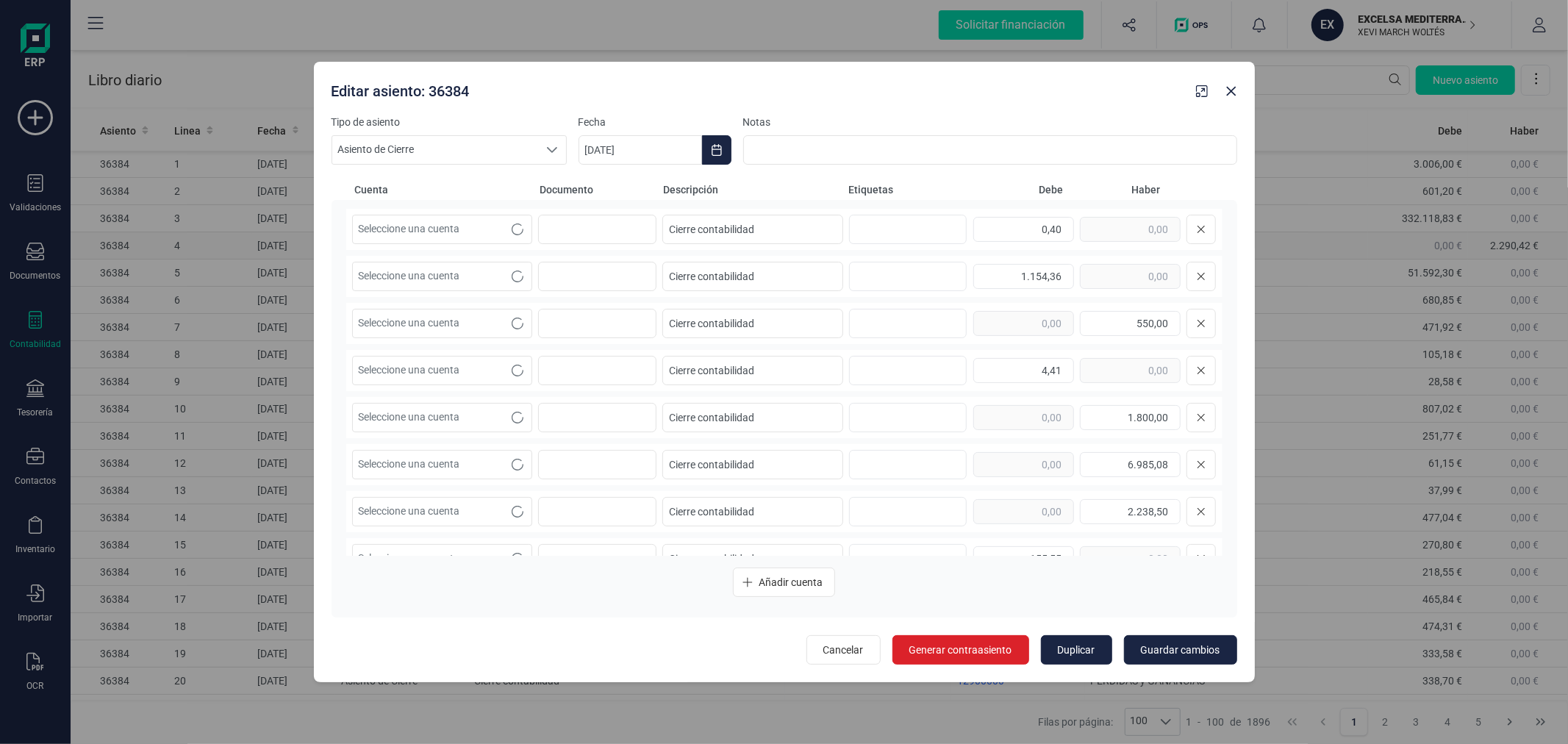
click at [964, 645] on span "Generar contraasiento" at bounding box center [961, 650] width 103 height 15
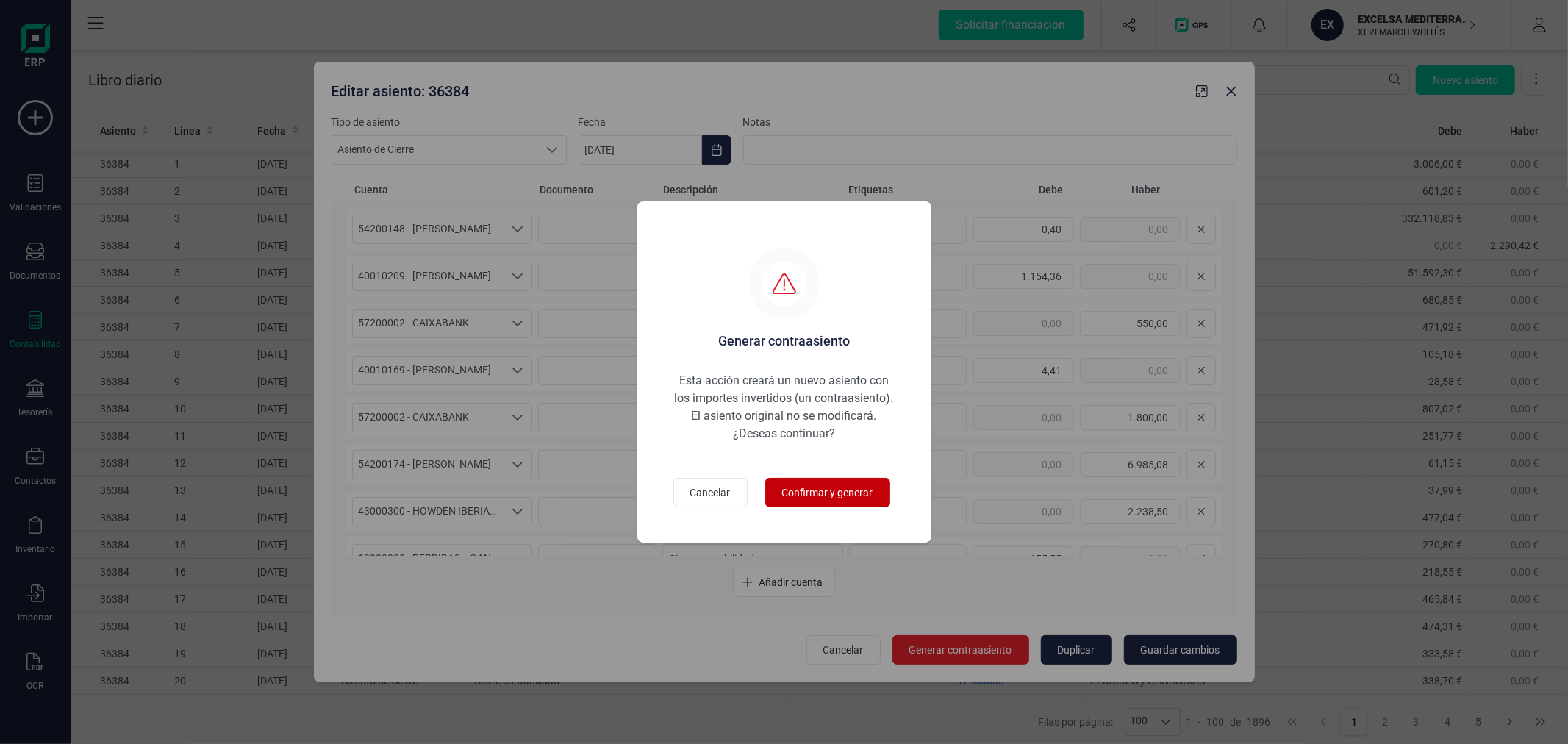
click at [799, 487] on span "Confirmar y generar" at bounding box center [828, 492] width 91 height 15
